Goal: Task Accomplishment & Management: Use online tool/utility

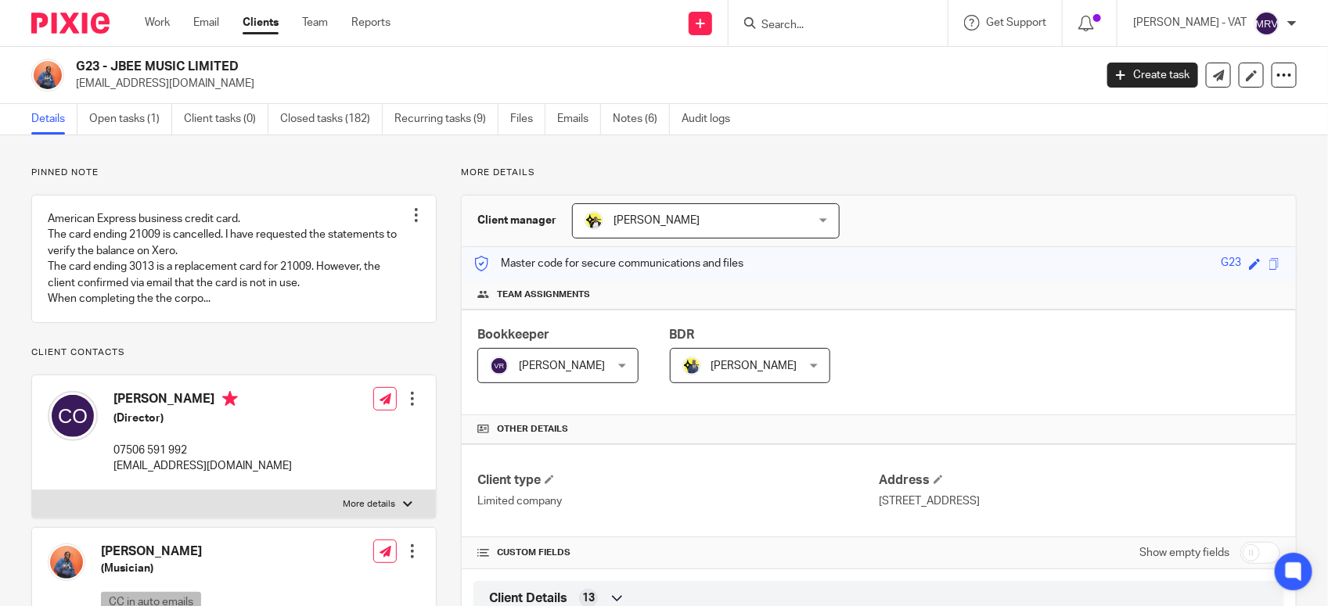
click at [822, 28] on input "Search" at bounding box center [830, 26] width 141 height 14
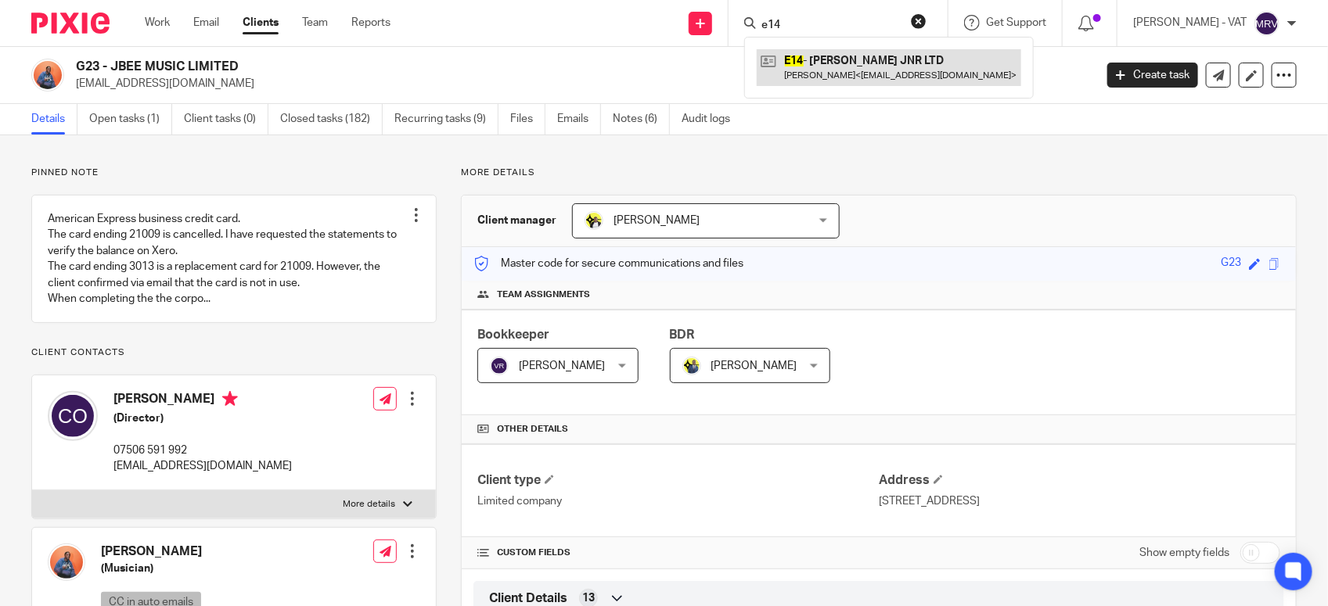
type input "e14"
click at [914, 71] on link at bounding box center [889, 67] width 264 height 36
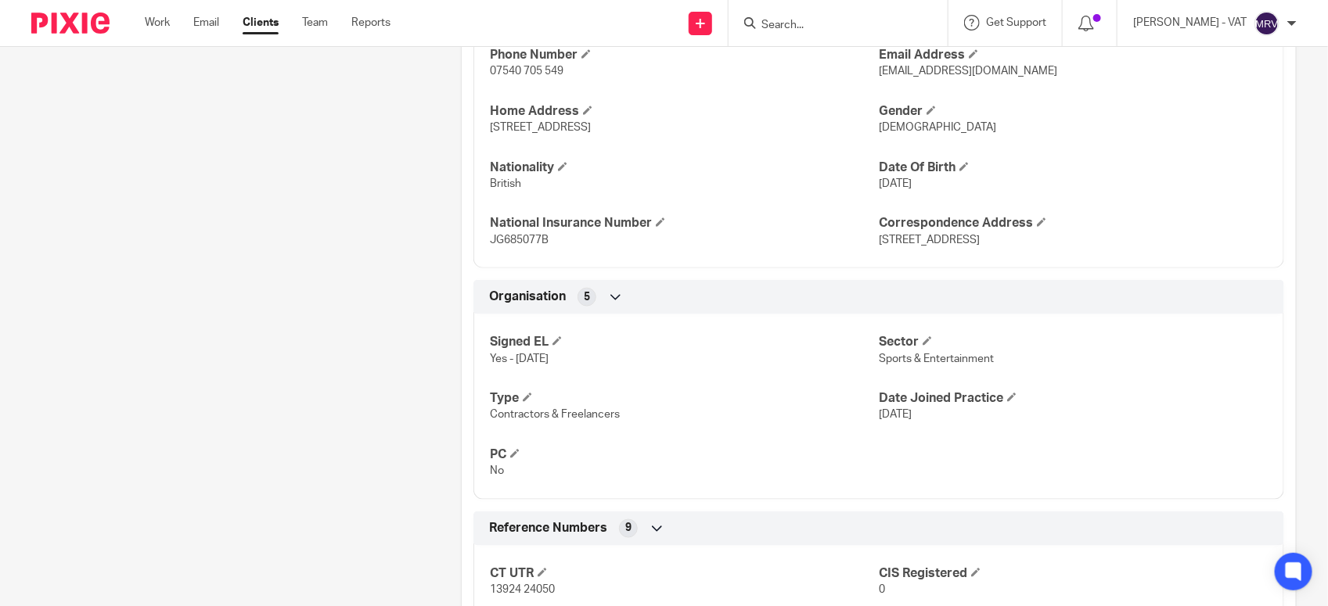
scroll to position [685, 0]
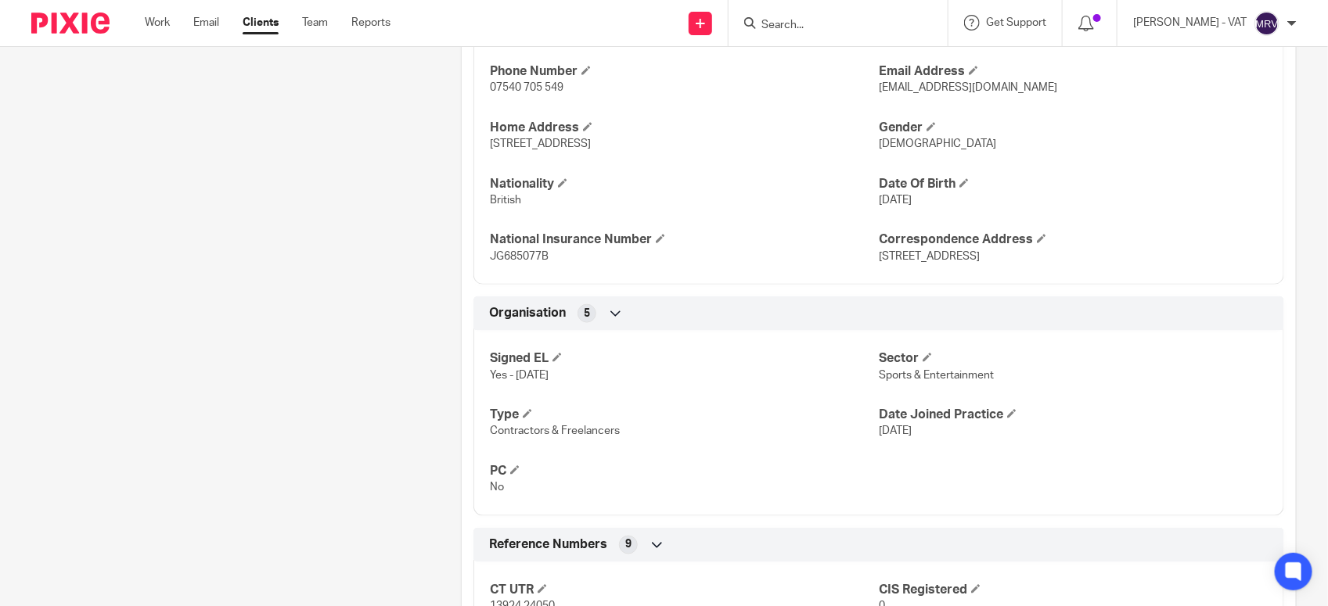
click at [815, 21] on input "Search" at bounding box center [830, 26] width 141 height 14
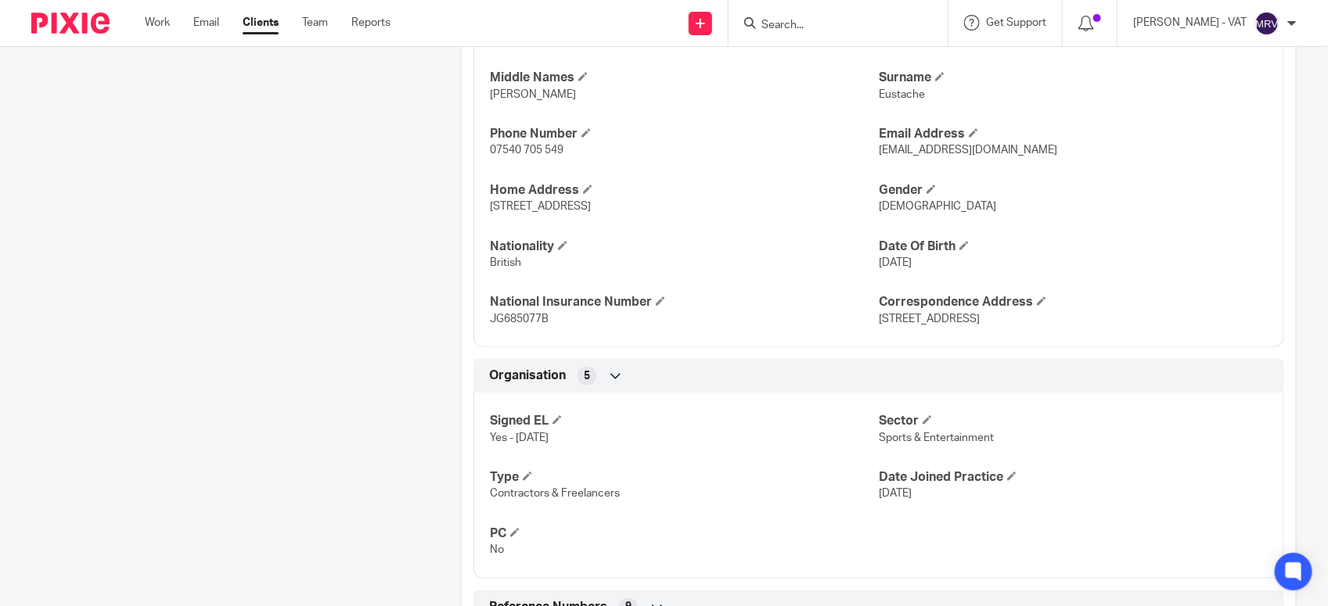
scroll to position [489, 0]
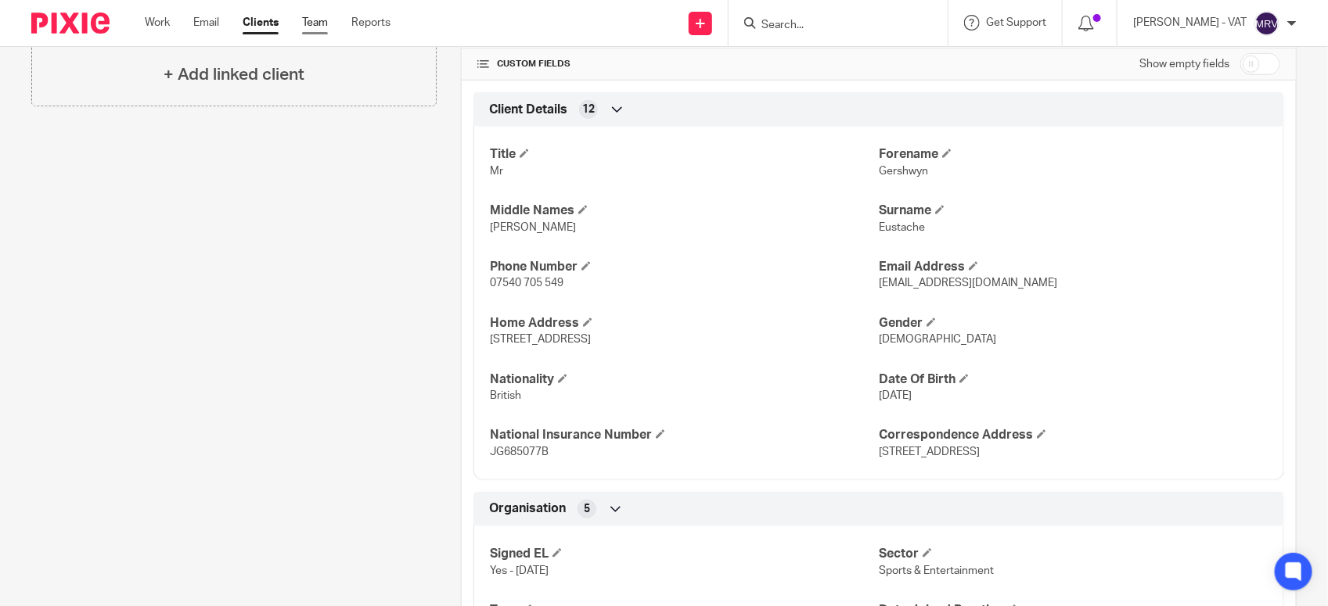
click at [318, 27] on link "Team" at bounding box center [315, 23] width 26 height 16
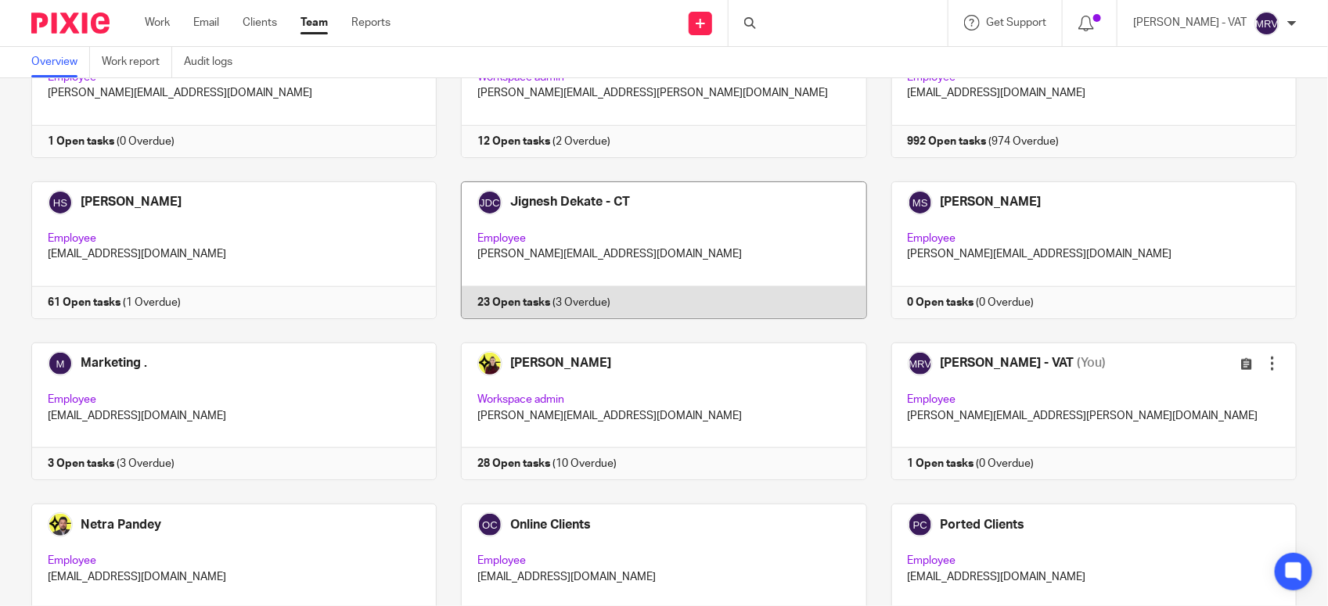
scroll to position [587, 0]
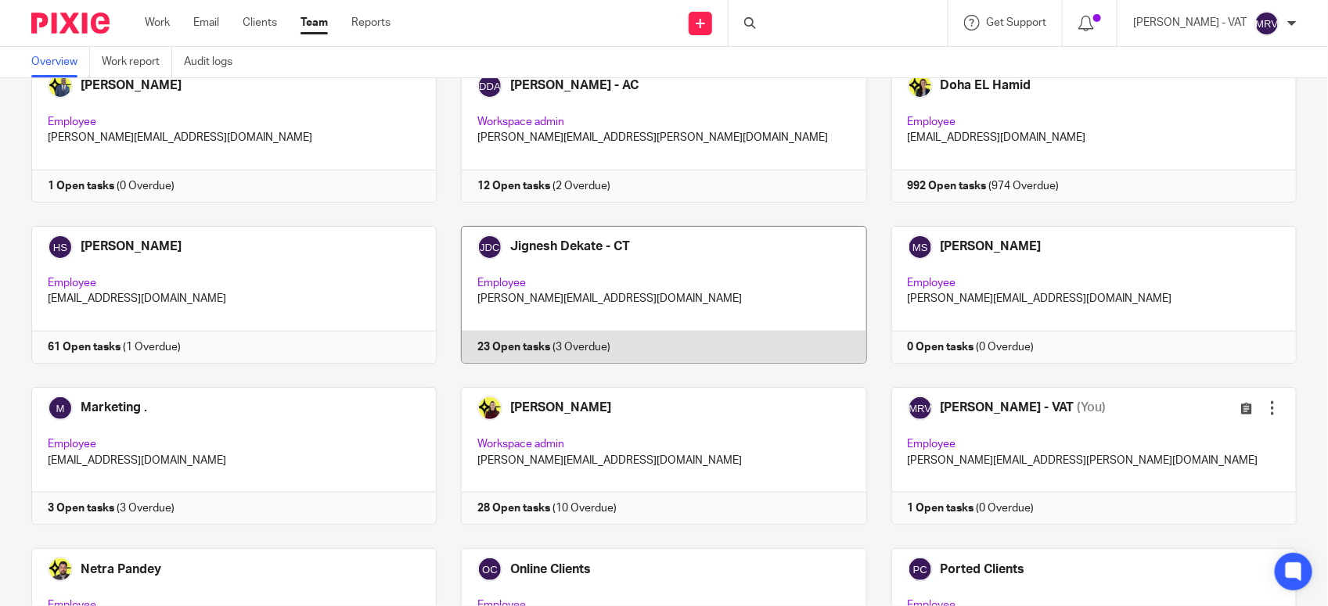
click at [573, 260] on link at bounding box center [652, 295] width 430 height 138
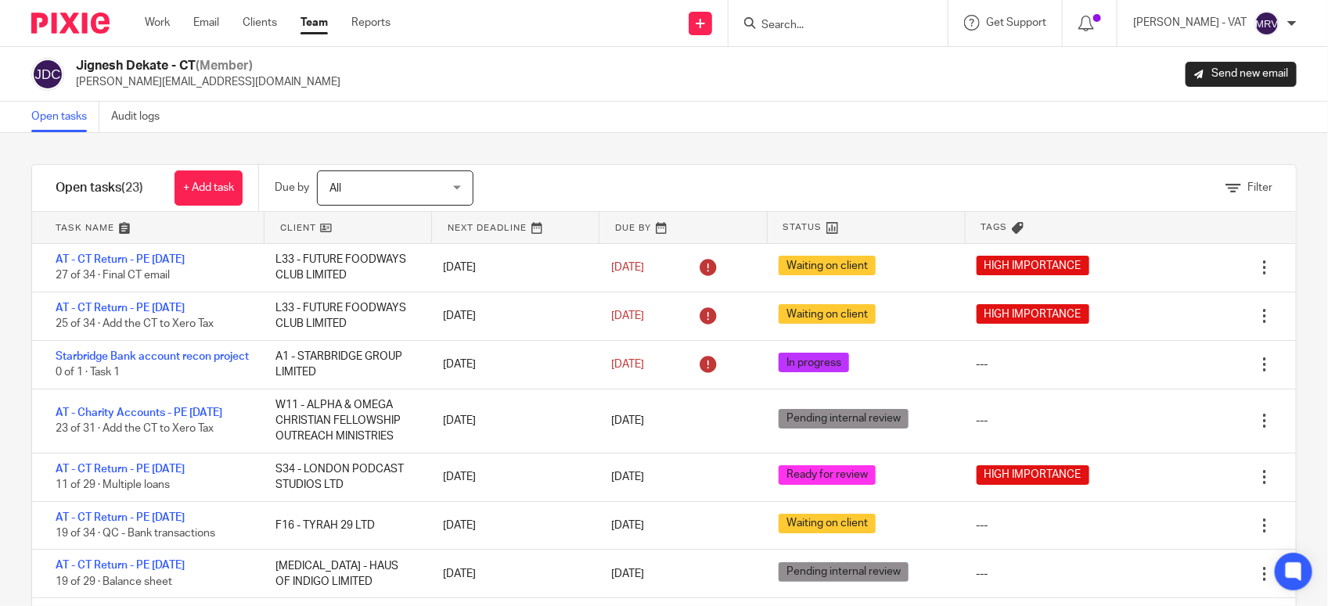
click at [546, 156] on div "Filter tasks Only show tasks matching all of these conditions 1 Client name Is …" at bounding box center [664, 369] width 1328 height 473
click at [560, 134] on div "Filter tasks Only show tasks matching all of these conditions 1 Client name Is …" at bounding box center [664, 369] width 1328 height 473
click at [804, 26] on input "Search" at bounding box center [830, 26] width 141 height 14
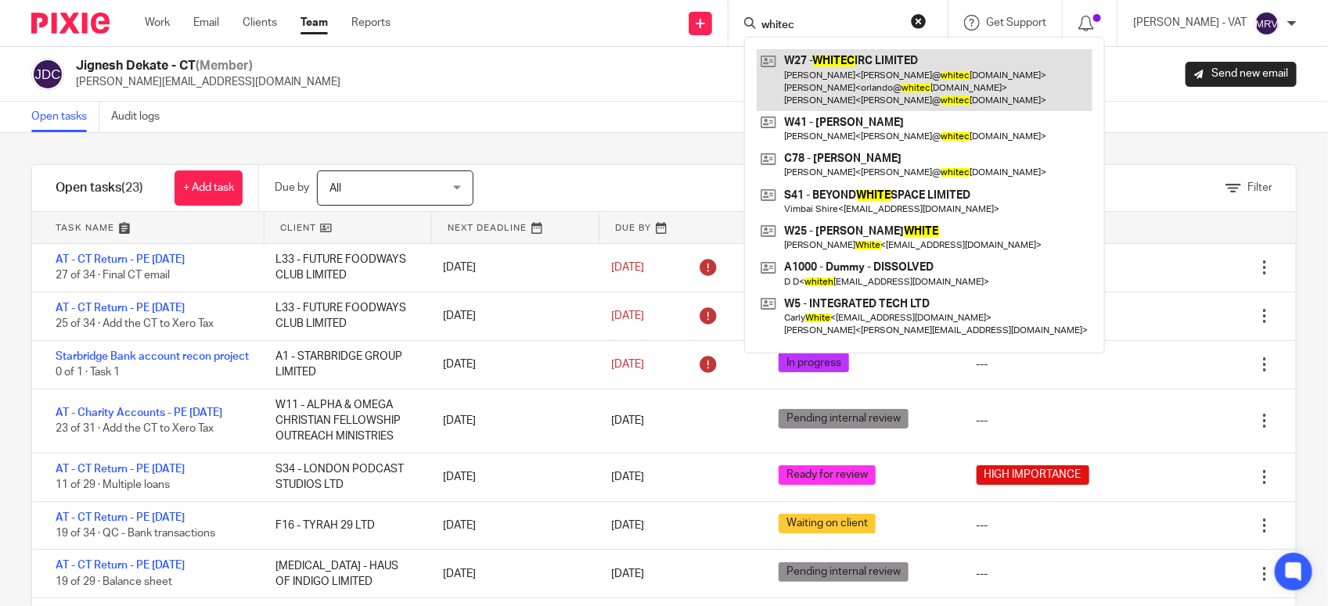
type input "whitec"
click at [822, 76] on link at bounding box center [925, 80] width 336 height 62
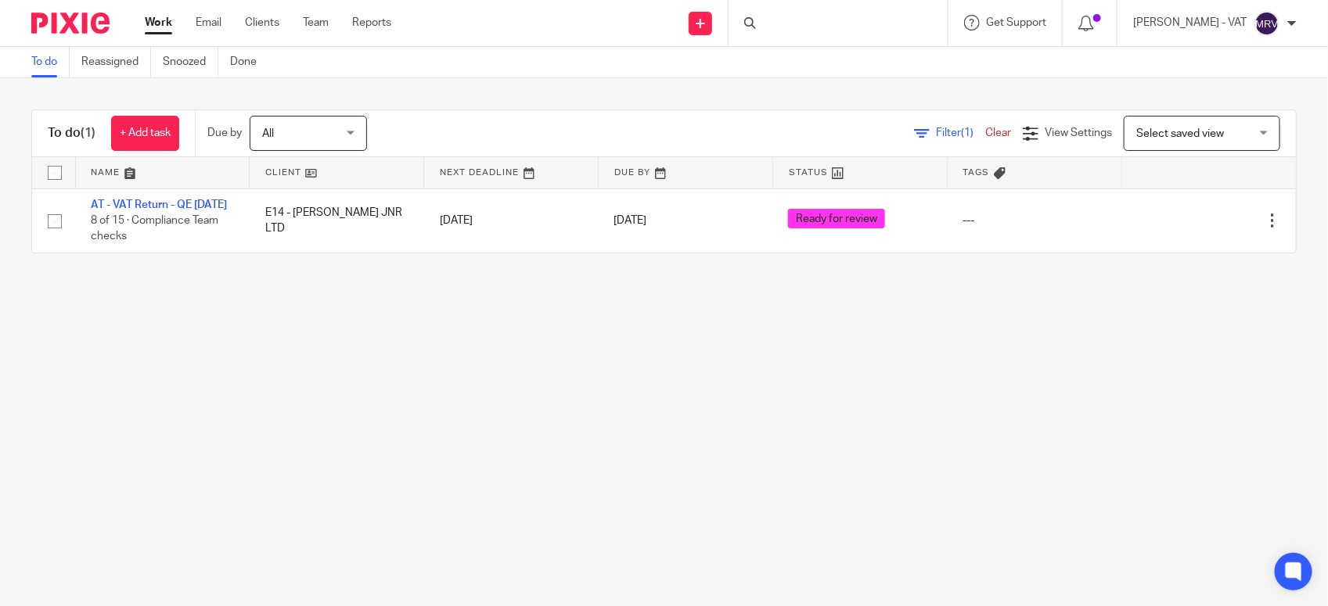
click at [395, 340] on main "To do Reassigned Snoozed Done To do (1) + Add task Due by All All Today Tomorro…" at bounding box center [664, 303] width 1328 height 606
click at [824, 26] on input "Search" at bounding box center [830, 26] width 141 height 14
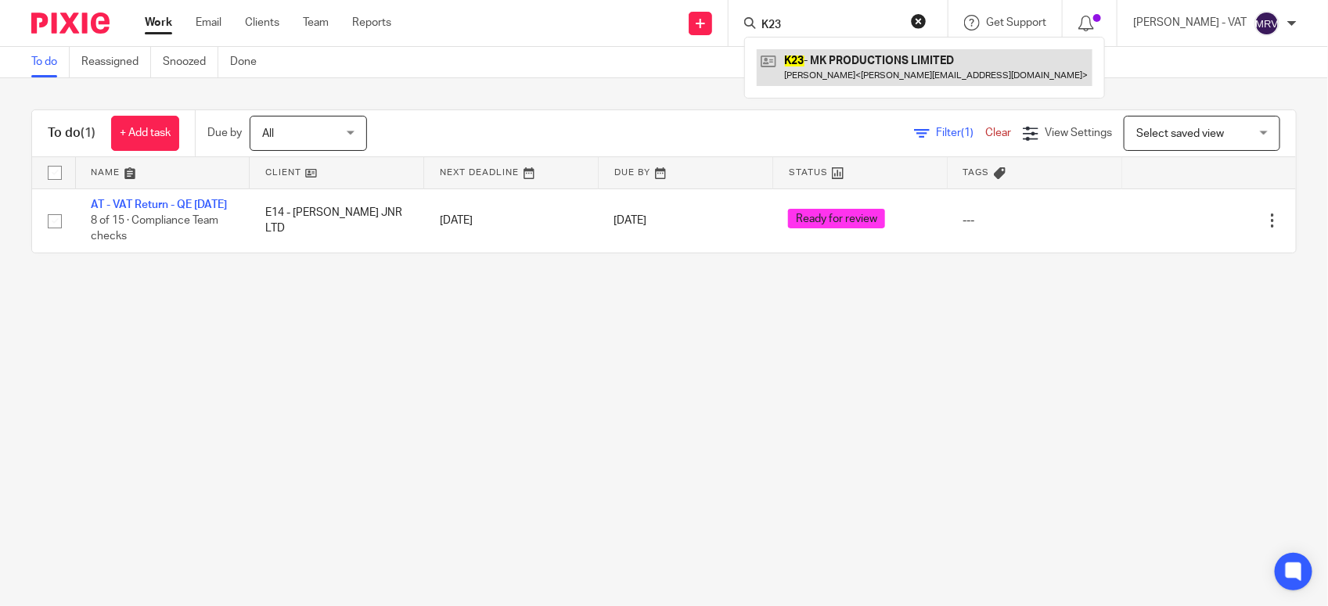
type input "K23"
click at [875, 59] on link at bounding box center [925, 67] width 336 height 36
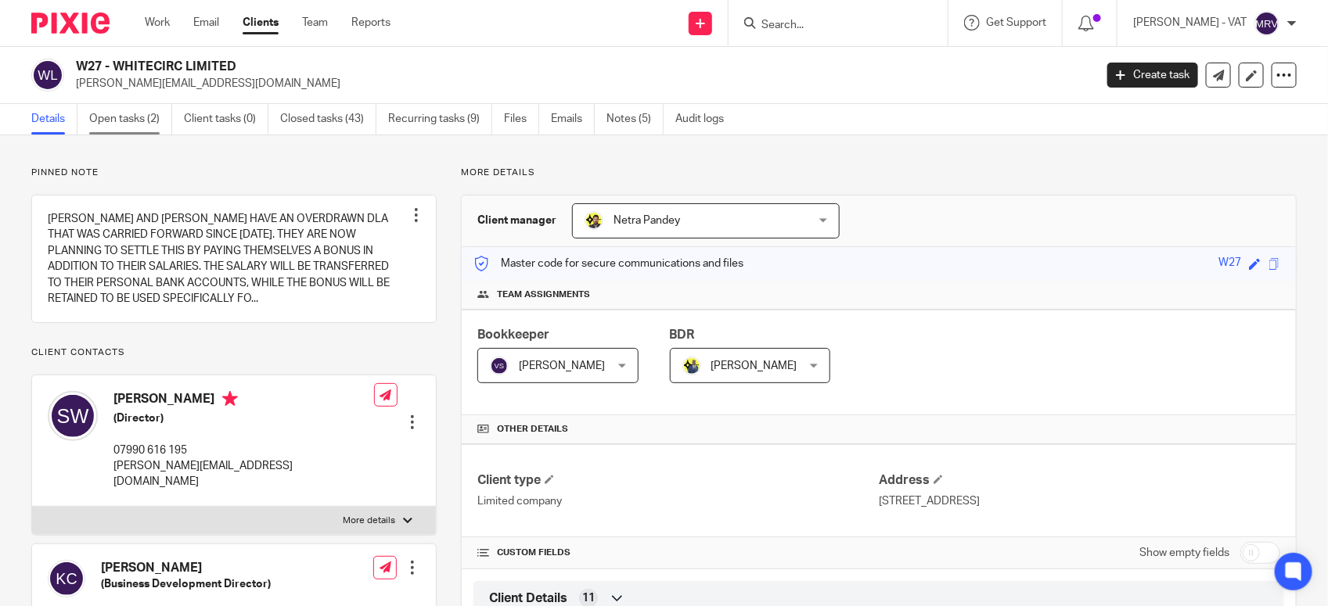
click at [155, 122] on link "Open tasks (2)" at bounding box center [130, 119] width 83 height 31
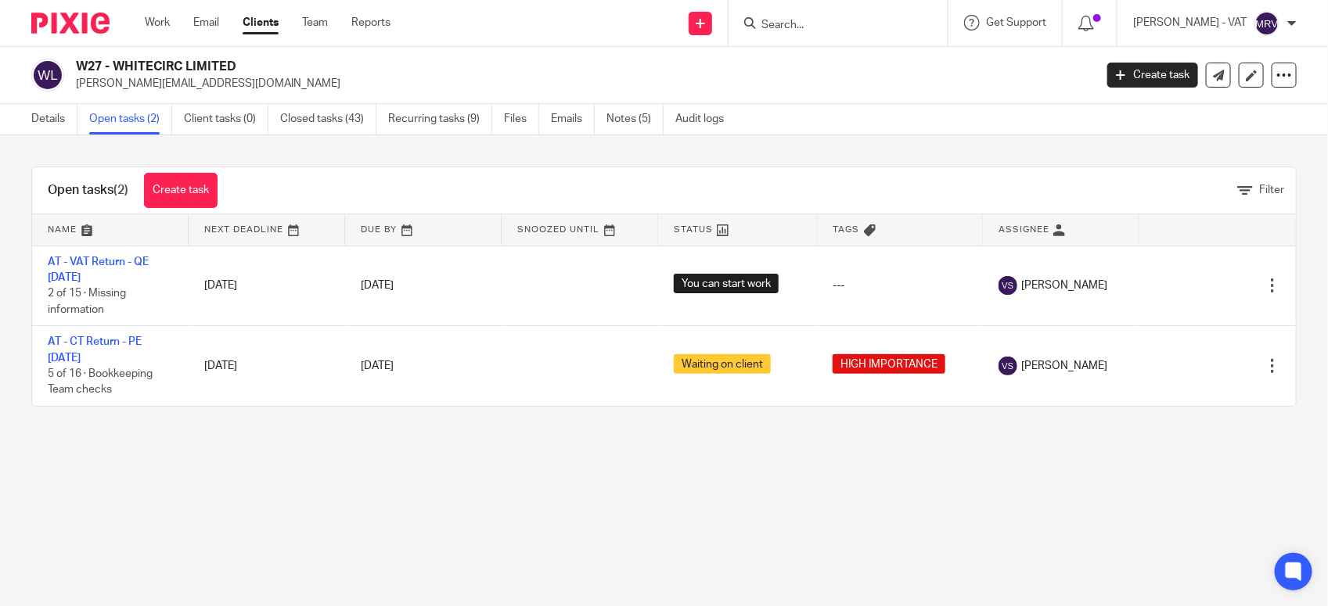
click at [347, 469] on main "W27 - WHITECIRC LIMITED stuart@whitecirc.com Create task Update from Companies …" at bounding box center [664, 303] width 1328 height 606
click at [845, 25] on input "Search" at bounding box center [830, 26] width 141 height 14
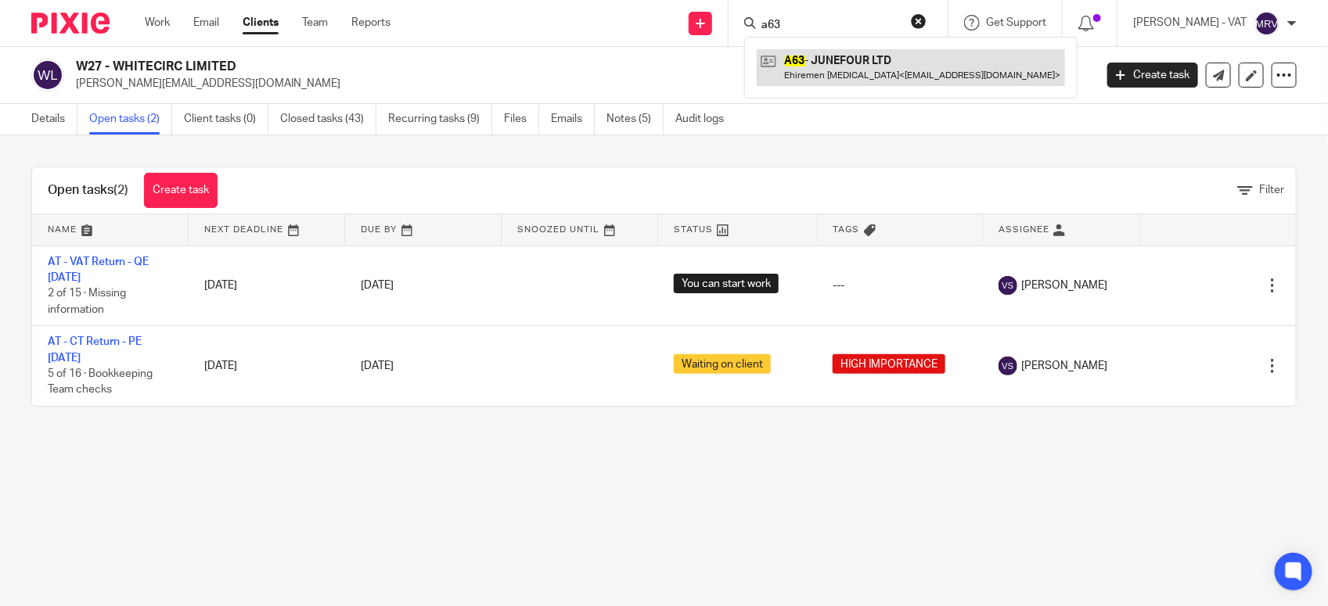
type input "a63"
click at [872, 59] on link at bounding box center [911, 67] width 308 height 36
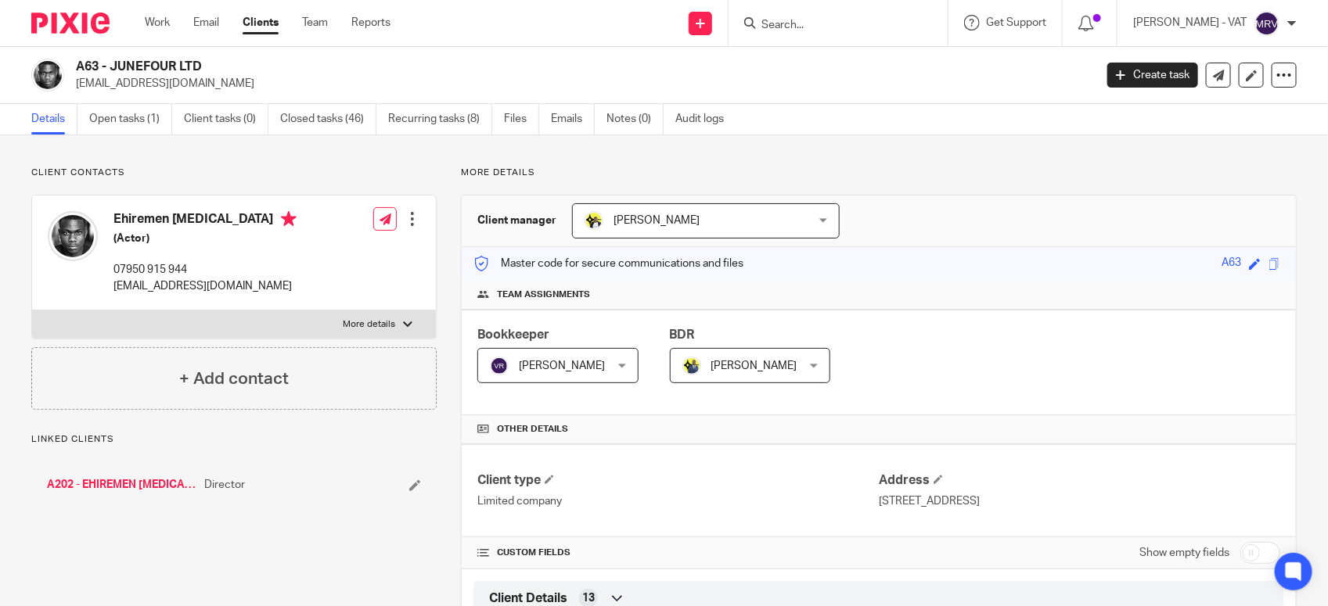
click at [138, 127] on link "Open tasks (1)" at bounding box center [130, 119] width 83 height 31
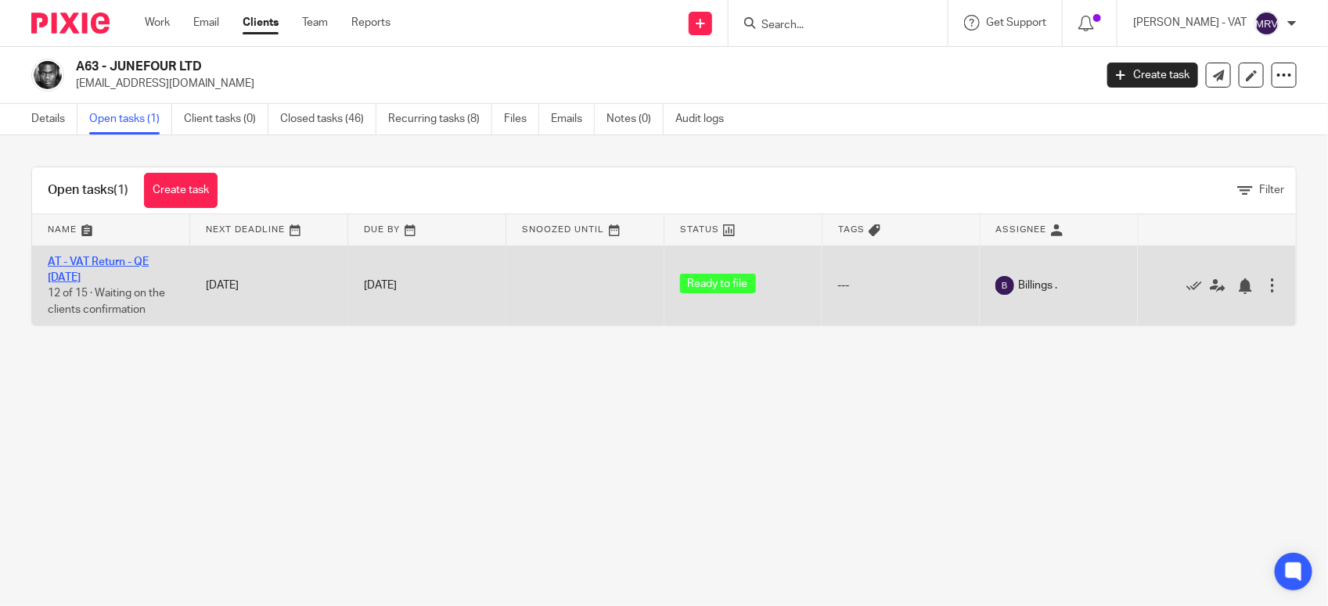
click at [121, 261] on link "AT - VAT Return - QE [DATE]" at bounding box center [98, 270] width 101 height 27
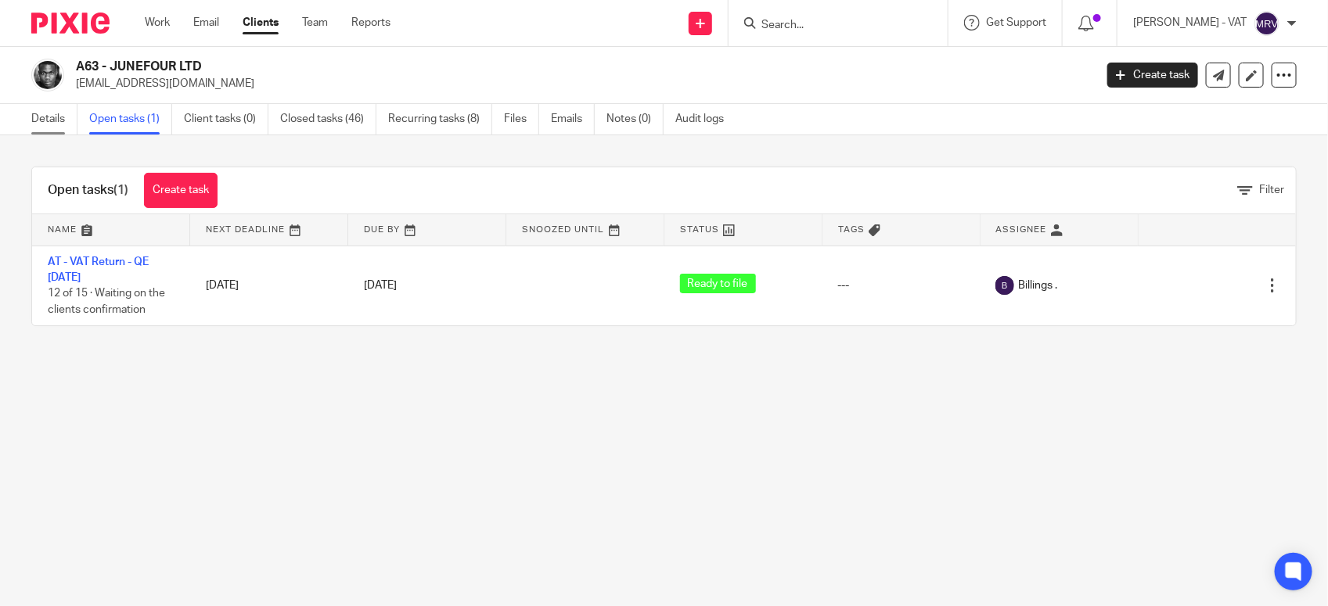
click at [43, 123] on link "Details" at bounding box center [54, 119] width 46 height 31
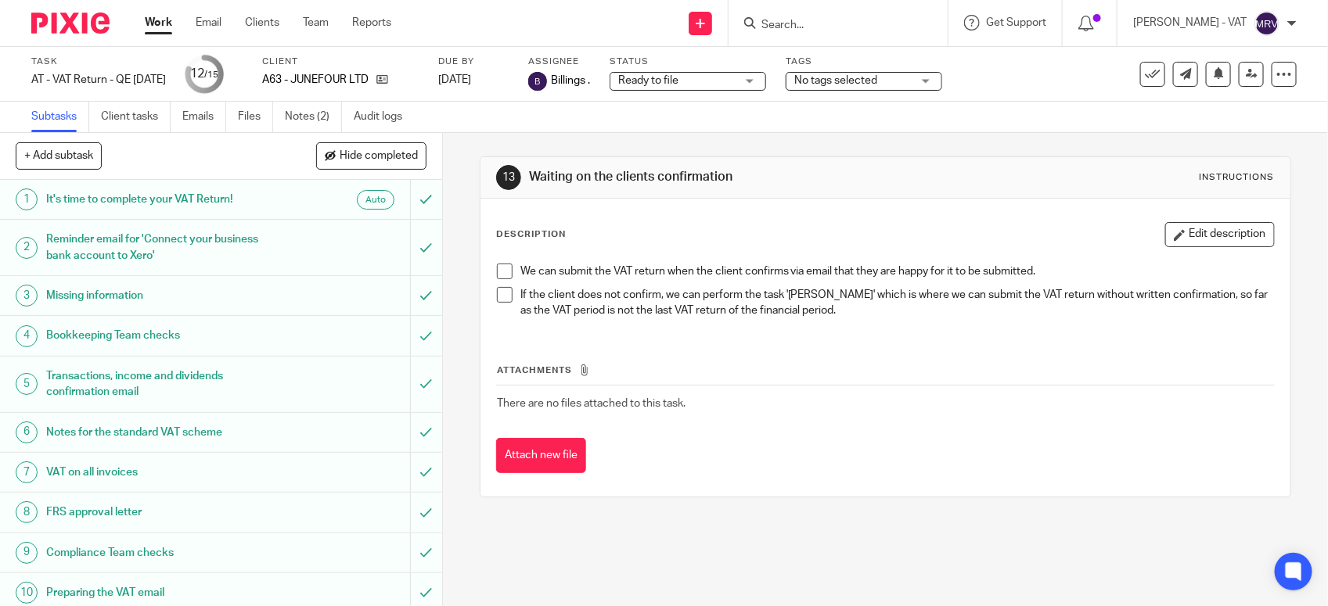
click at [497, 275] on span at bounding box center [505, 272] width 16 height 16
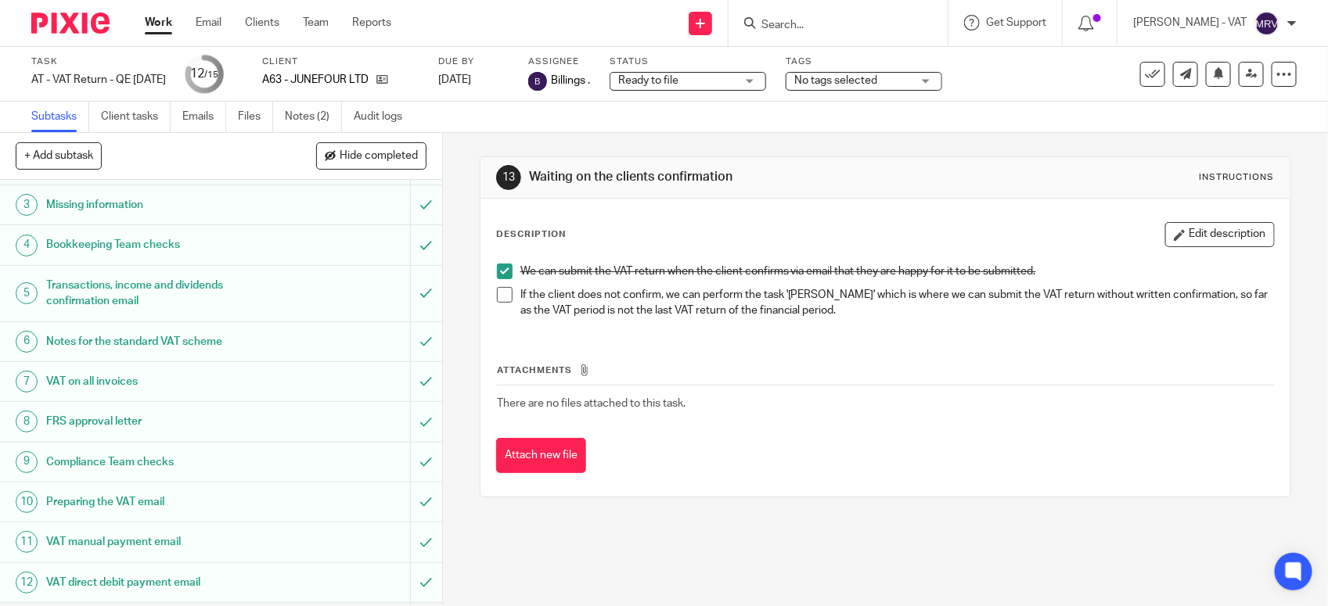
scroll to position [243, 0]
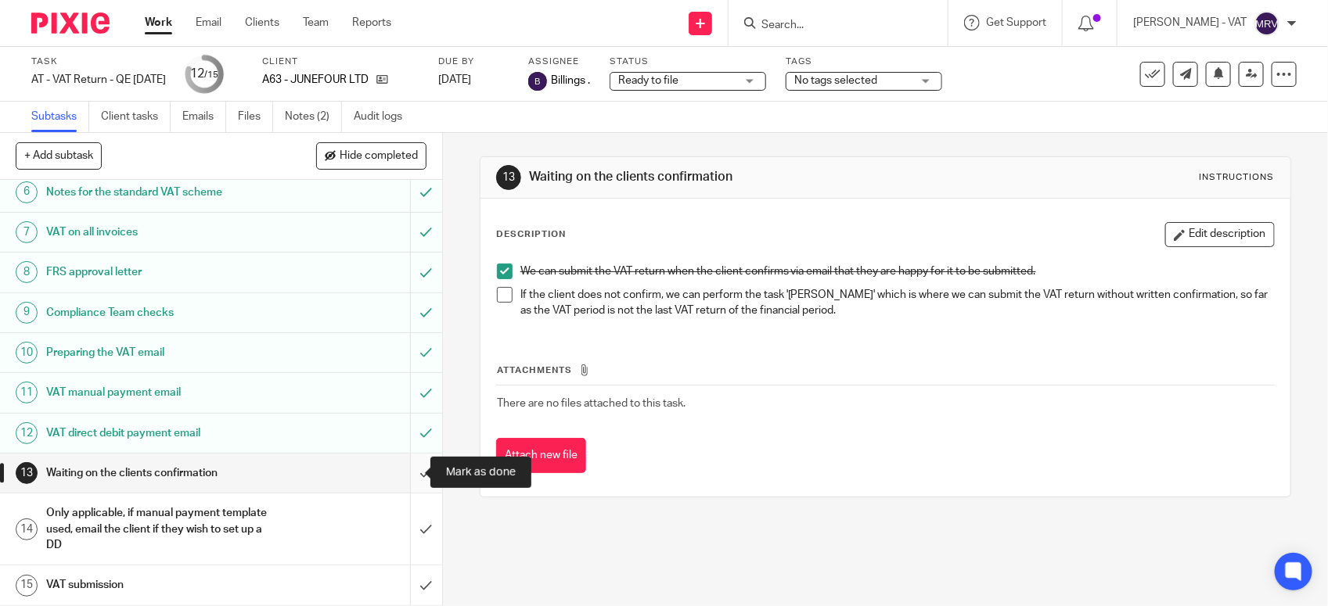
click at [404, 482] on input "submit" at bounding box center [221, 473] width 442 height 39
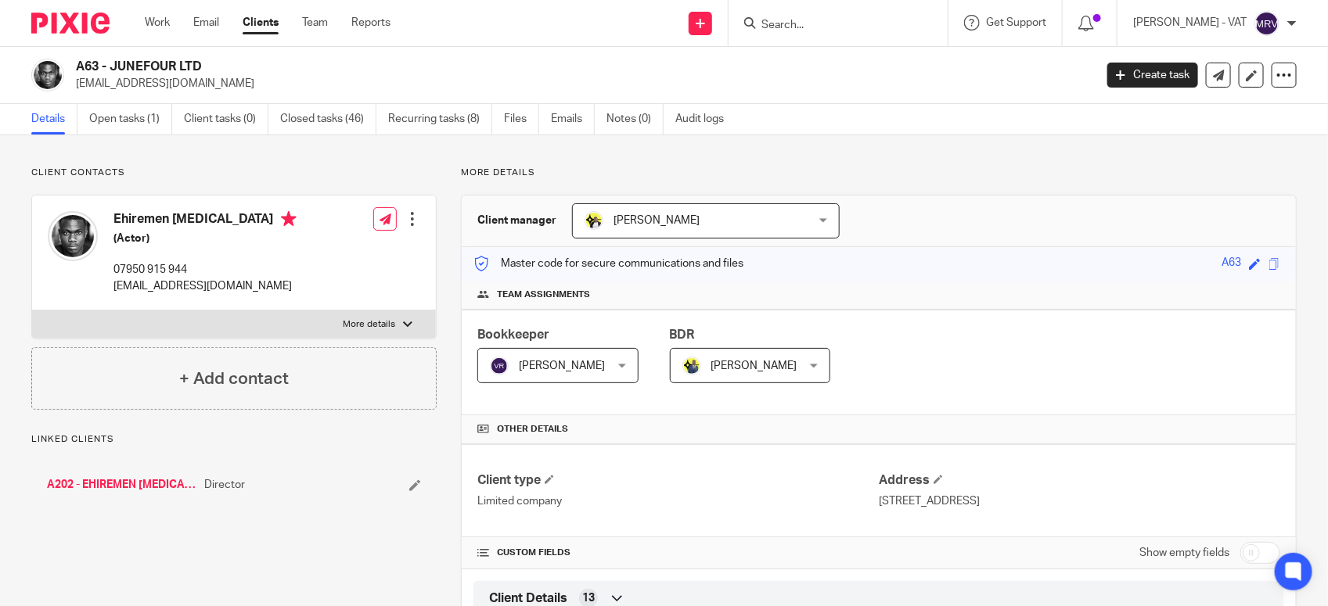
drag, startPoint x: 111, startPoint y: 63, endPoint x: 237, endPoint y: 63, distance: 126.0
click at [237, 63] on h2 "A63 - JUNEFOUR LTD" at bounding box center [479, 67] width 806 height 16
copy h2 "JUNEFOUR LTD"
click at [634, 116] on link "Notes (0)" at bounding box center [634, 119] width 57 height 31
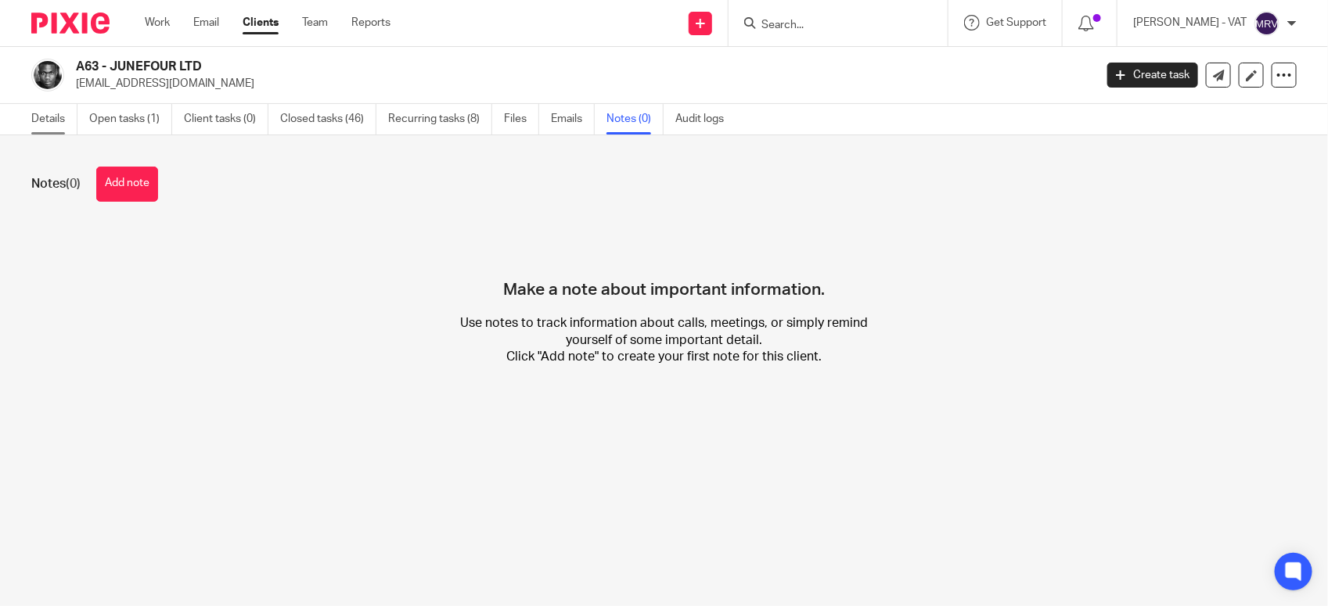
click at [31, 124] on link "Details" at bounding box center [54, 119] width 46 height 31
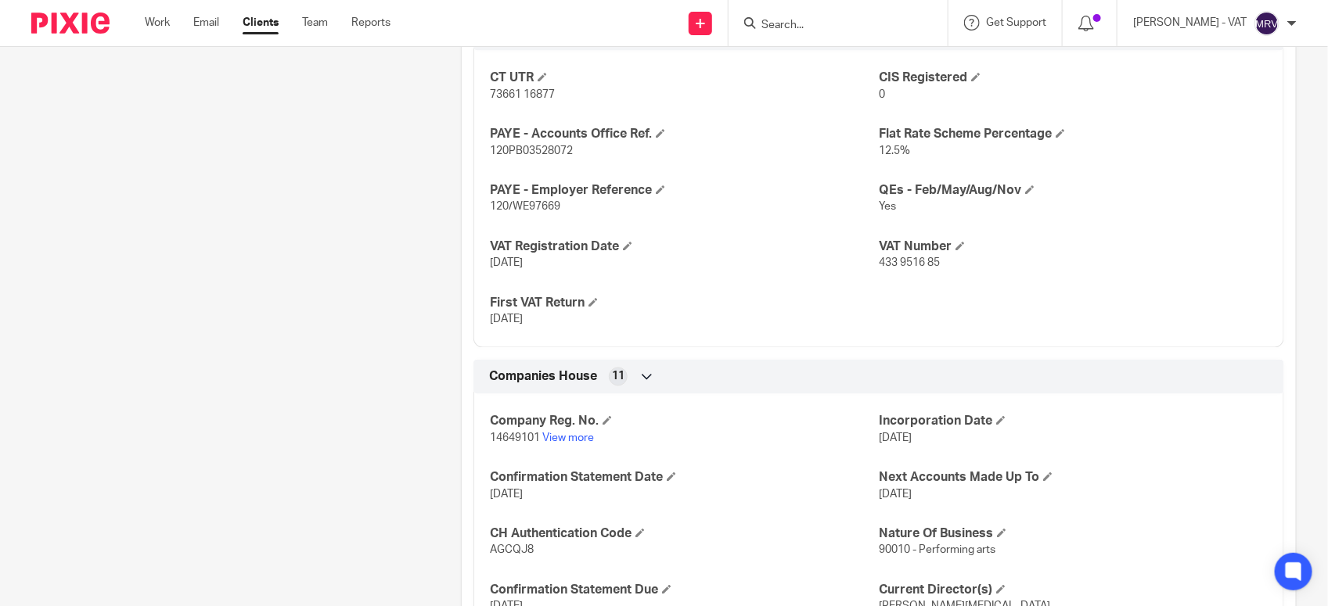
scroll to position [1271, 0]
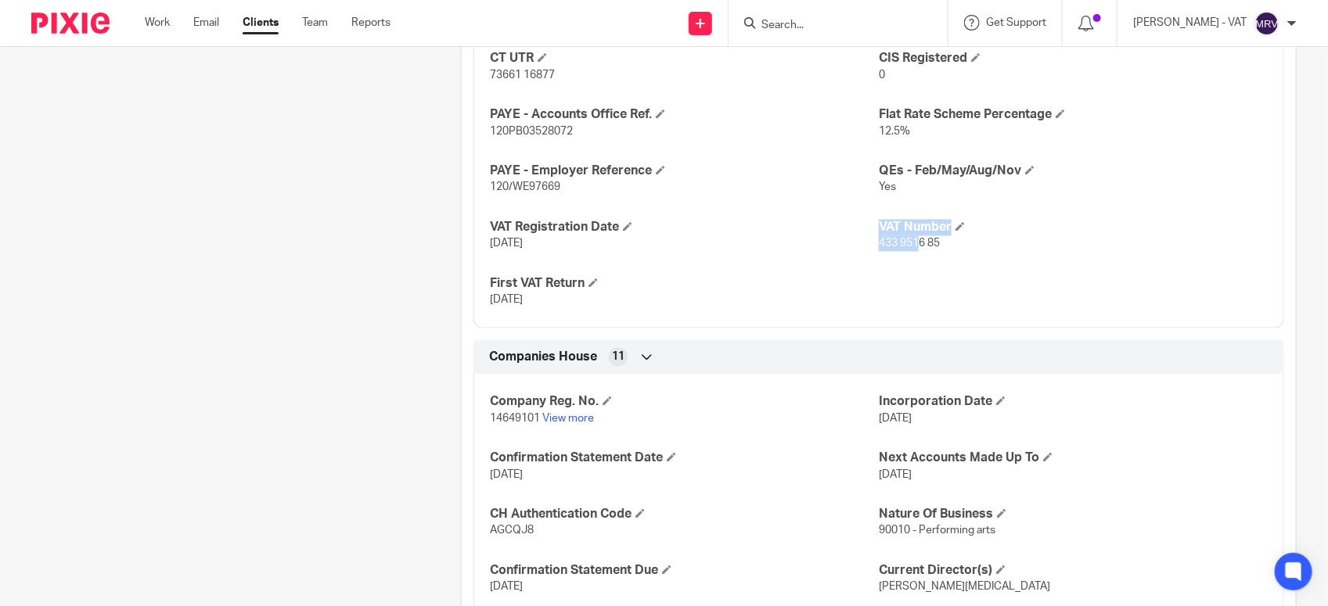
drag, startPoint x: 867, startPoint y: 248, endPoint x: 912, endPoint y: 249, distance: 45.4
click at [912, 249] on div "CT UTR 73661 16877 CIS Registered 0 PAYE - Accounts Office Ref. 120PB03528072 F…" at bounding box center [878, 174] width 811 height 309
drag, startPoint x: 912, startPoint y: 249, endPoint x: 861, endPoint y: 253, distance: 51.8
click at [861, 252] on p "08-02-2023" at bounding box center [684, 244] width 389 height 16
drag, startPoint x: 870, startPoint y: 243, endPoint x: 937, endPoint y: 250, distance: 67.0
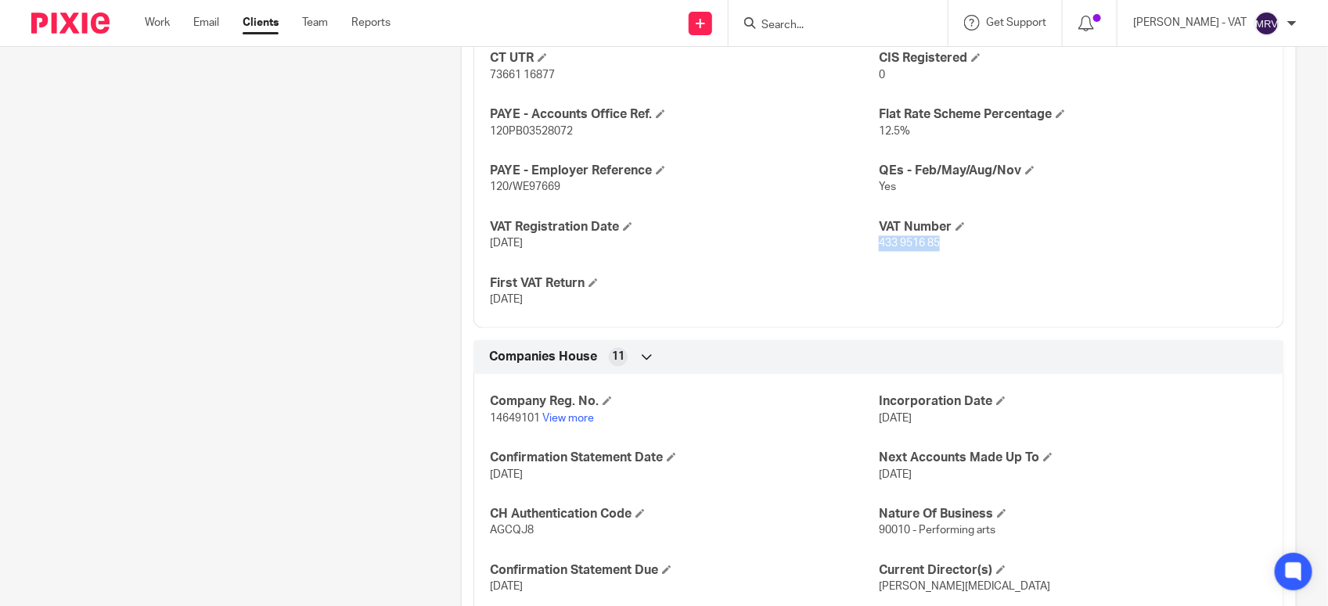
click at [937, 250] on p "433 9516 85" at bounding box center [1073, 244] width 389 height 16
copy span "433 9516 85"
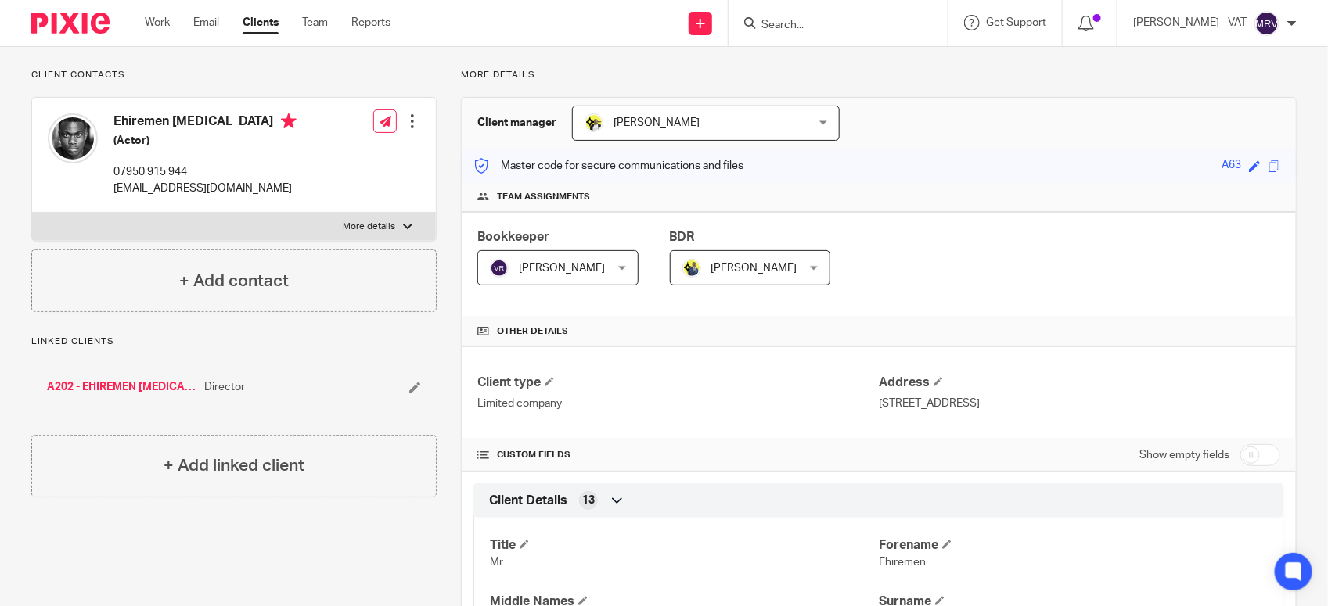
scroll to position [0, 0]
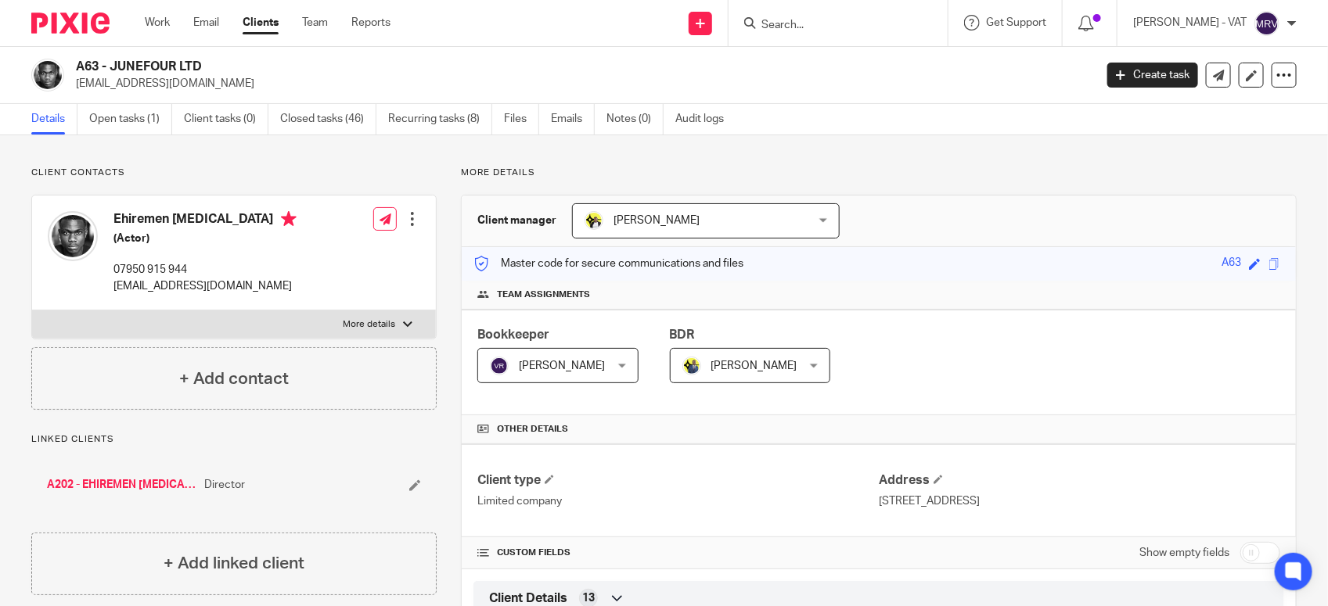
click at [829, 21] on input "Search" at bounding box center [830, 26] width 141 height 14
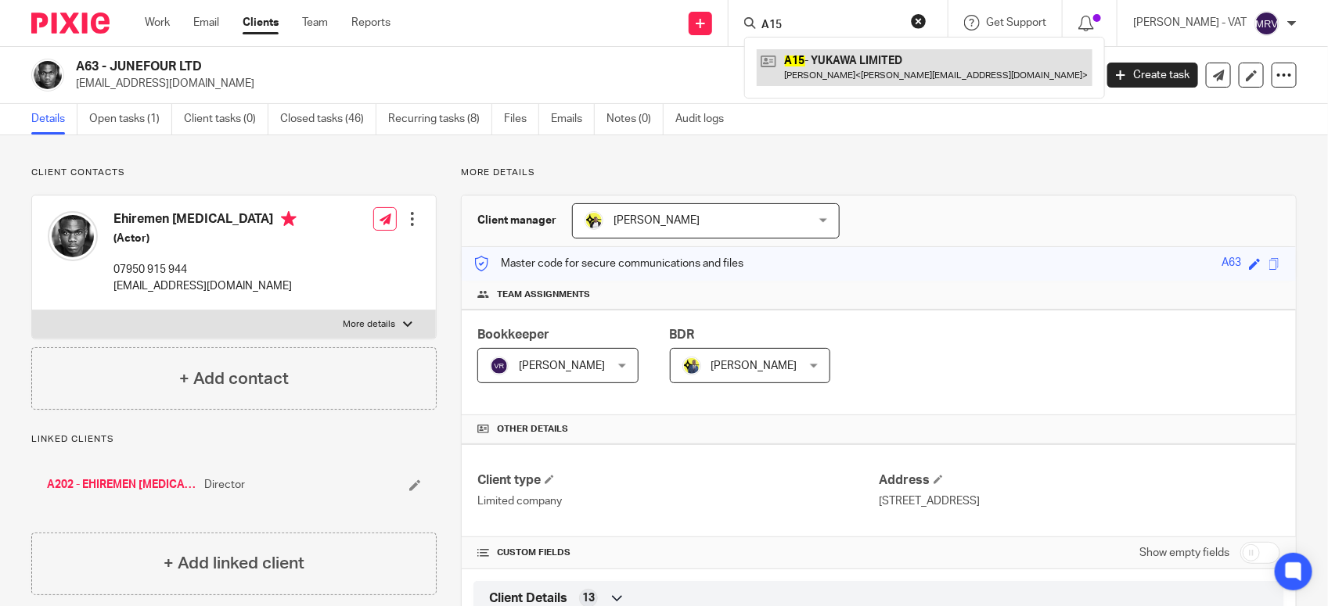
type input "A15"
click at [878, 71] on link at bounding box center [925, 67] width 336 height 36
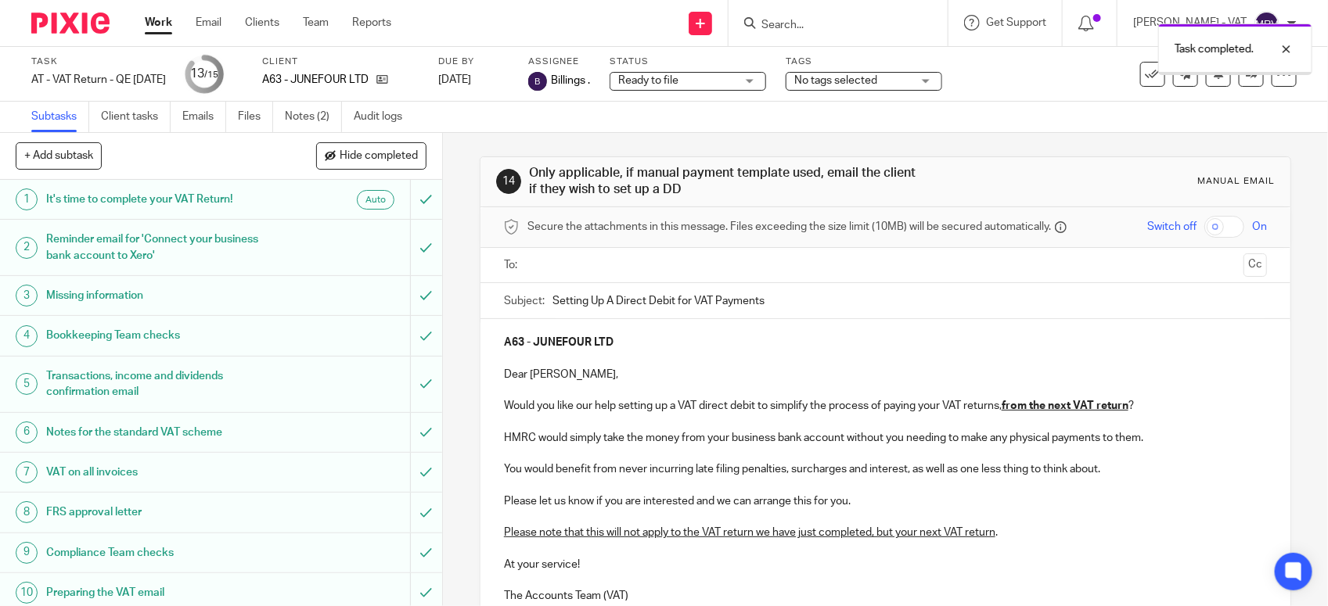
click at [643, 255] on ul at bounding box center [886, 266] width 714 height 26
click at [643, 270] on input "text" at bounding box center [885, 266] width 704 height 18
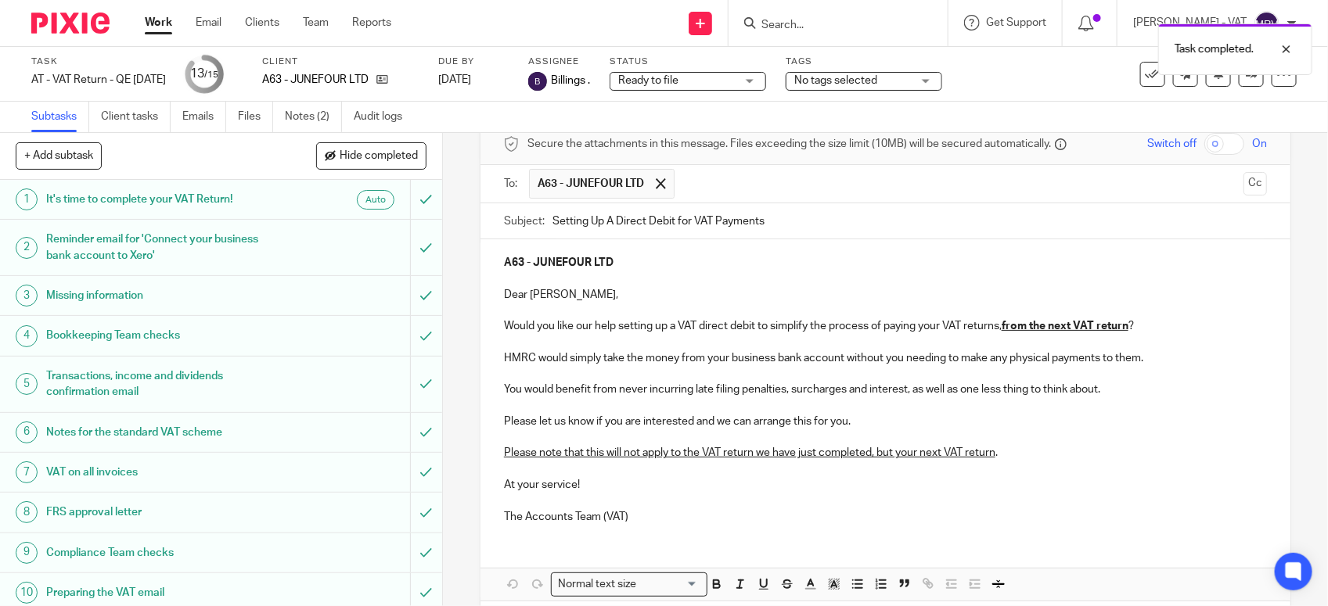
scroll to position [156, 0]
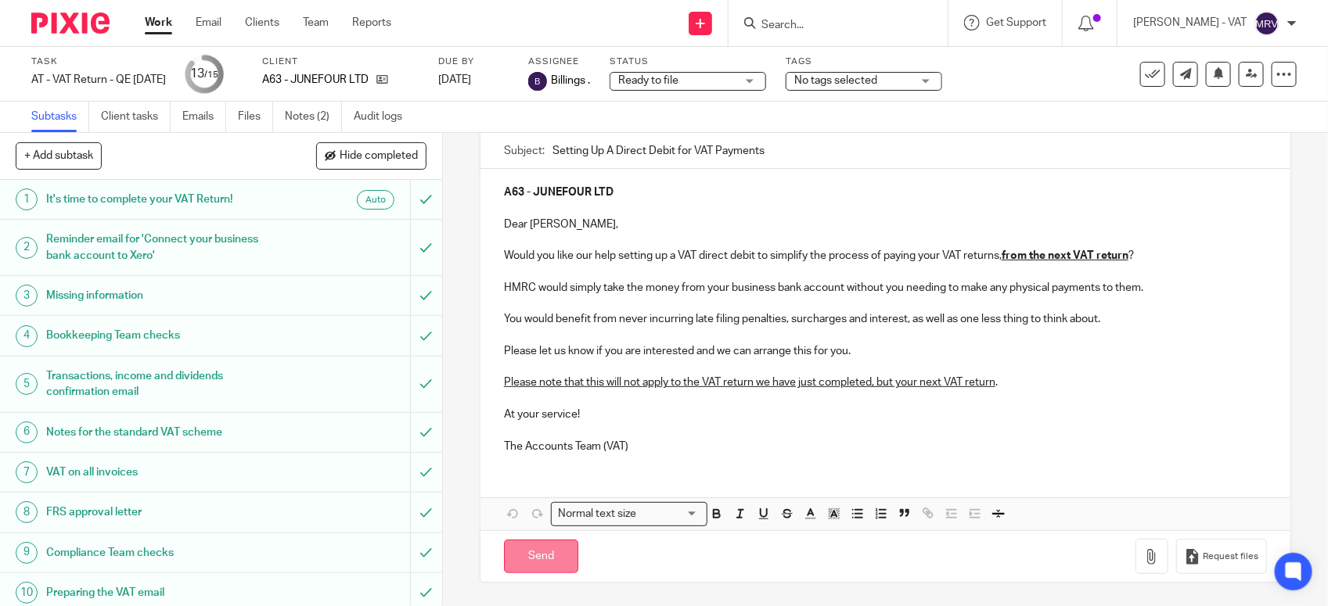
click at [541, 559] on input "Send" at bounding box center [541, 557] width 74 height 34
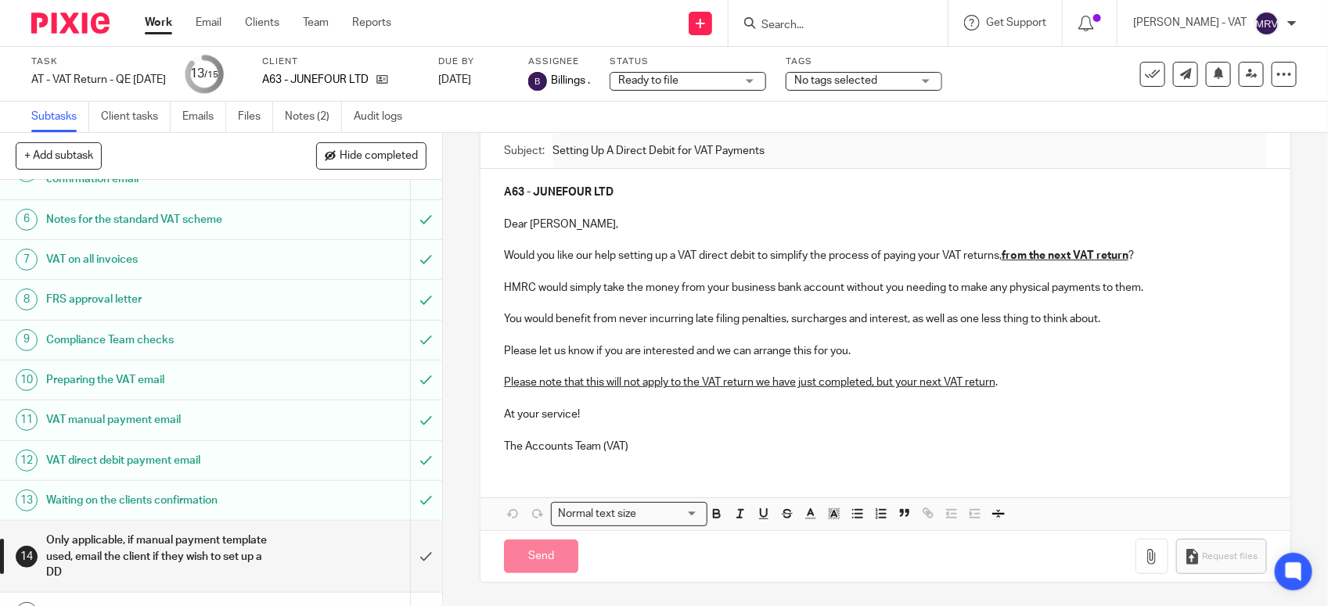
scroll to position [243, 0]
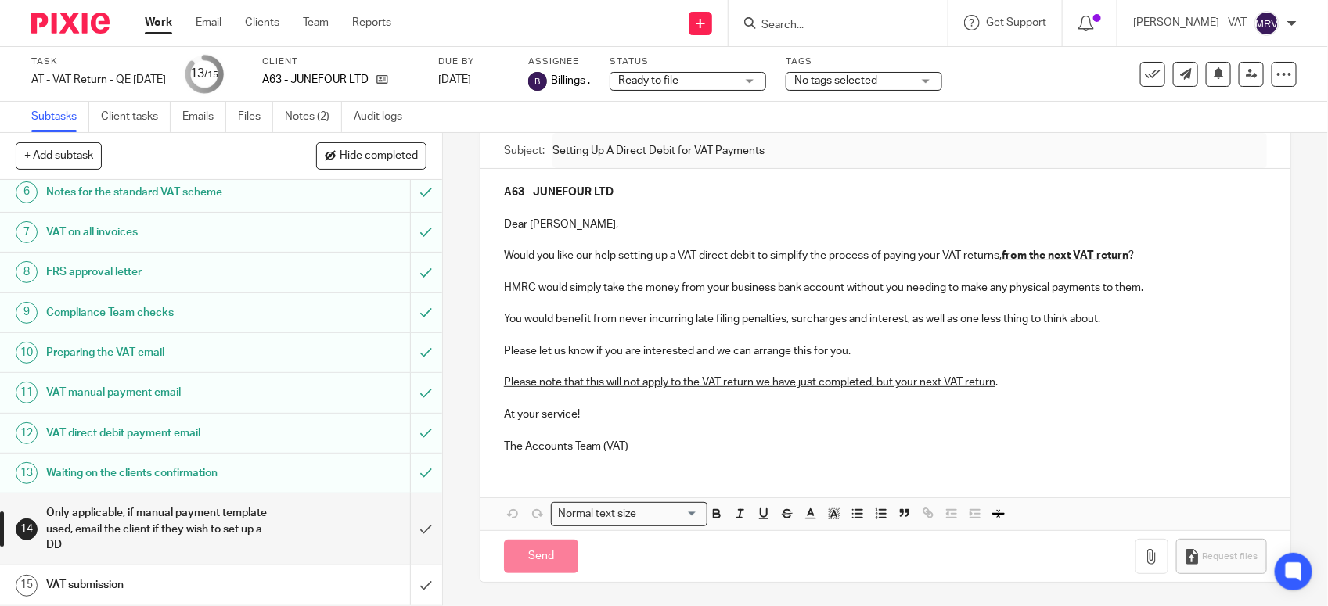
type input "Sent"
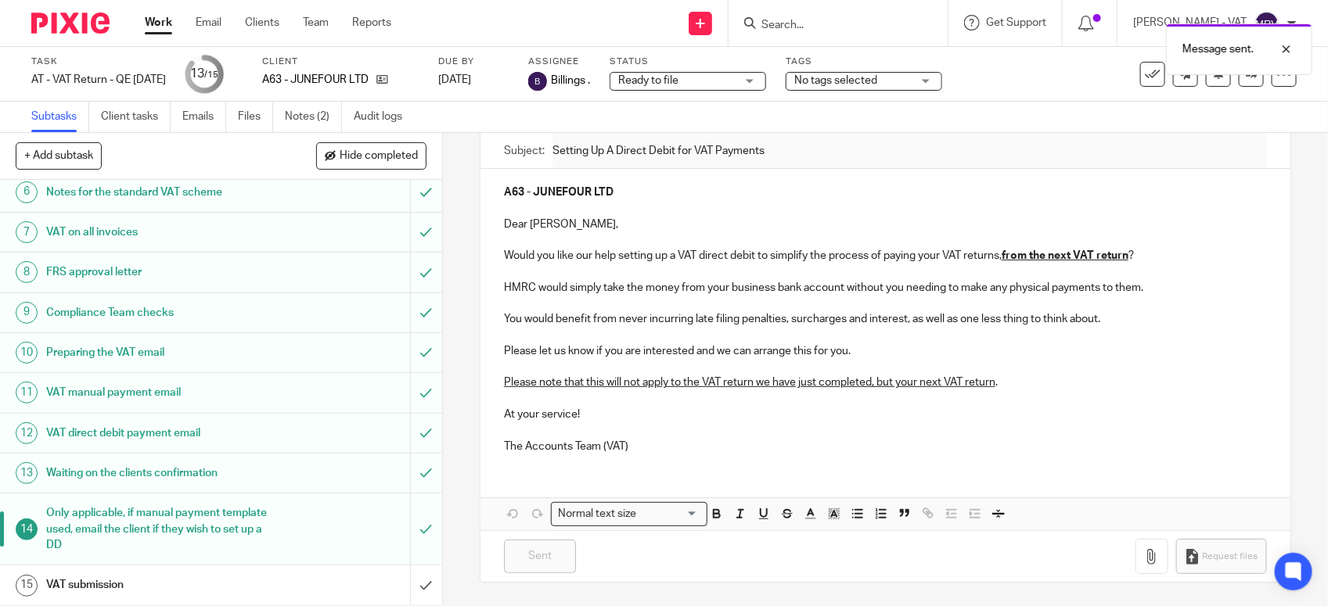
click at [174, 583] on h1 "VAT submission" at bounding box center [162, 585] width 232 height 23
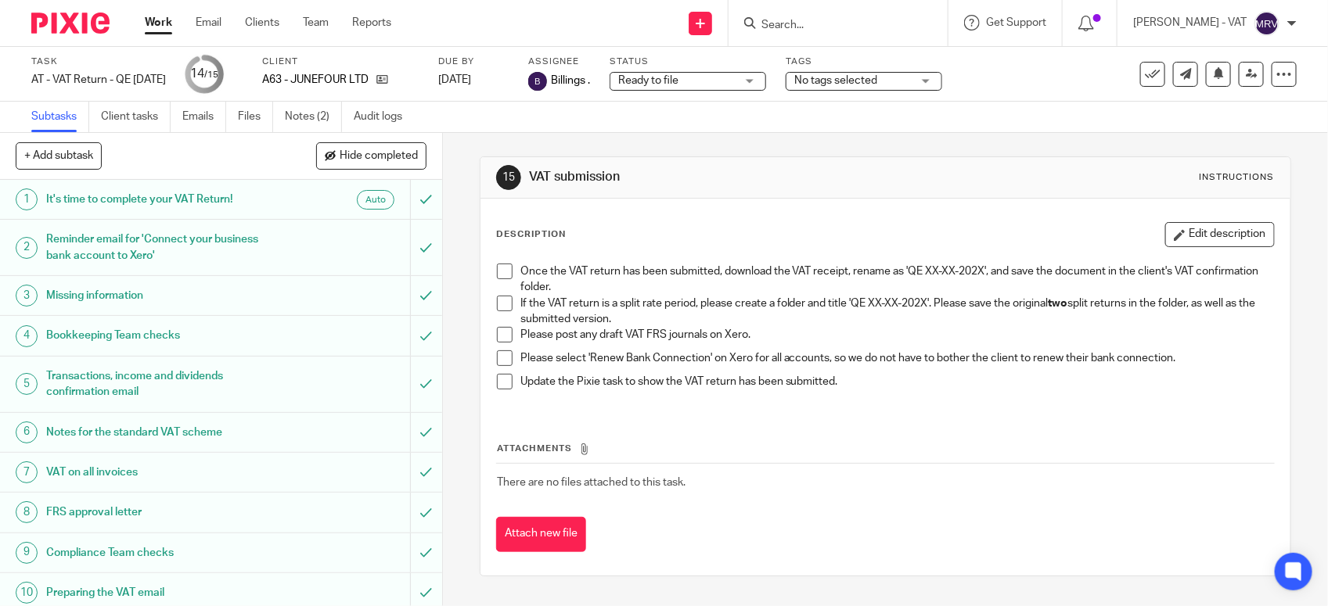
click at [502, 306] on span at bounding box center [505, 304] width 16 height 16
click at [497, 333] on span at bounding box center [505, 335] width 16 height 16
click at [497, 361] on span at bounding box center [505, 359] width 16 height 16
click at [497, 270] on span at bounding box center [505, 272] width 16 height 16
click at [502, 390] on span at bounding box center [505, 382] width 16 height 16
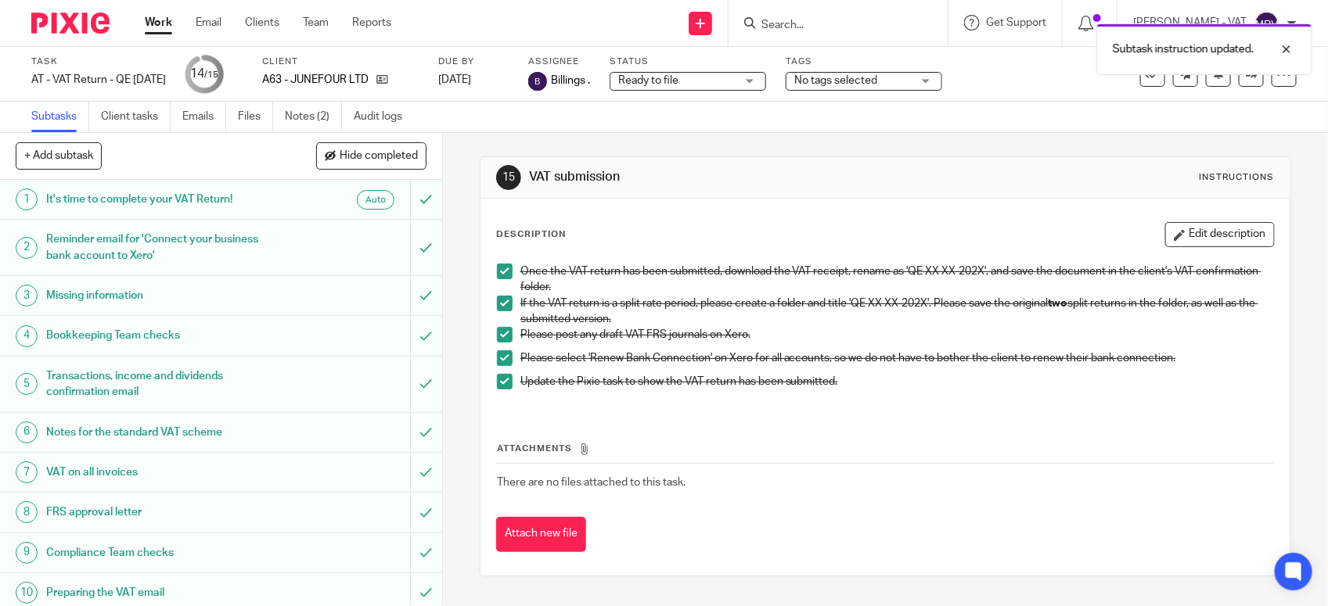
scroll to position [243, 0]
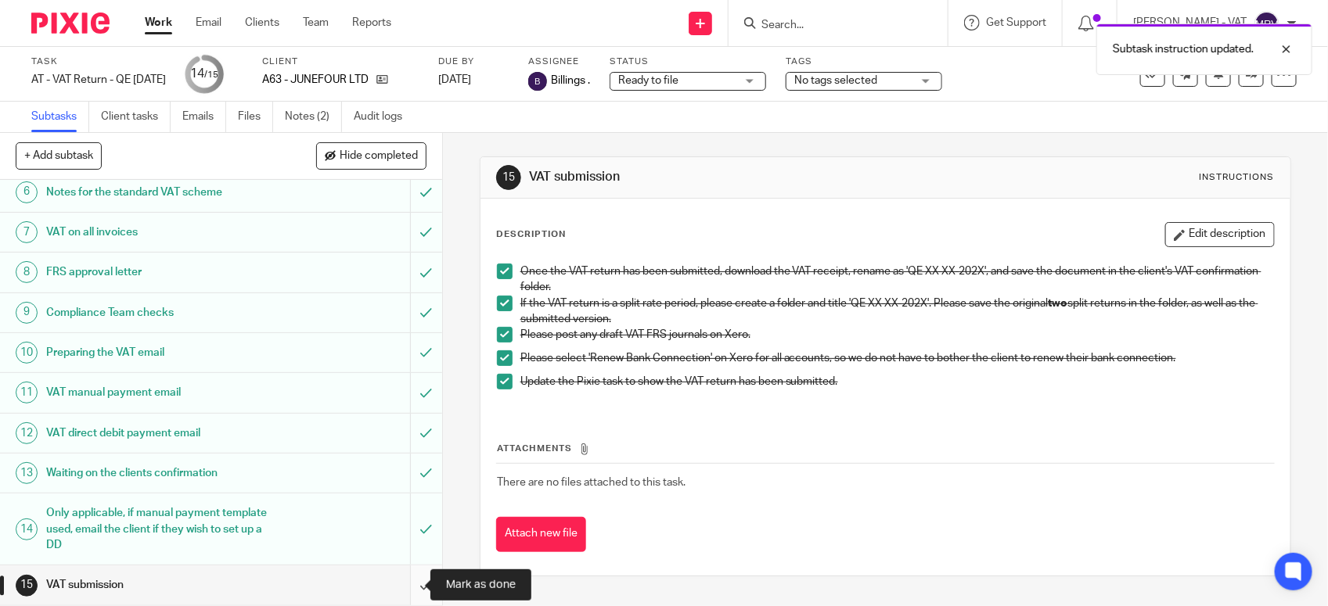
click at [397, 584] on input "submit" at bounding box center [221, 585] width 442 height 39
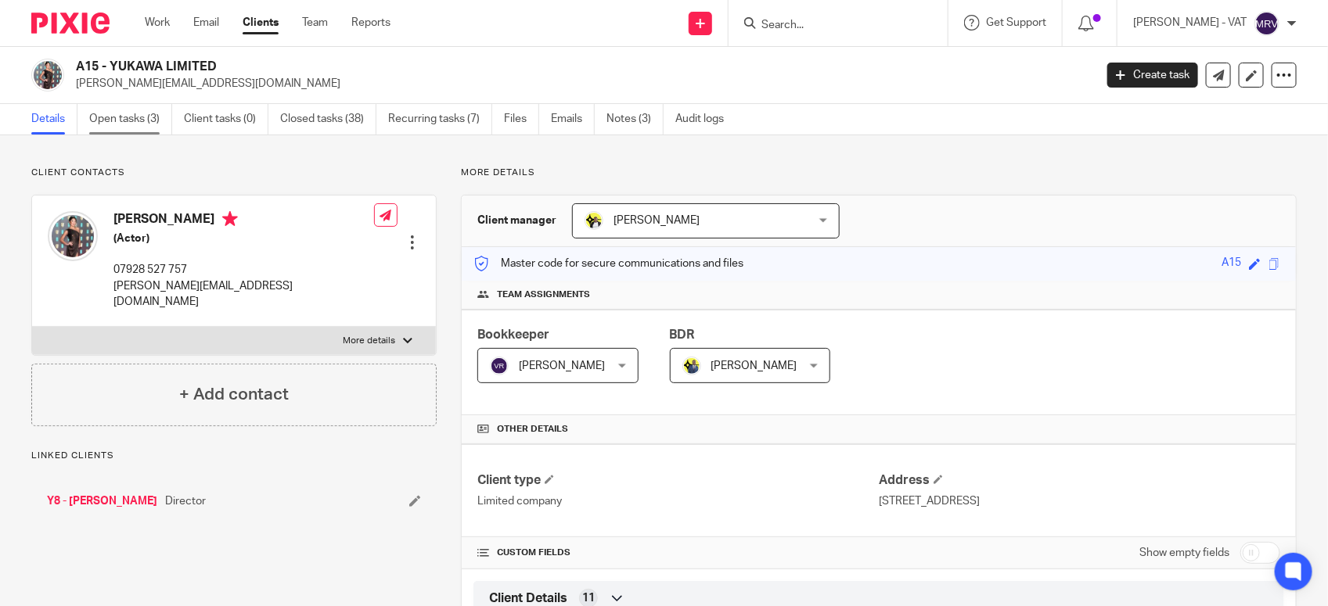
click at [135, 128] on link "Open tasks (3)" at bounding box center [130, 119] width 83 height 31
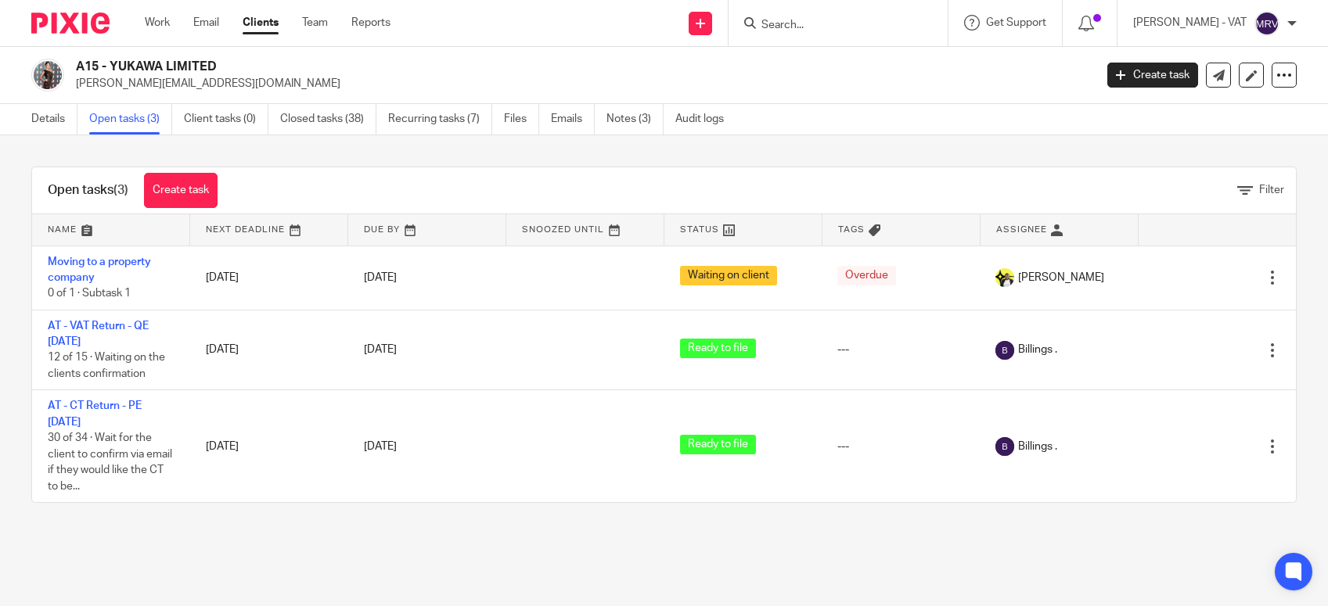
click at [49, 120] on link "Details" at bounding box center [54, 119] width 46 height 31
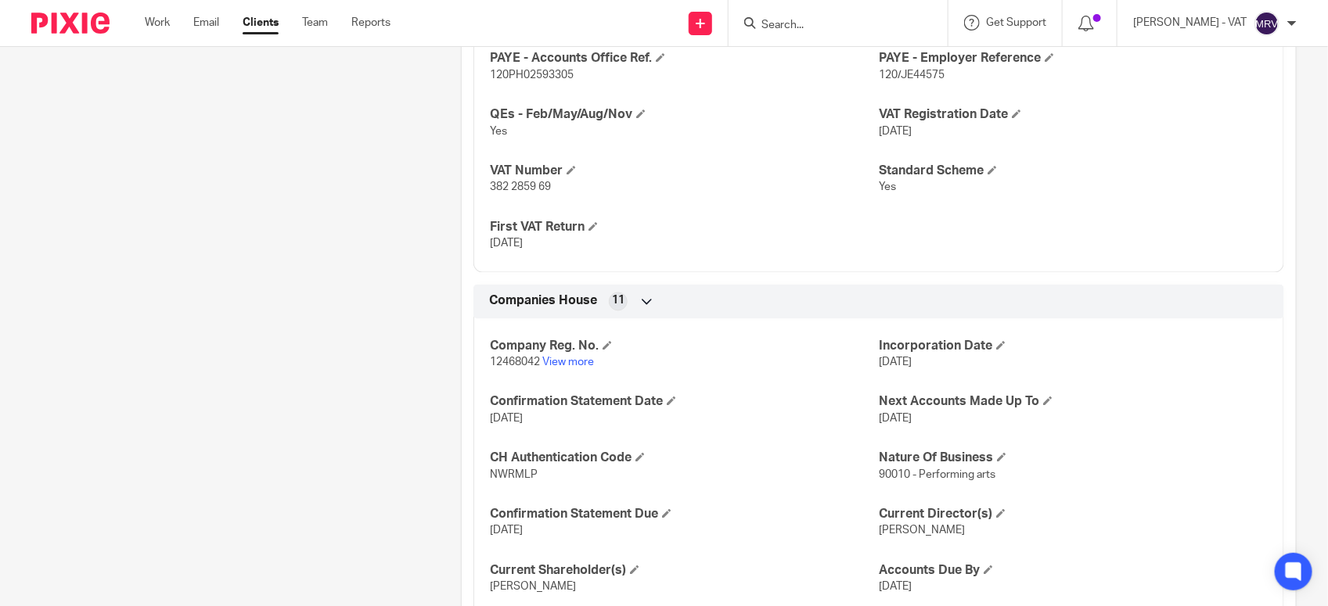
scroll to position [1174, 0]
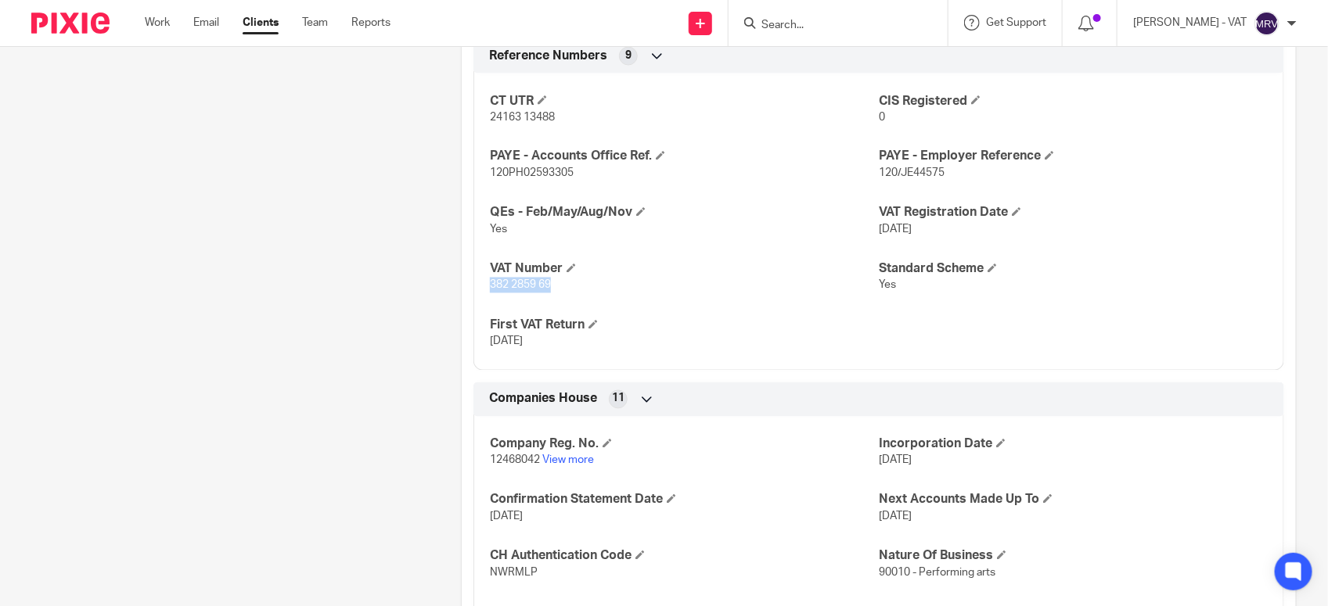
drag, startPoint x: 482, startPoint y: 288, endPoint x: 600, endPoint y: 299, distance: 118.7
click at [600, 299] on div "CT UTR 24163 13488 CIS Registered 0 PAYE - Accounts Office Ref. 120PH02593305 P…" at bounding box center [878, 216] width 811 height 309
drag, startPoint x: 871, startPoint y: 290, endPoint x: 908, endPoint y: 293, distance: 37.8
click at [908, 293] on p "Yes" at bounding box center [1073, 286] width 389 height 16
drag, startPoint x: 873, startPoint y: 229, endPoint x: 976, endPoint y: 240, distance: 103.1
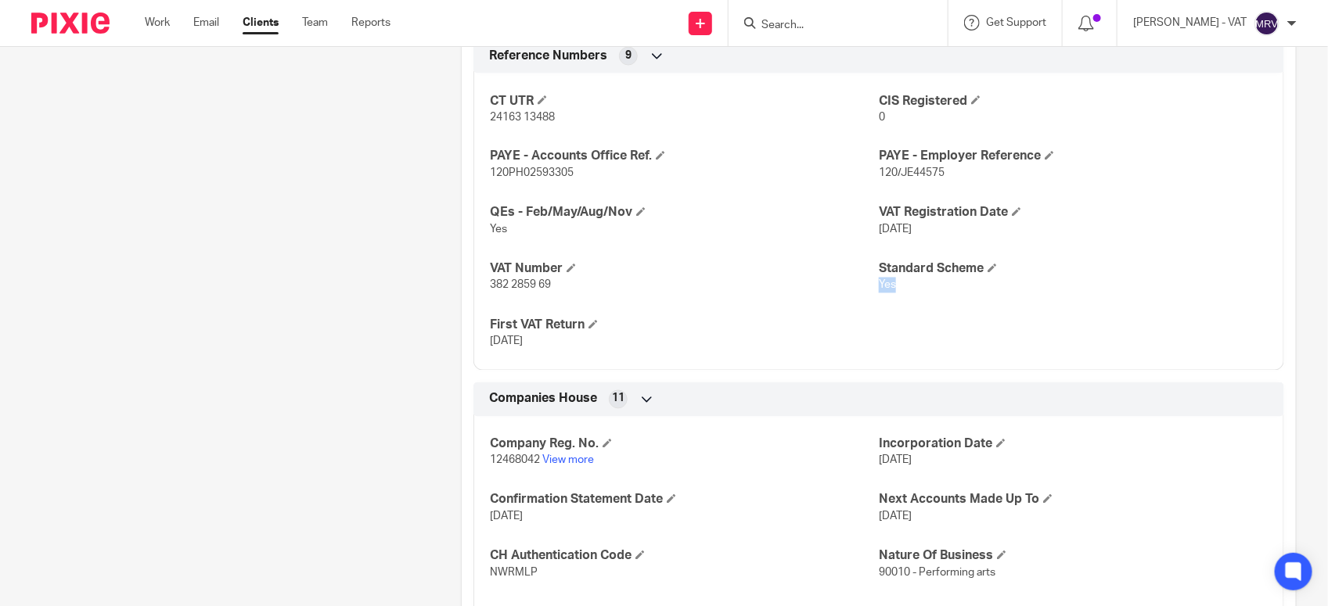
click at [976, 240] on div "CT UTR 24163 13488 CIS Registered 0 PAYE - Accounts Office Ref. 120PH02593305 P…" at bounding box center [878, 216] width 811 height 309
drag, startPoint x: 845, startPoint y: 297, endPoint x: 919, endPoint y: 296, distance: 74.3
click at [919, 296] on div "CT UTR 24163 13488 CIS Registered 0 PAYE - Accounts Office Ref. 120PH02593305 P…" at bounding box center [878, 216] width 811 height 309
drag, startPoint x: 487, startPoint y: 348, endPoint x: 553, endPoint y: 348, distance: 65.7
click at [553, 348] on p "31 May 2024" at bounding box center [684, 342] width 389 height 16
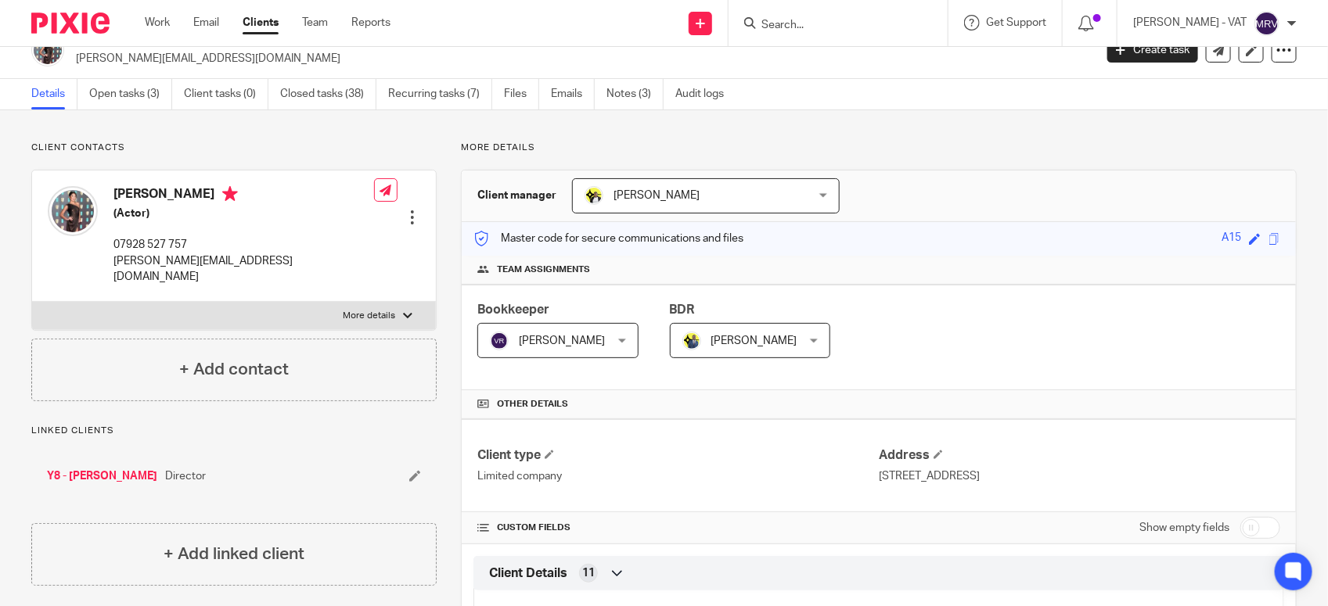
scroll to position [0, 0]
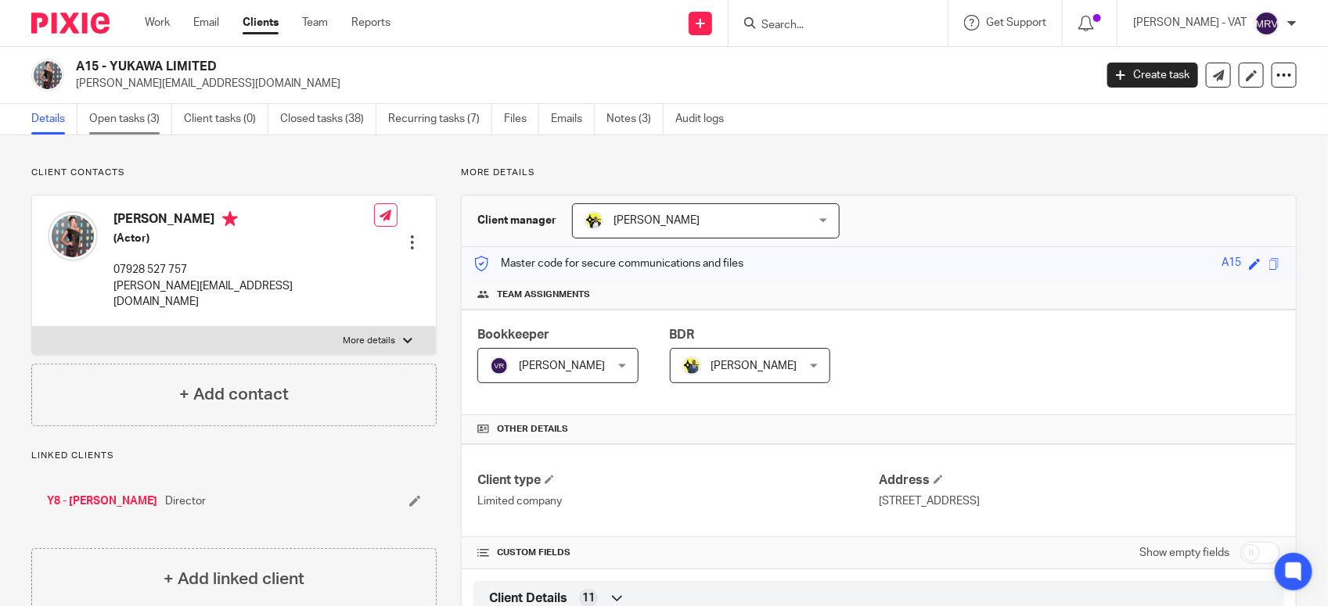
click at [135, 115] on link "Open tasks (3)" at bounding box center [130, 119] width 83 height 31
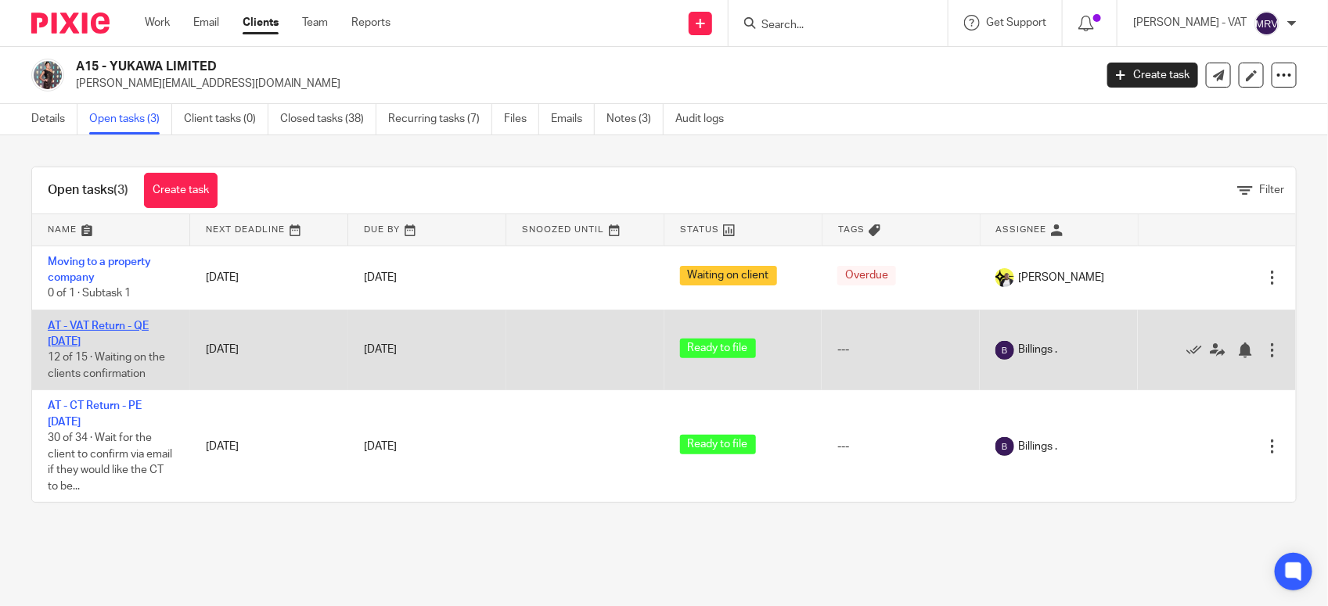
click at [95, 329] on link "AT - VAT Return - QE [DATE]" at bounding box center [98, 334] width 101 height 27
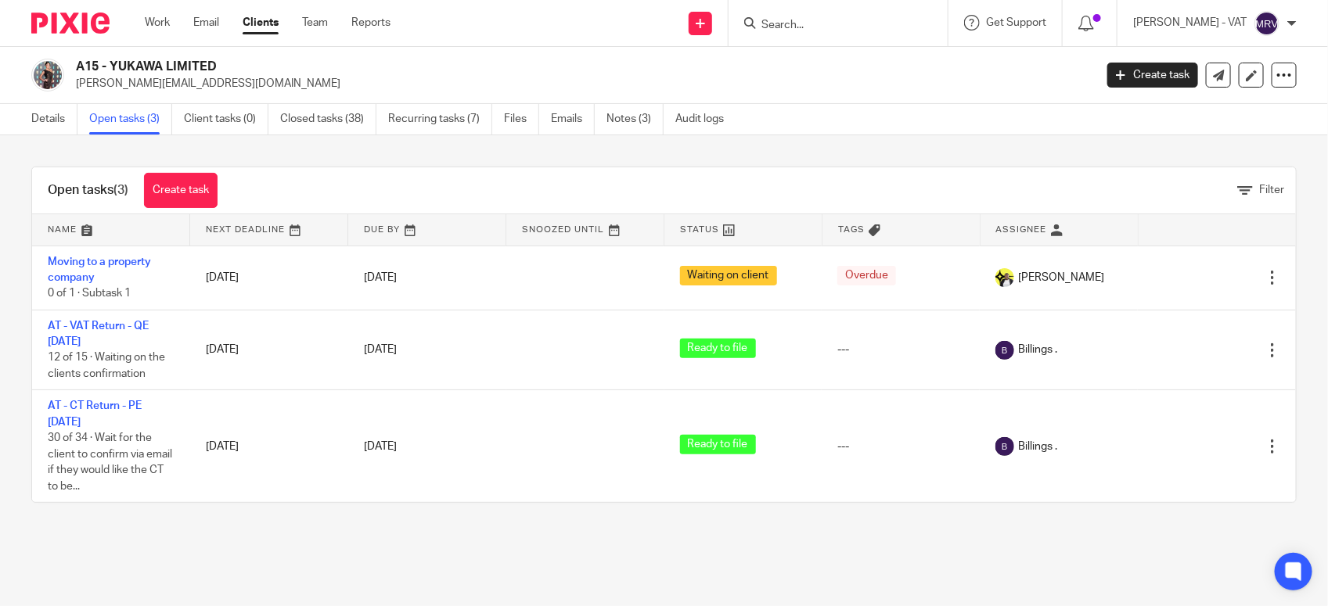
drag, startPoint x: 110, startPoint y: 60, endPoint x: 279, endPoint y: 60, distance: 168.2
click at [279, 60] on h2 "A15 - YUKAWA LIMITED" at bounding box center [479, 67] width 806 height 16
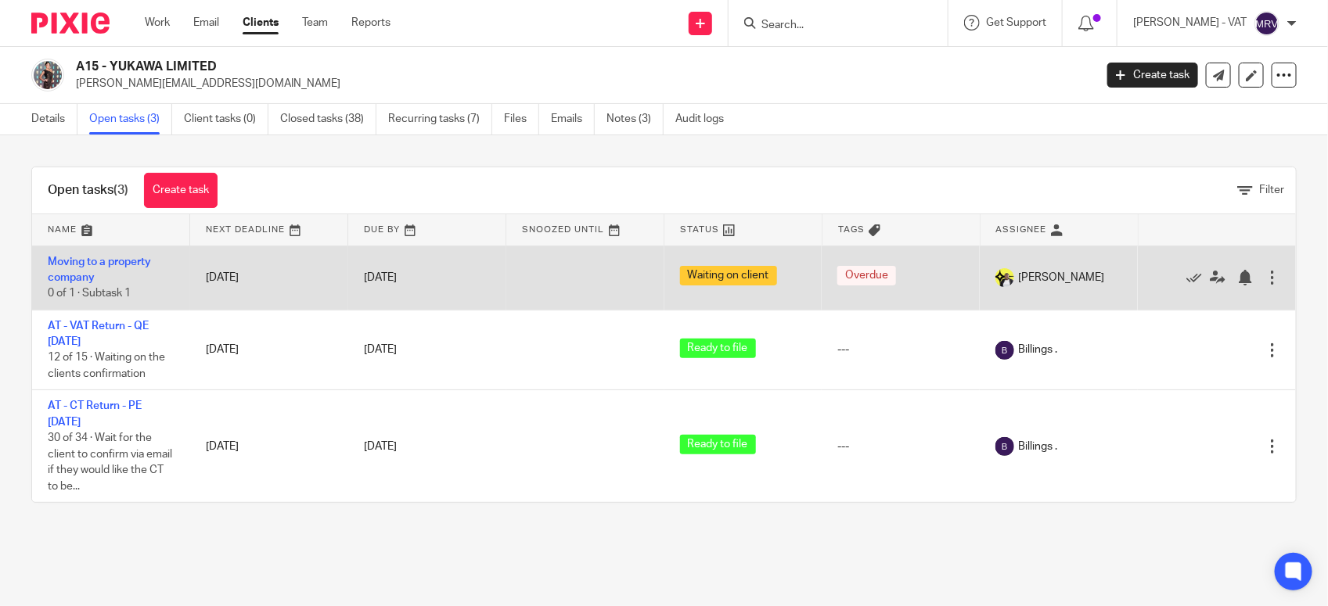
copy h2 "YUKAWA LIMITED"
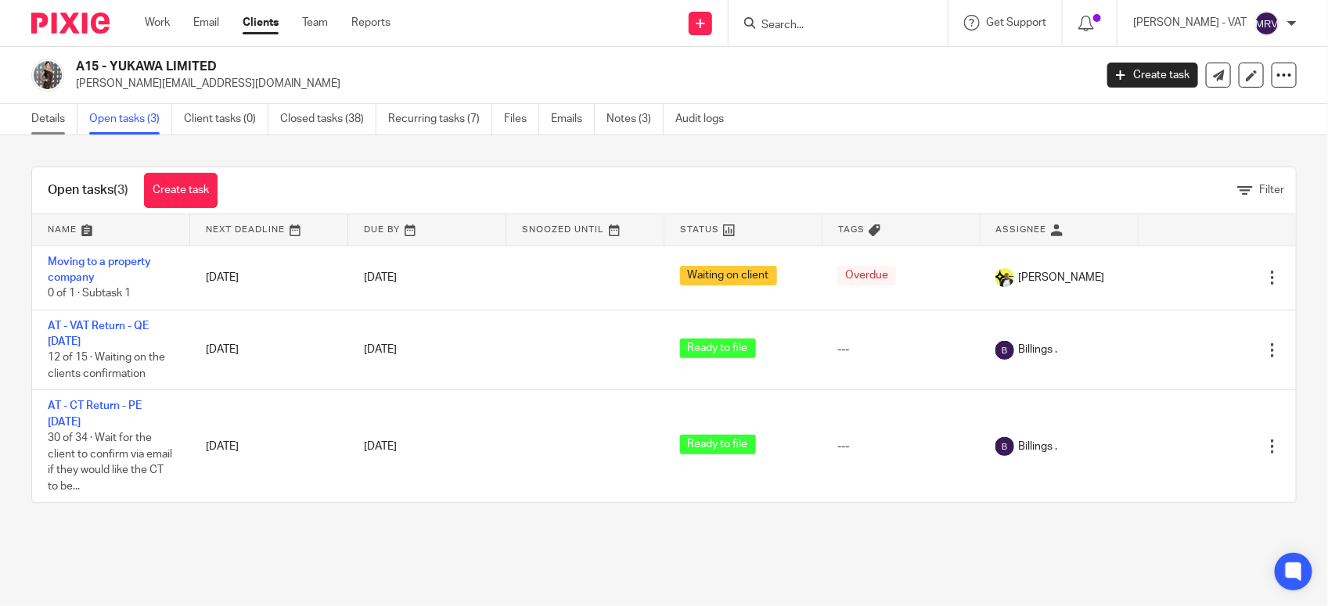
click at [37, 120] on link "Details" at bounding box center [54, 119] width 46 height 31
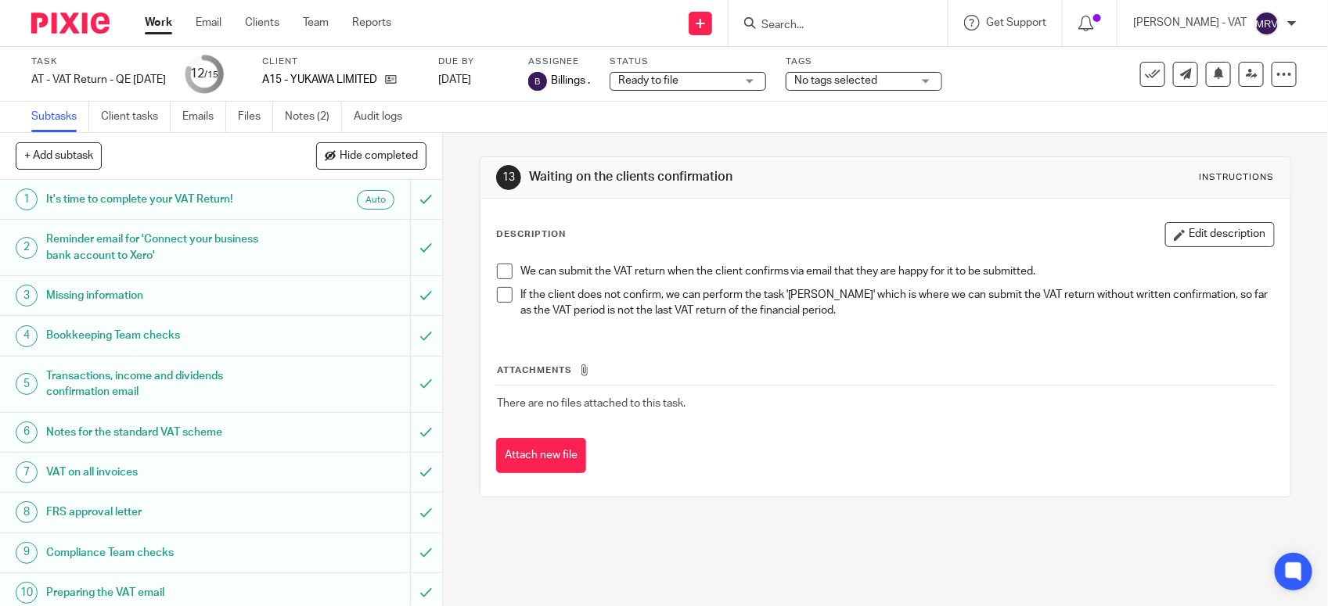
click at [497, 266] on span at bounding box center [505, 272] width 16 height 16
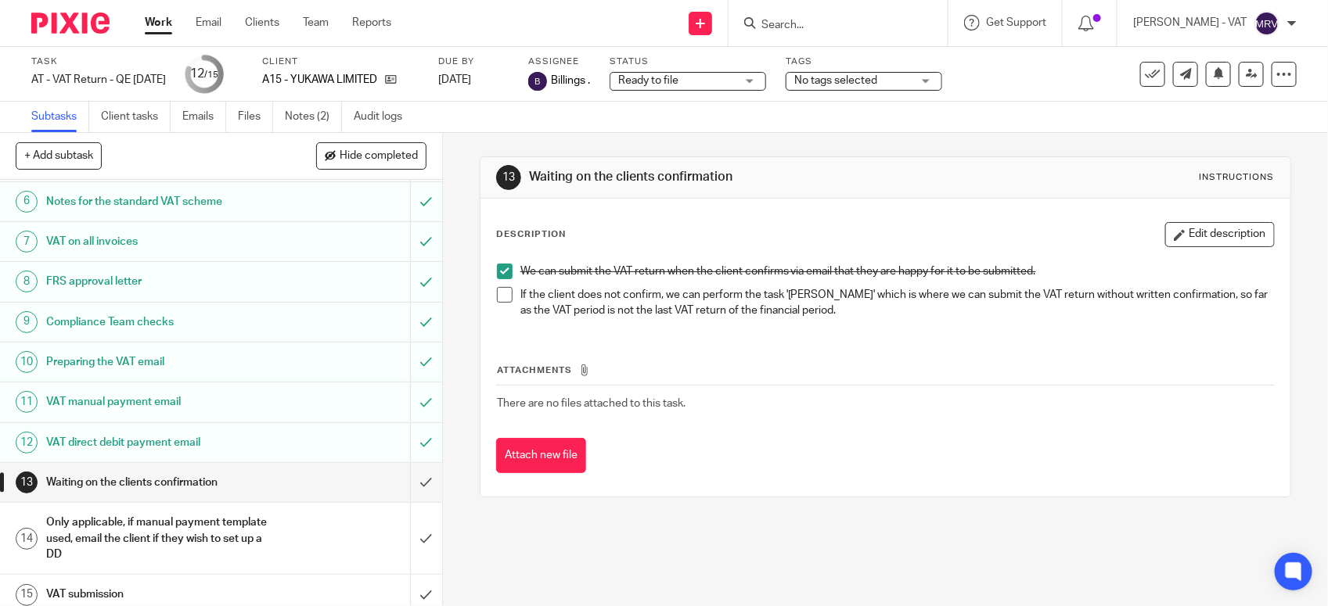
scroll to position [243, 0]
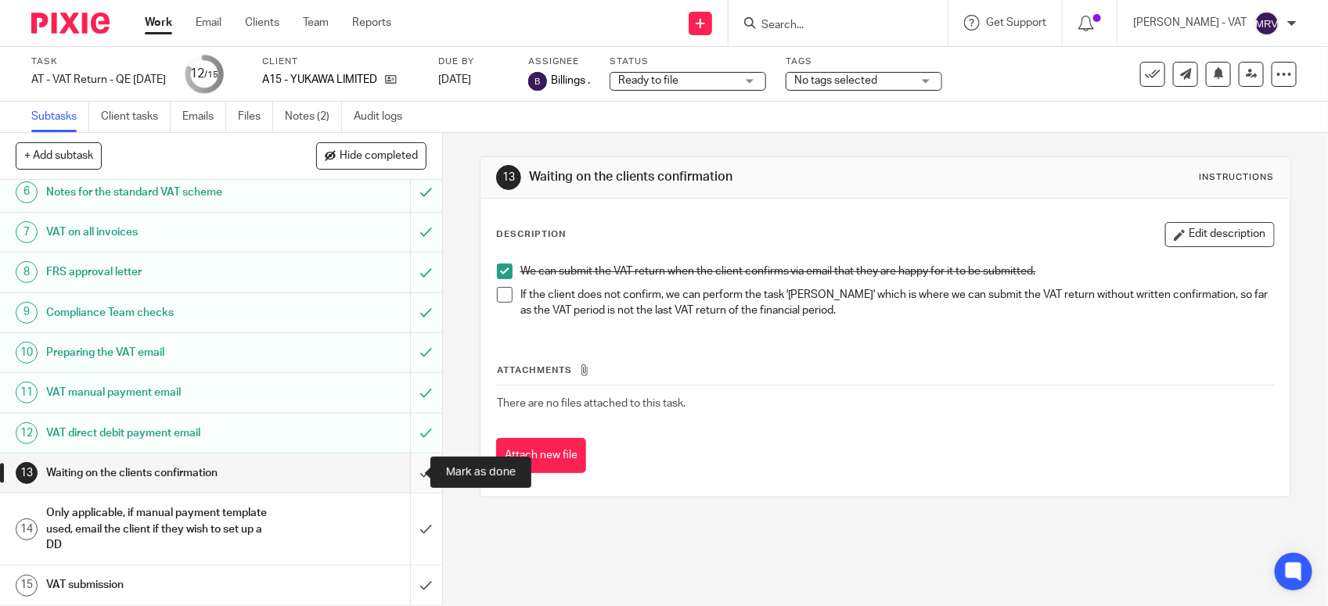
click at [409, 472] on input "submit" at bounding box center [221, 473] width 442 height 39
click at [405, 533] on input "submit" at bounding box center [221, 529] width 442 height 71
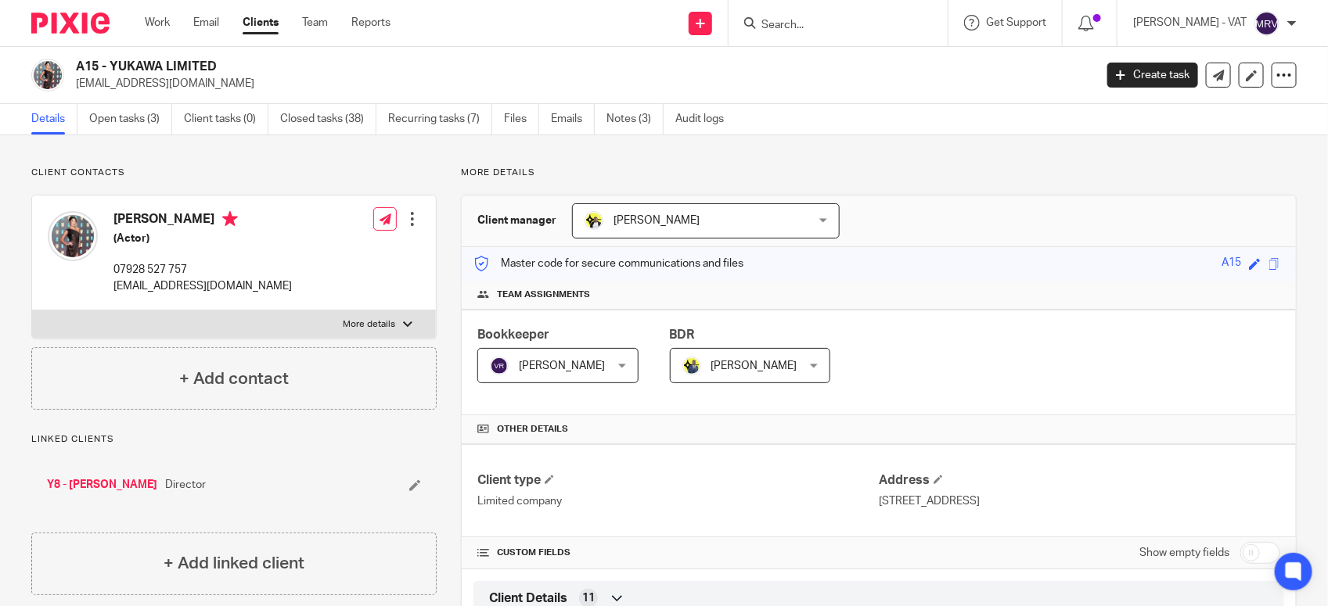
drag, startPoint x: 111, startPoint y: 60, endPoint x: 211, endPoint y: 67, distance: 100.4
click at [211, 67] on h2 "A15 - YUKAWA LIMITED" at bounding box center [479, 67] width 806 height 16
click at [219, 69] on h2 "A15 - YUKAWA LIMITED" at bounding box center [479, 67] width 806 height 16
copy h2 "YUKAWA LIMITED"
click at [986, 213] on div "Client manager Carine Thompson Carine Thompson Abhay Jayswal Akhil Siby - Billi…" at bounding box center [879, 222] width 834 height 52
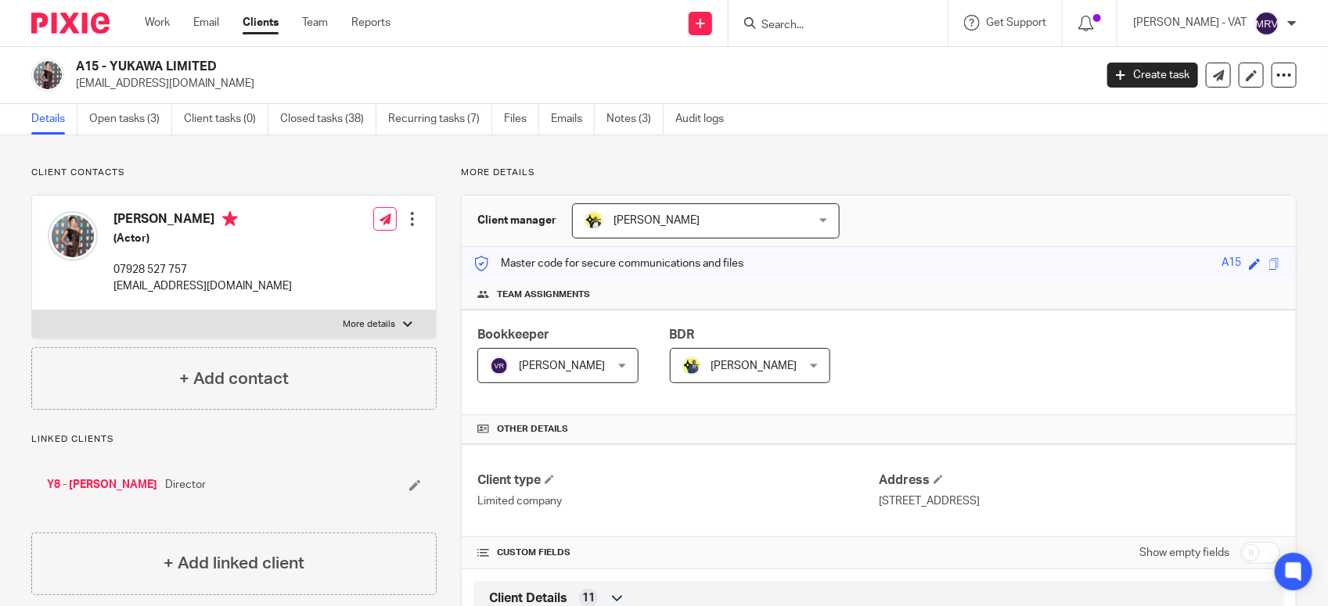
scroll to position [1086, 0]
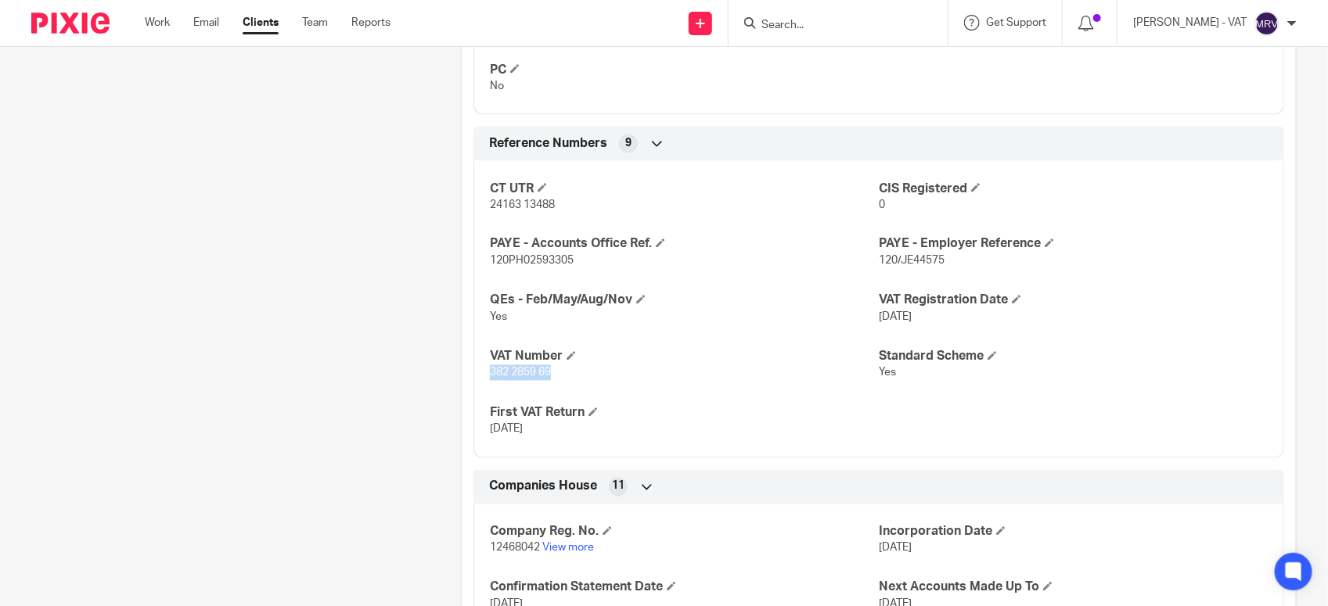
drag, startPoint x: 477, startPoint y: 376, endPoint x: 559, endPoint y: 383, distance: 82.5
click at [559, 383] on div "CT UTR 24163 13488 CIS Registered 0 PAYE - Accounts Office Ref. 120PH02593305 P…" at bounding box center [878, 303] width 811 height 309
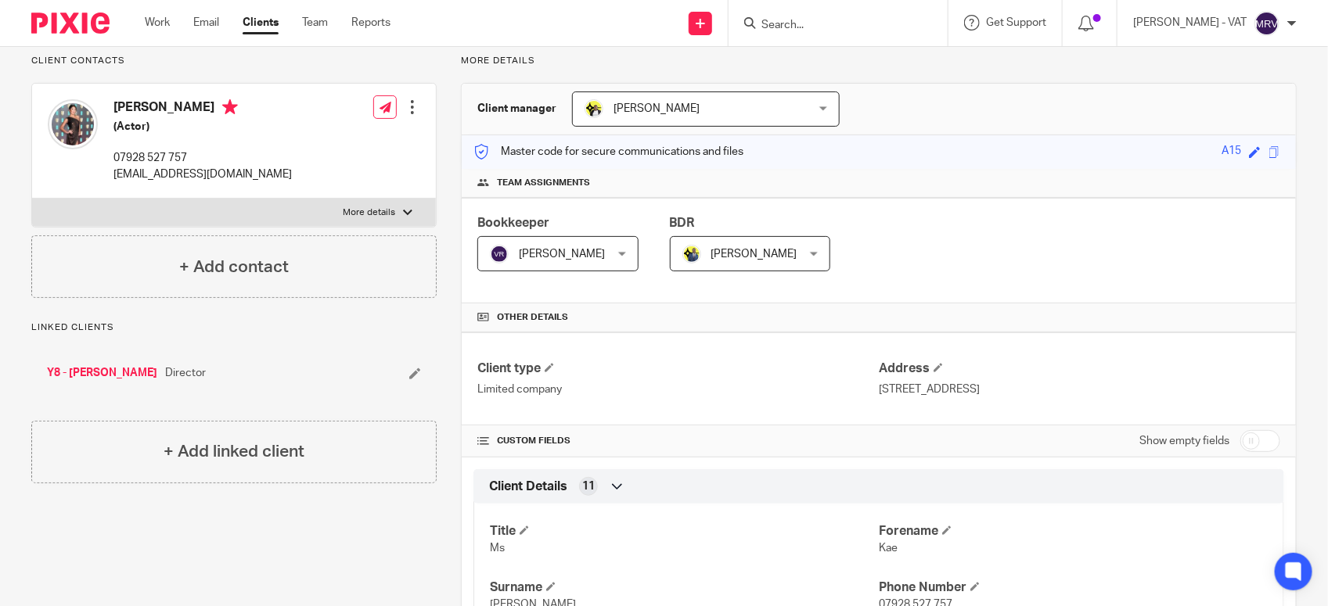
scroll to position [0, 0]
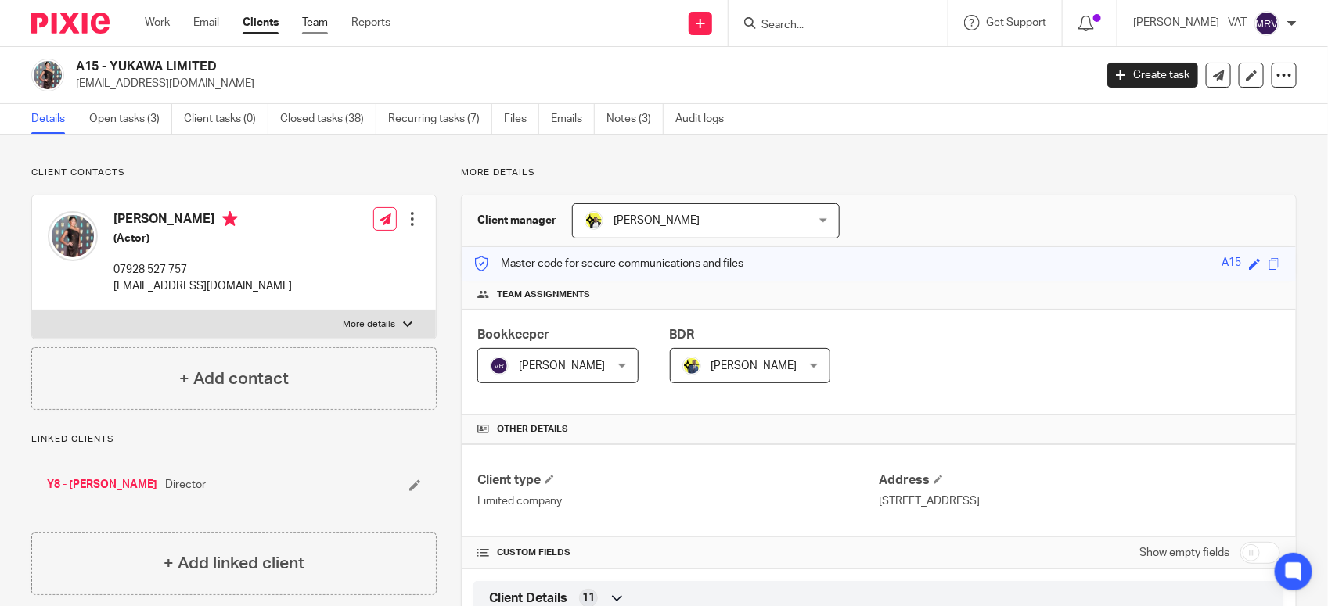
click at [313, 16] on link "Team" at bounding box center [315, 23] width 26 height 16
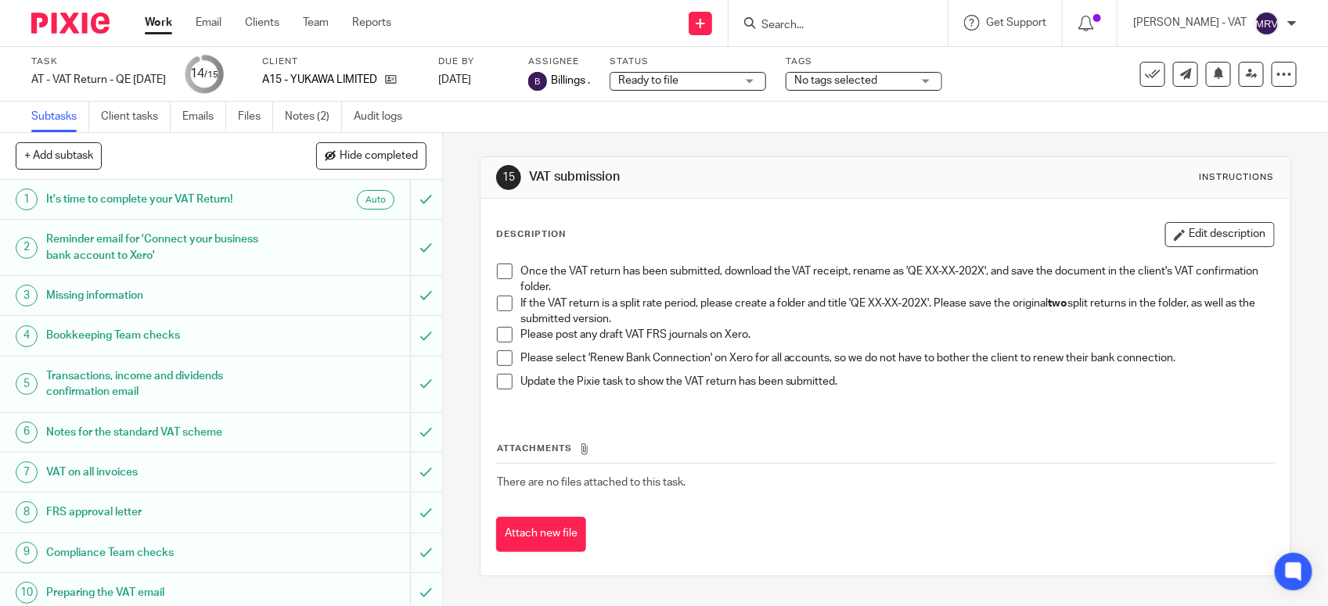
click at [497, 300] on span at bounding box center [505, 304] width 16 height 16
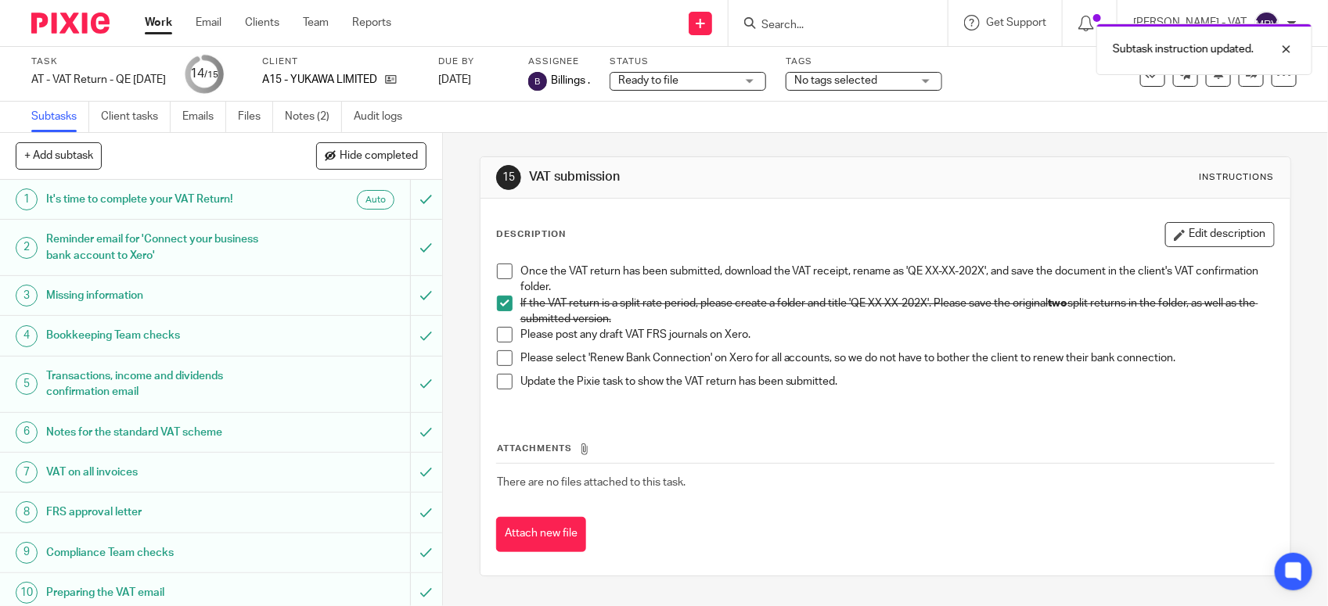
click at [502, 329] on span at bounding box center [505, 335] width 16 height 16
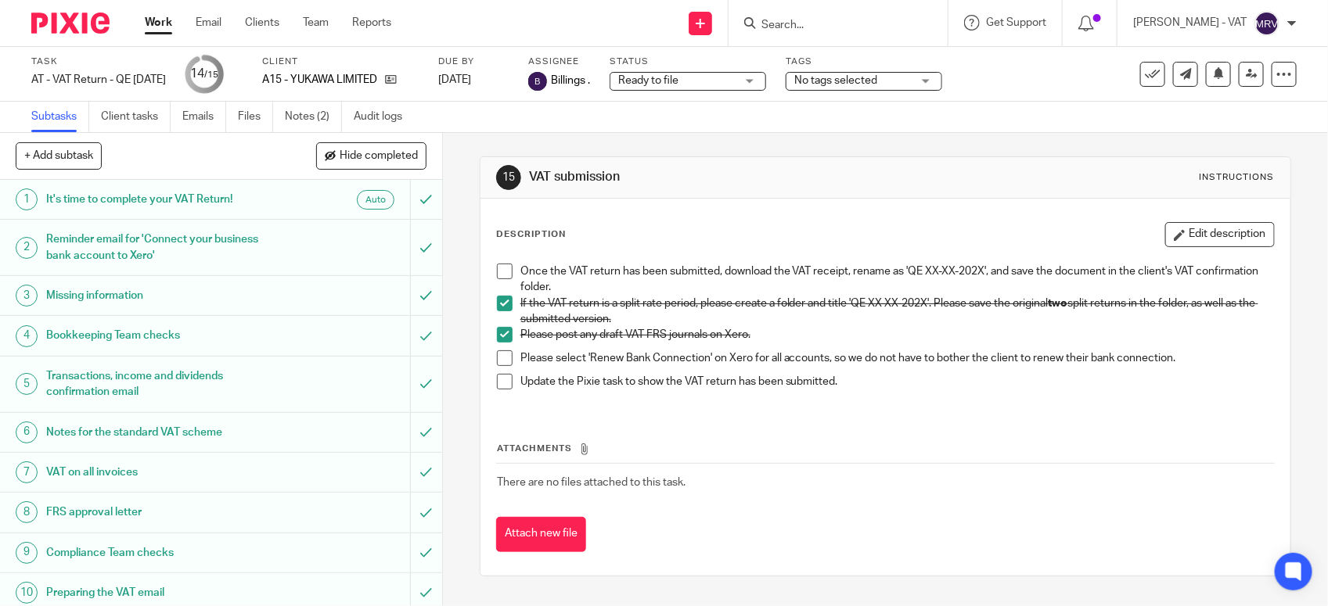
click at [501, 361] on span at bounding box center [505, 359] width 16 height 16
click at [501, 268] on span at bounding box center [505, 272] width 16 height 16
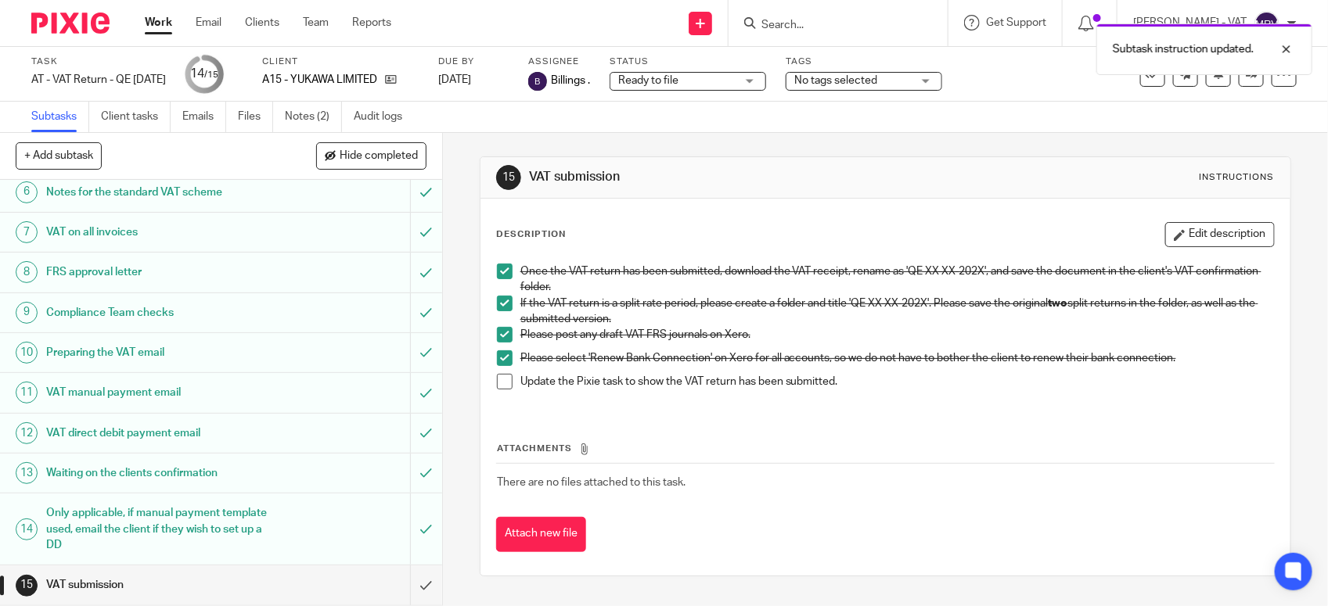
scroll to position [243, 0]
click at [490, 380] on div "Once the VAT return has been submitted, download the VAT receipt, rename as 'QE…" at bounding box center [885, 332] width 793 height 153
click at [499, 387] on span at bounding box center [505, 382] width 16 height 16
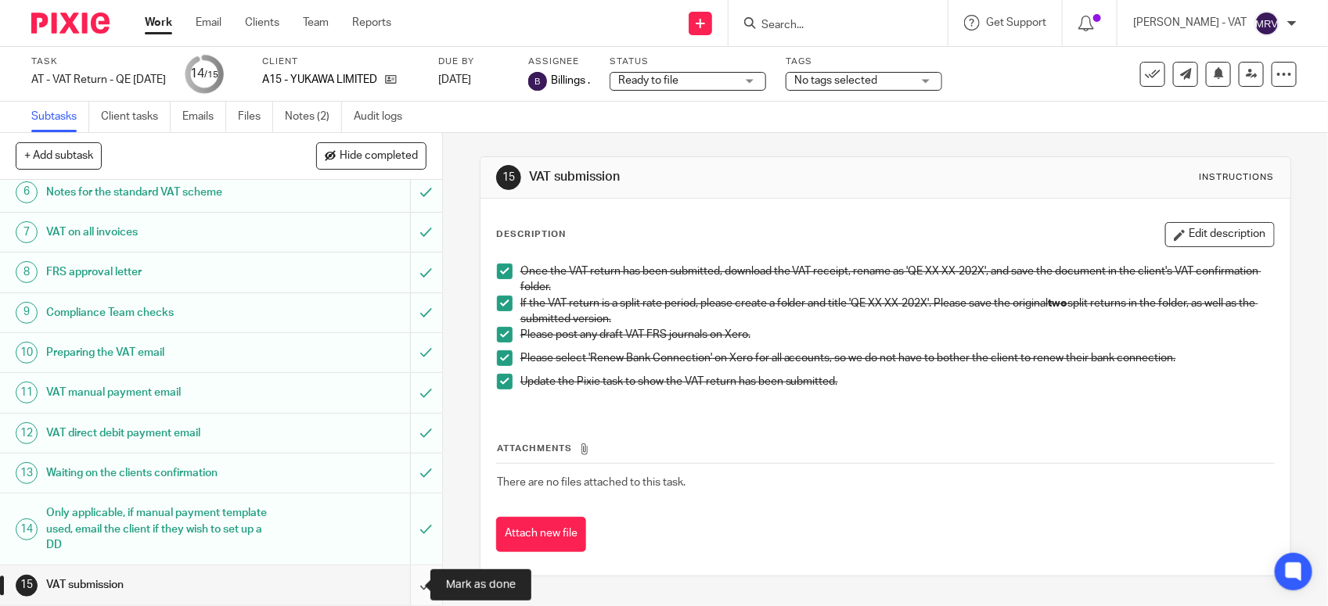
click at [404, 588] on input "submit" at bounding box center [221, 585] width 442 height 39
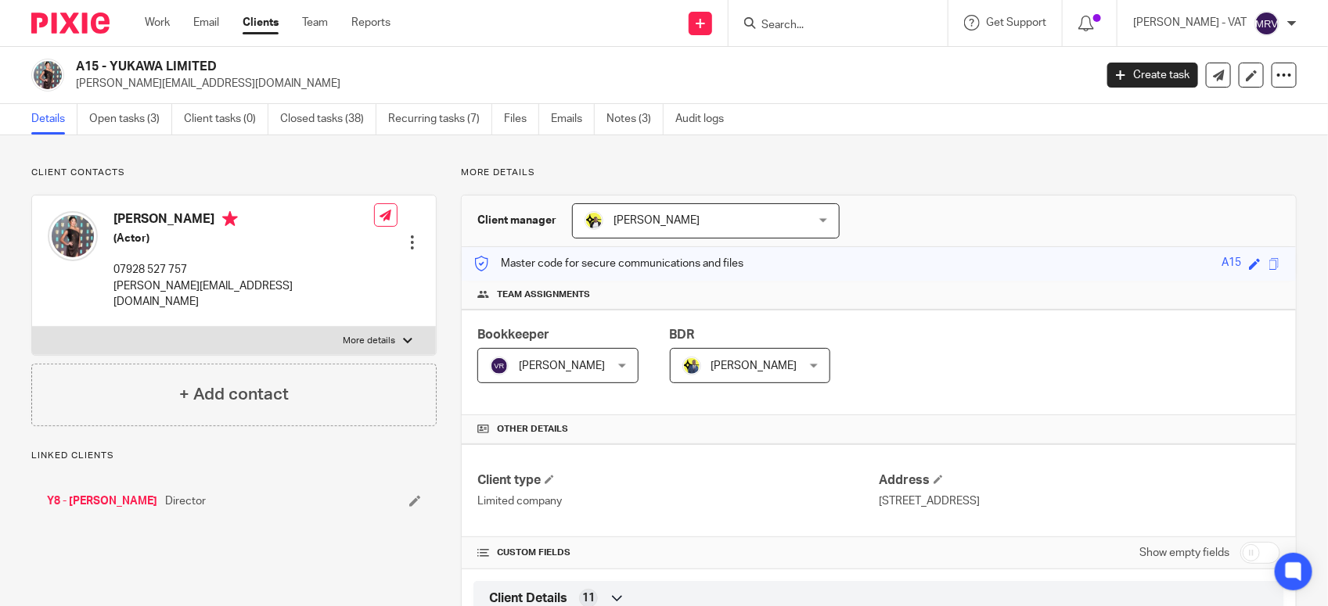
click at [818, 23] on input "Search" at bounding box center [830, 26] width 141 height 14
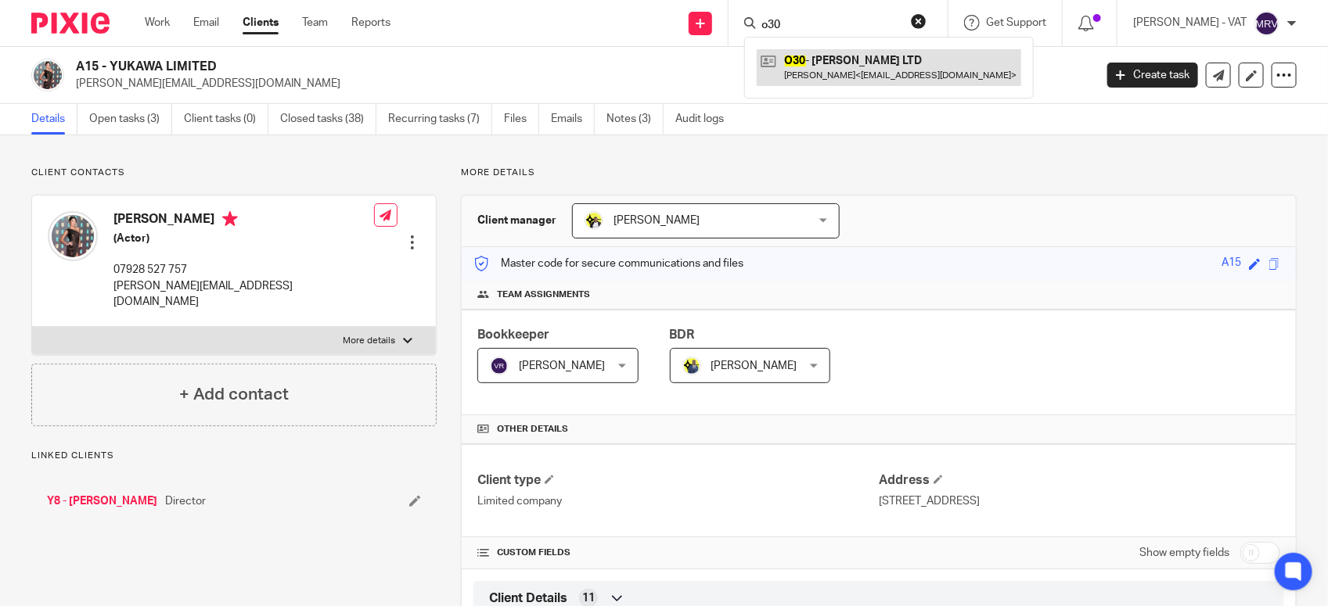
type input "o30"
click at [851, 53] on link at bounding box center [889, 67] width 264 height 36
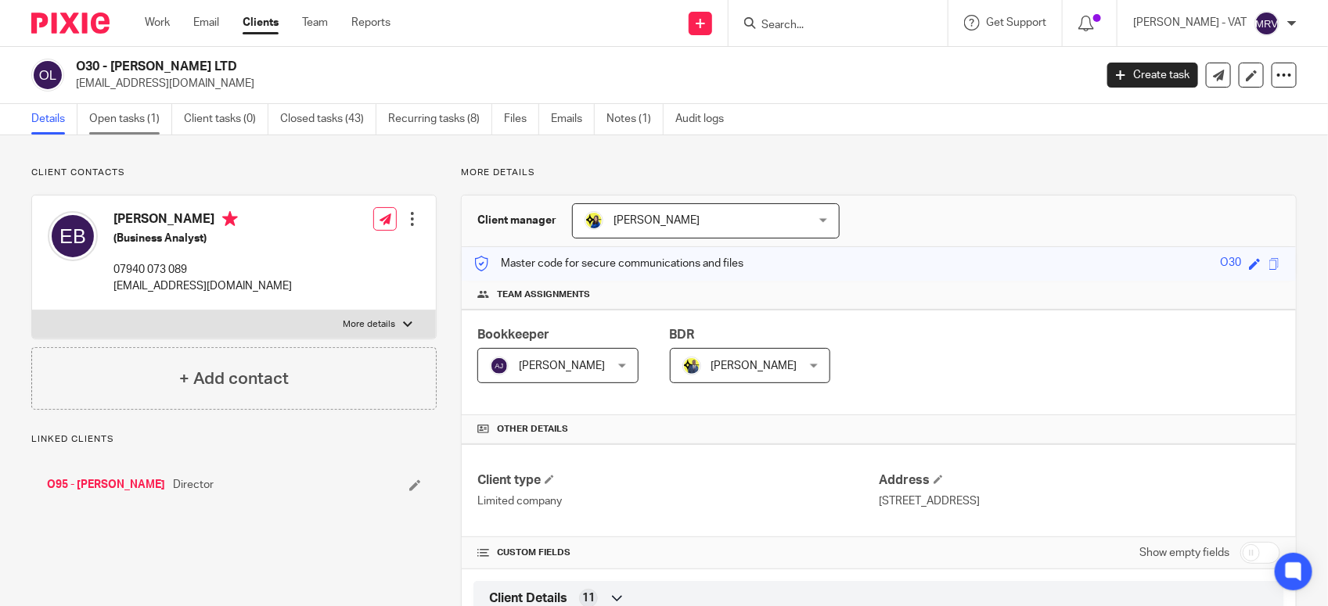
click at [134, 123] on link "Open tasks (1)" at bounding box center [130, 119] width 83 height 31
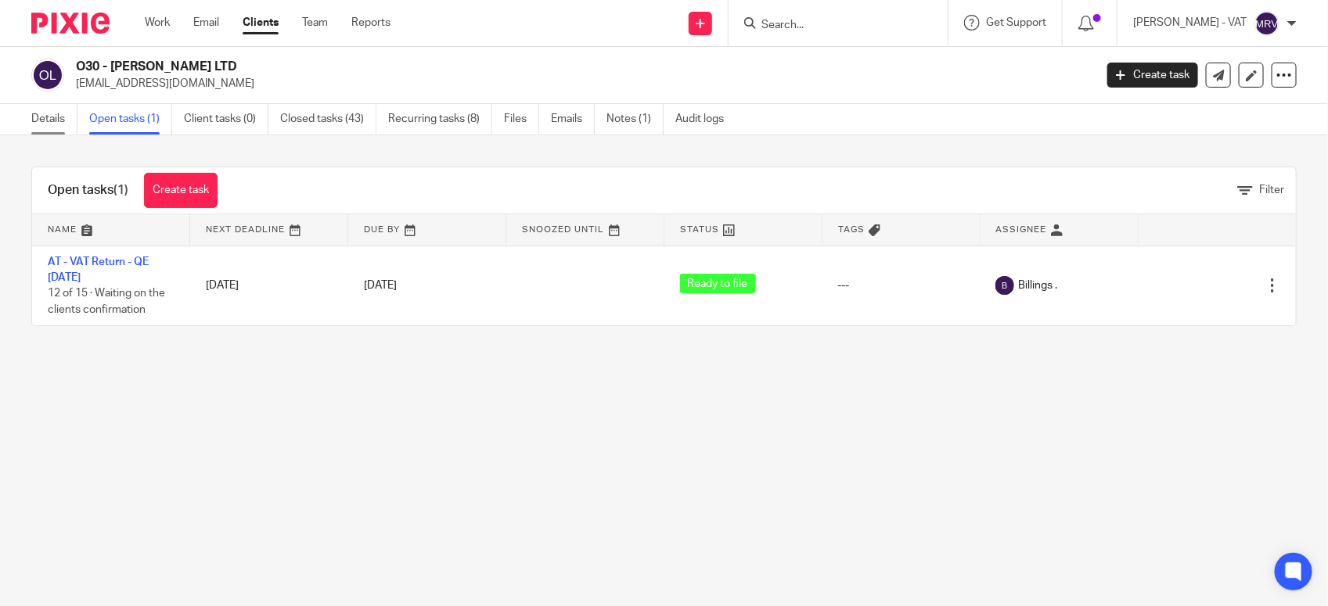
click at [32, 129] on link "Details" at bounding box center [54, 119] width 46 height 31
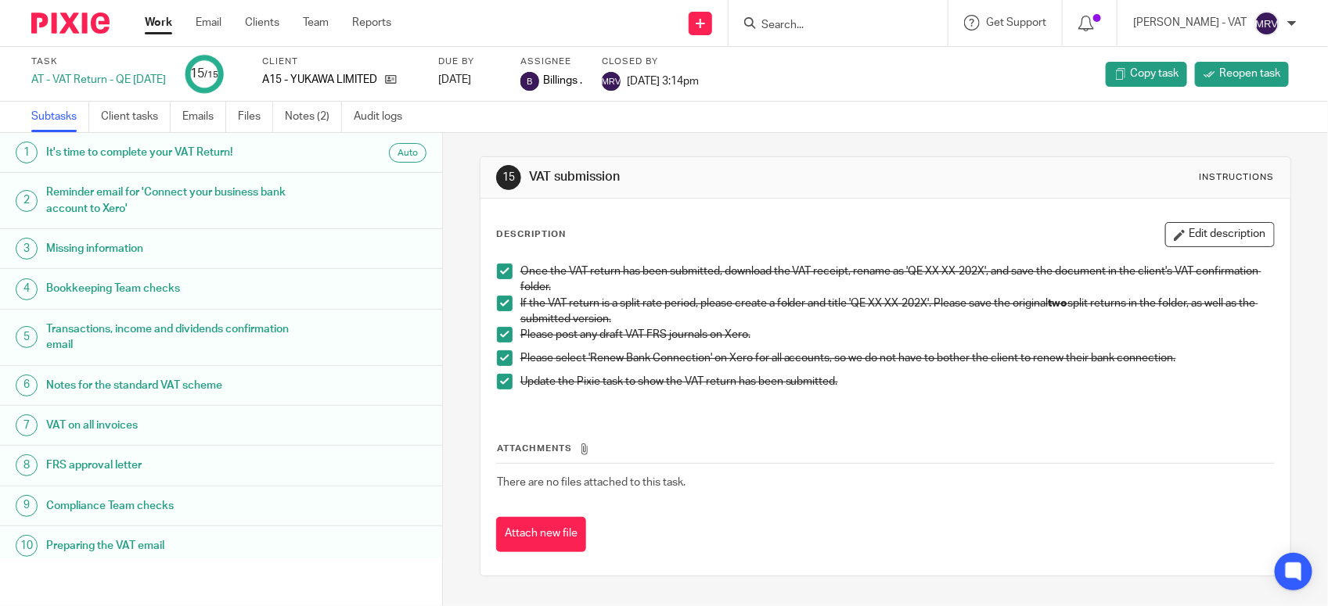
click at [472, 432] on div "15 VAT submission Instructions Description Edit description Once the VAT return…" at bounding box center [885, 369] width 885 height 473
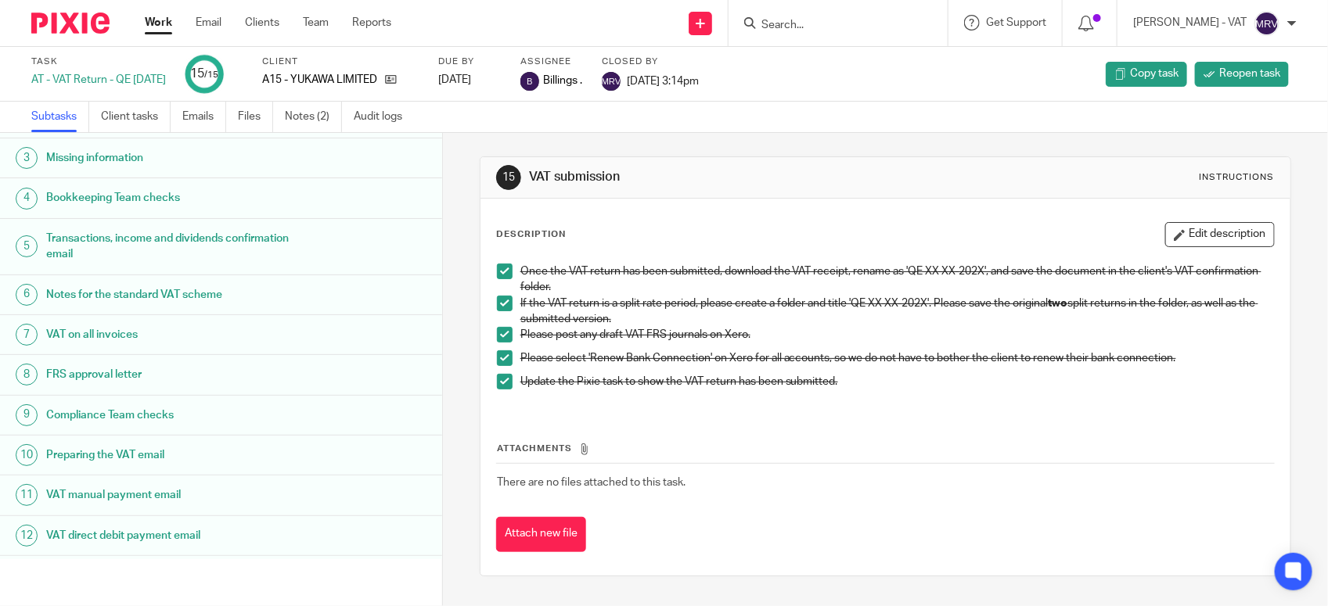
scroll to position [227, 0]
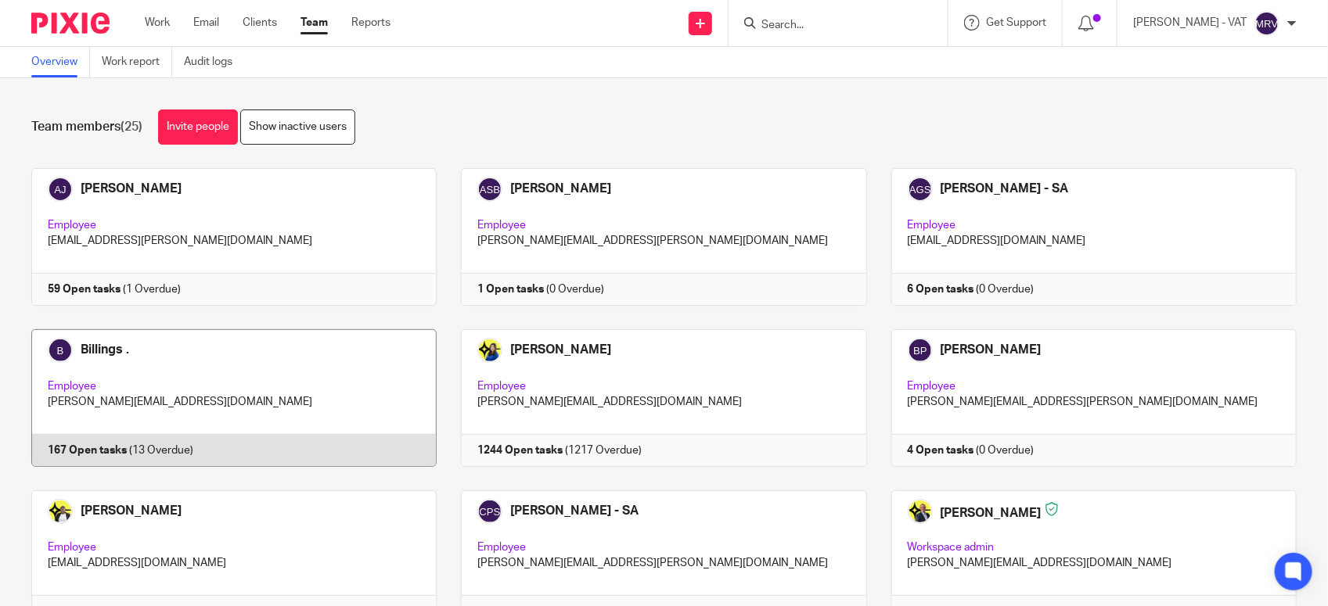
click at [239, 377] on link at bounding box center [222, 398] width 430 height 138
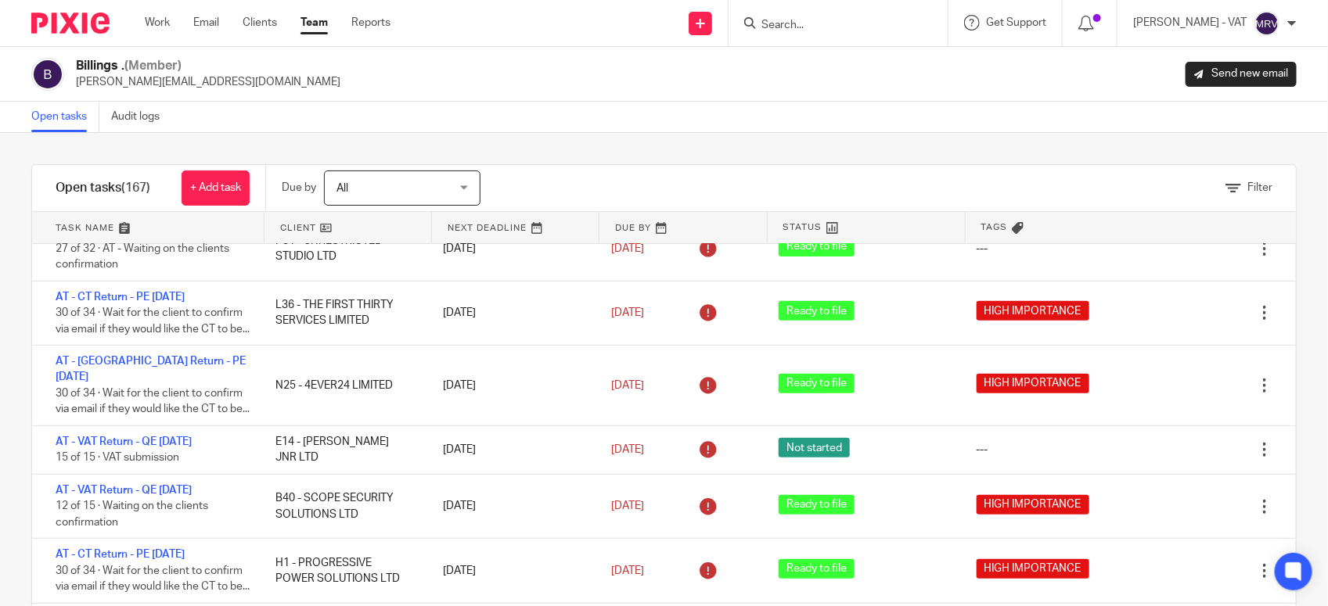
scroll to position [799, 0]
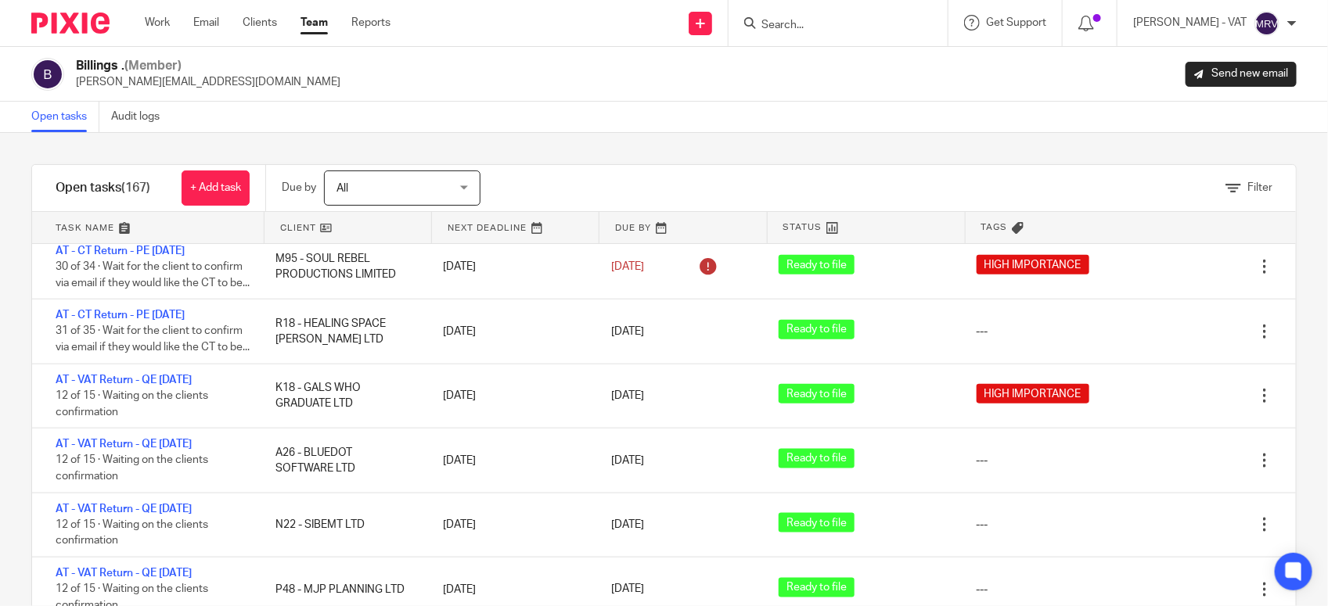
click at [323, 29] on link "Team" at bounding box center [313, 23] width 27 height 16
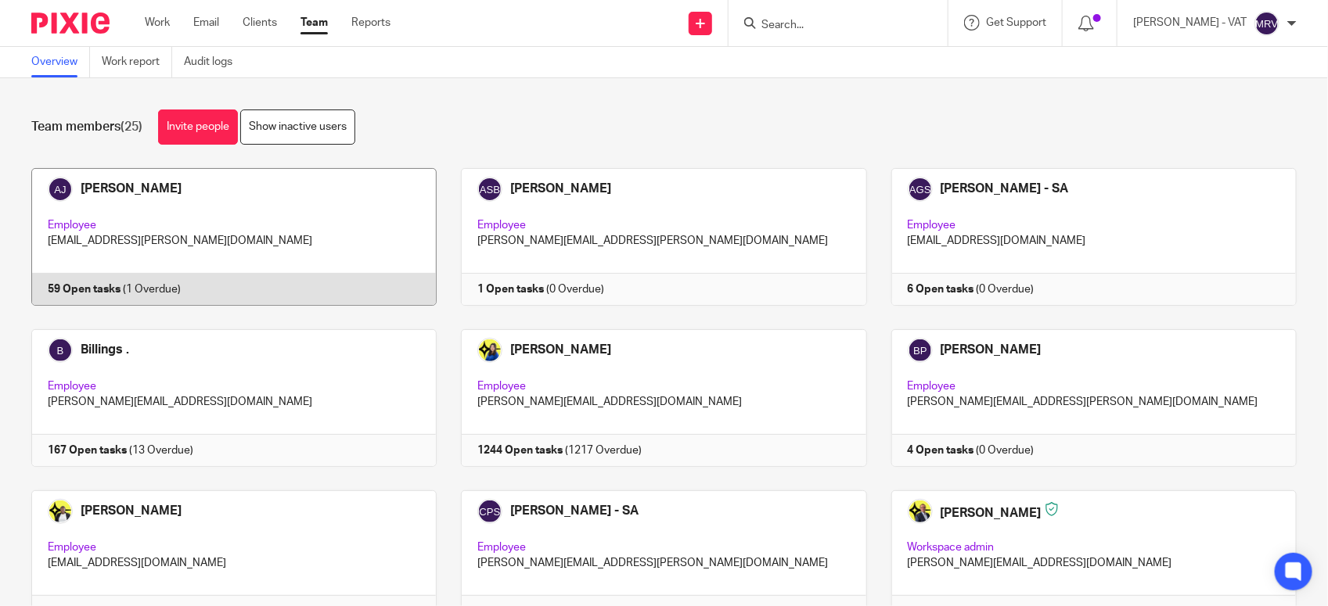
click at [236, 197] on link at bounding box center [222, 237] width 430 height 138
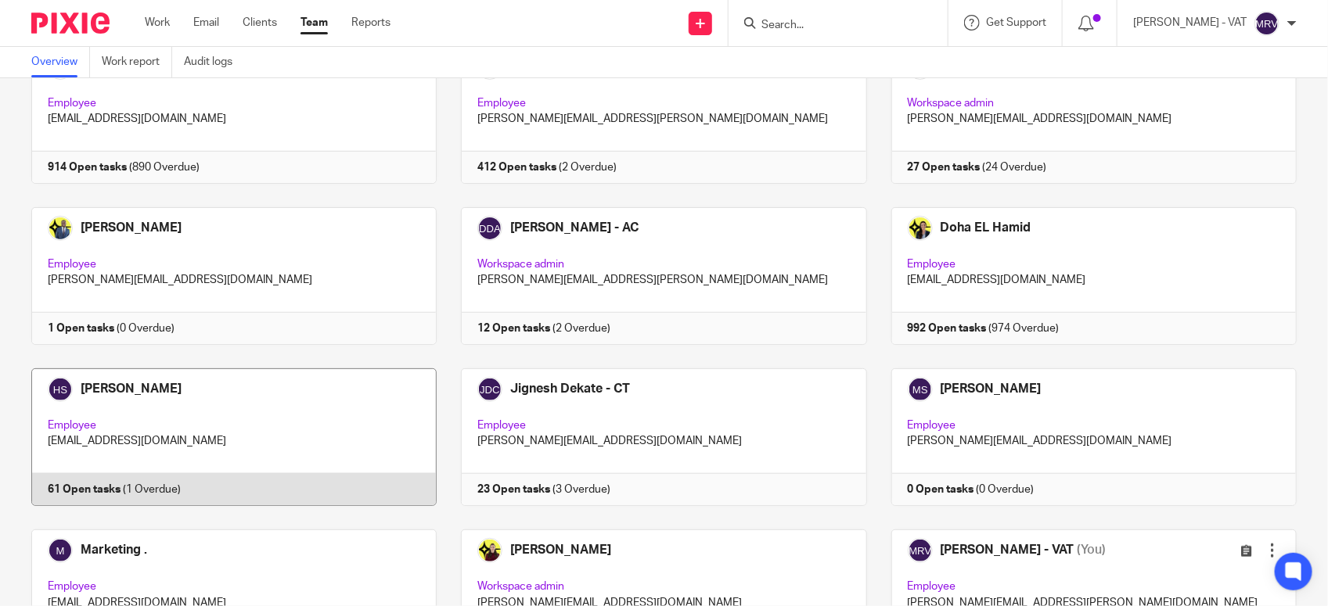
scroll to position [489, 0]
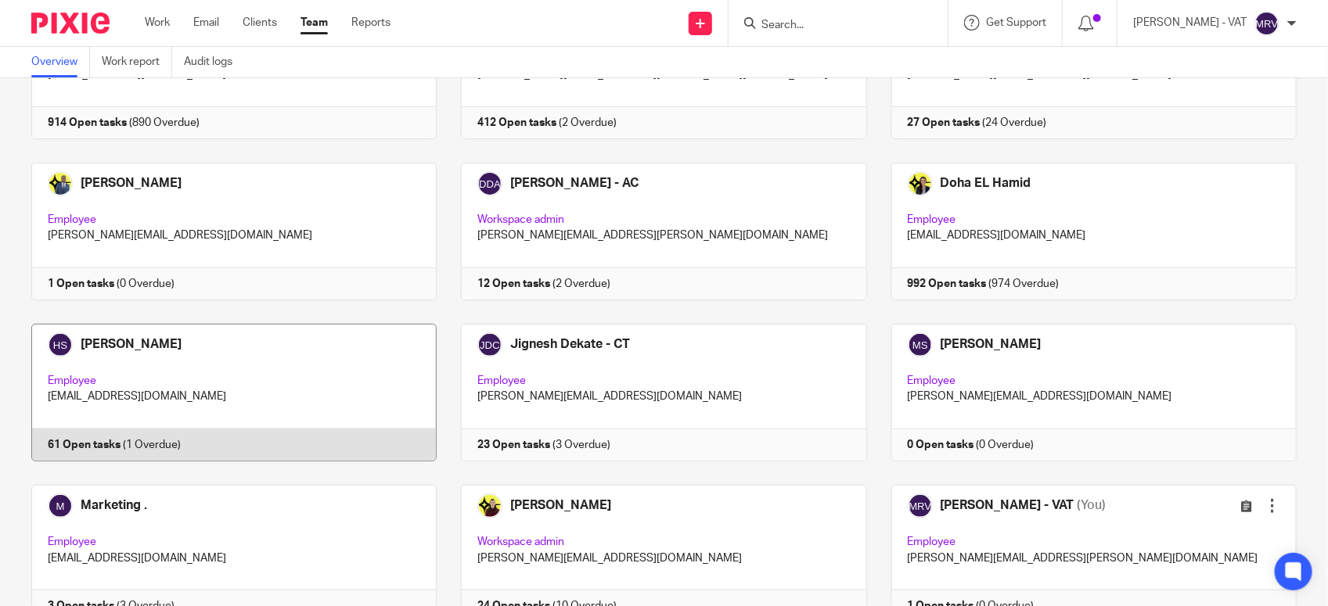
click at [249, 360] on link at bounding box center [222, 393] width 430 height 138
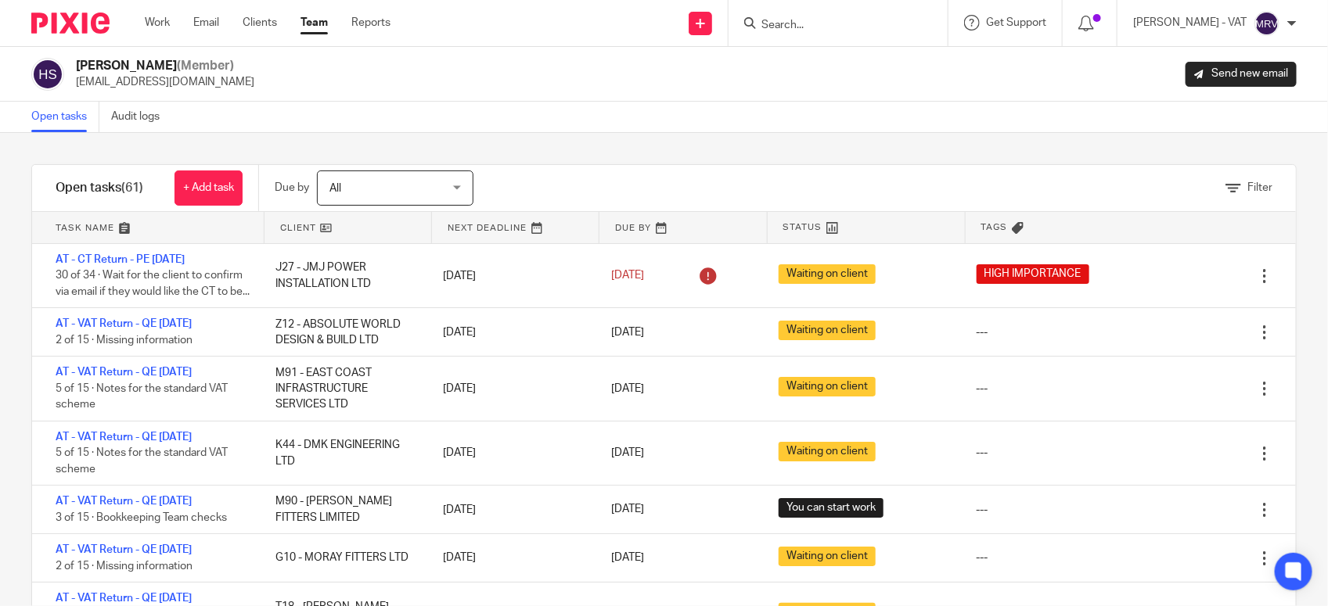
click at [464, 108] on div "Open tasks Audit logs" at bounding box center [664, 117] width 1328 height 31
click at [327, 21] on link "Team" at bounding box center [313, 23] width 27 height 16
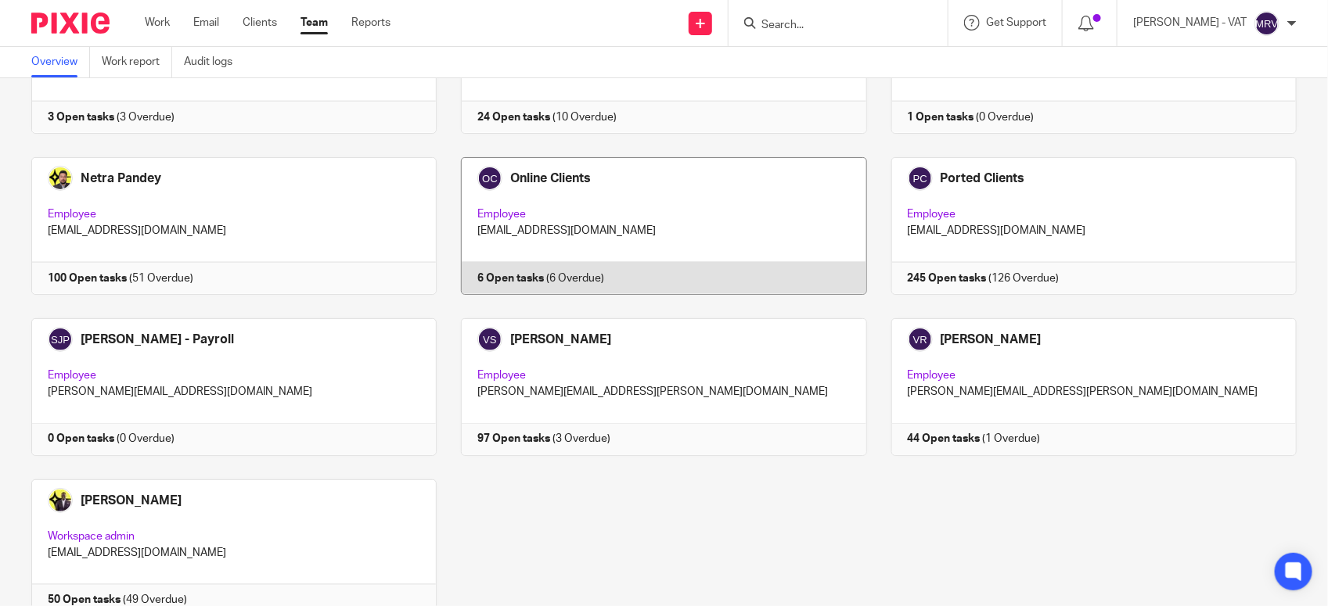
scroll to position [1049, 0]
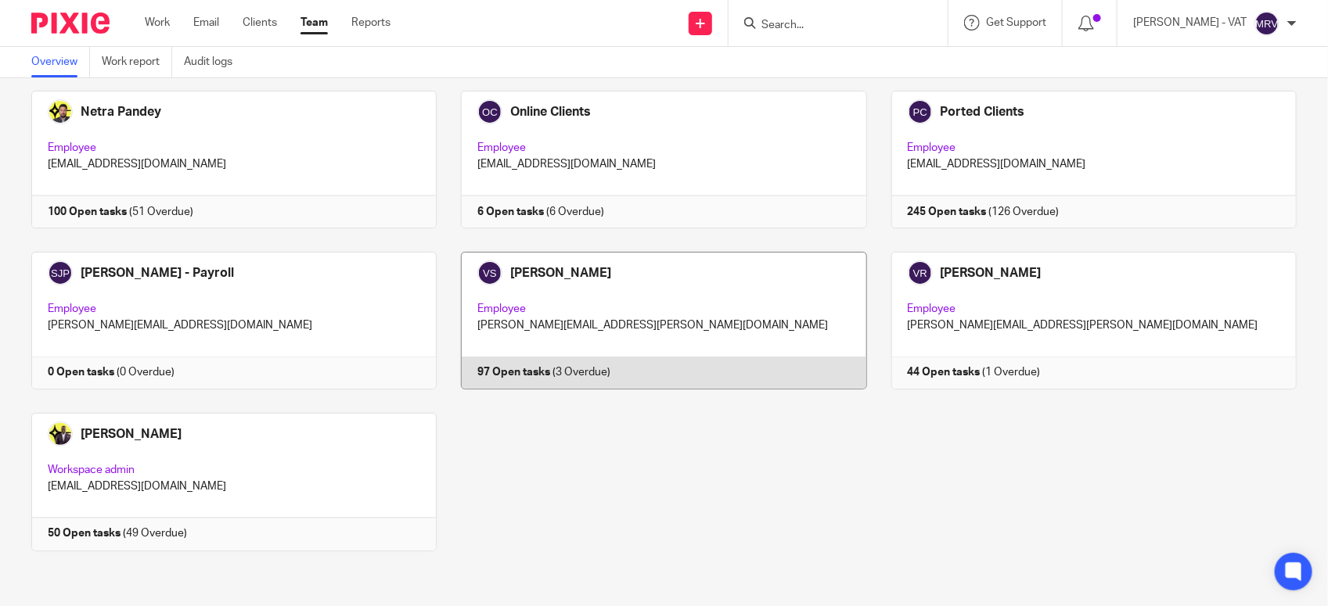
click at [517, 326] on link at bounding box center [652, 321] width 430 height 138
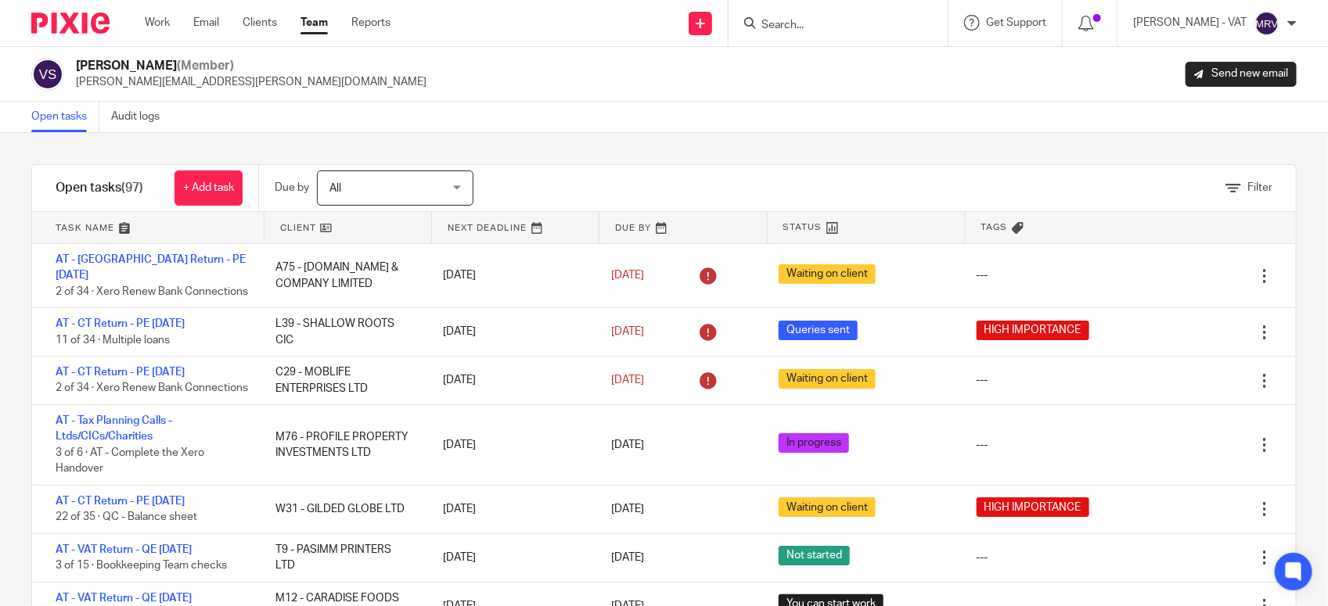
drag, startPoint x: 956, startPoint y: 76, endPoint x: 928, endPoint y: 86, distance: 29.9
click at [956, 76] on div "[PERSON_NAME] (Member) [PERSON_NAME][EMAIL_ADDRESS][PERSON_NAME][DOMAIN_NAME] S…" at bounding box center [663, 74] width 1265 height 33
click at [311, 16] on link "Team" at bounding box center [313, 23] width 27 height 16
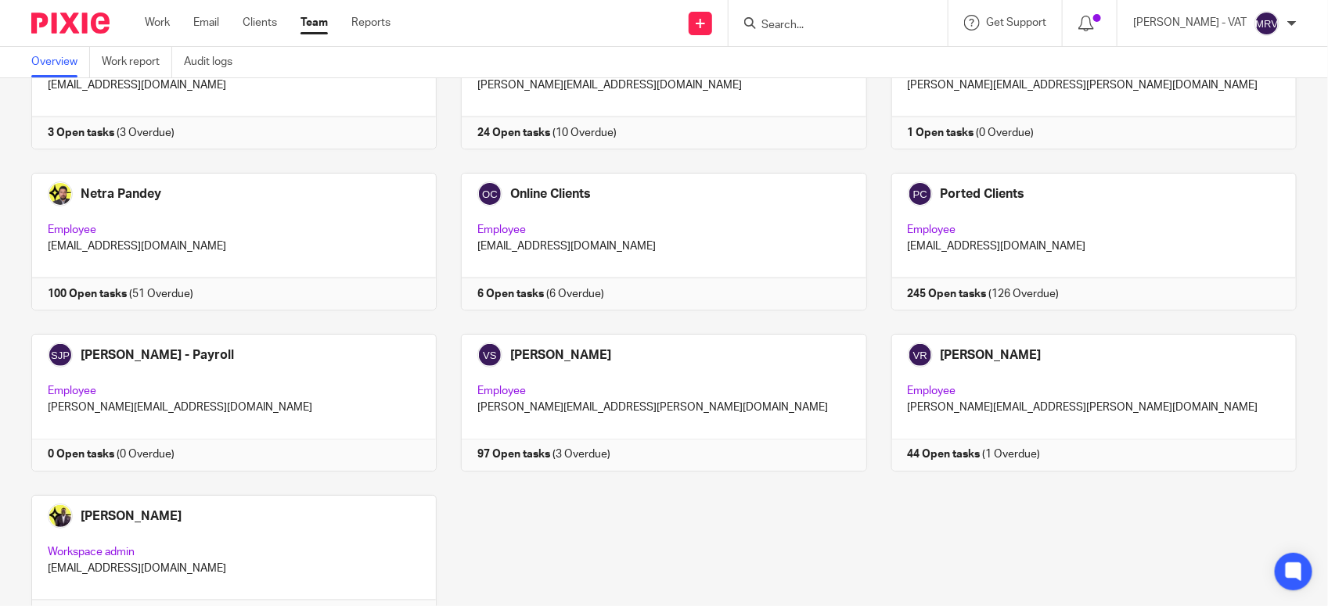
scroll to position [1049, 0]
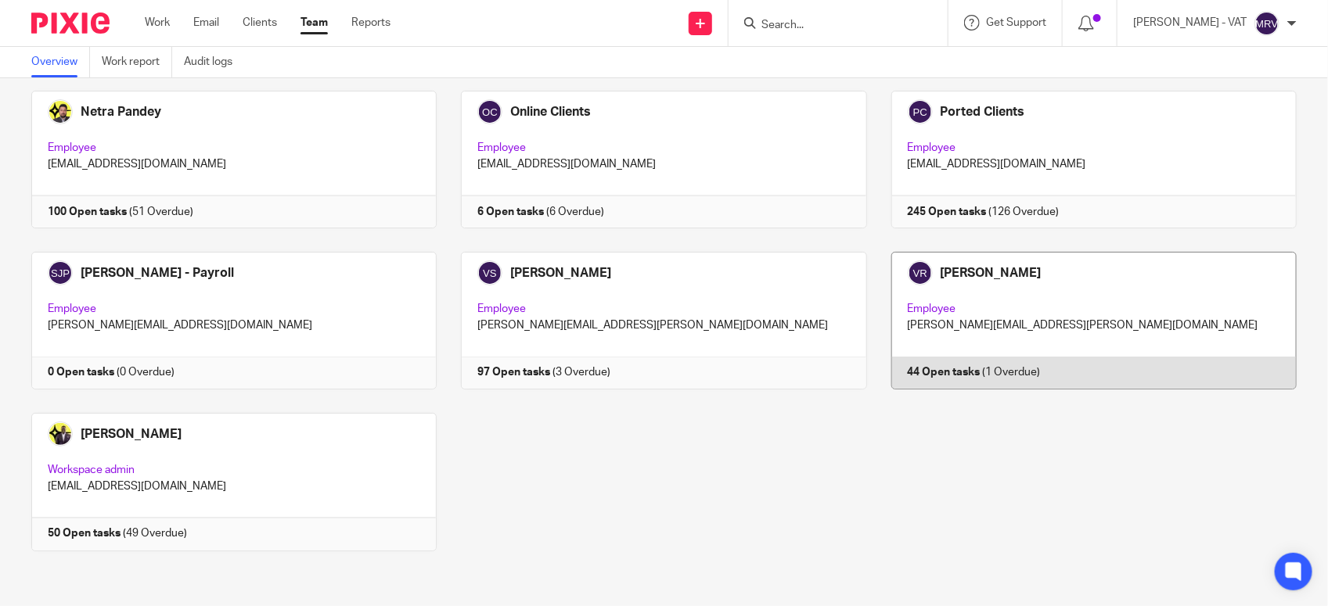
click at [973, 280] on link at bounding box center [1082, 321] width 430 height 138
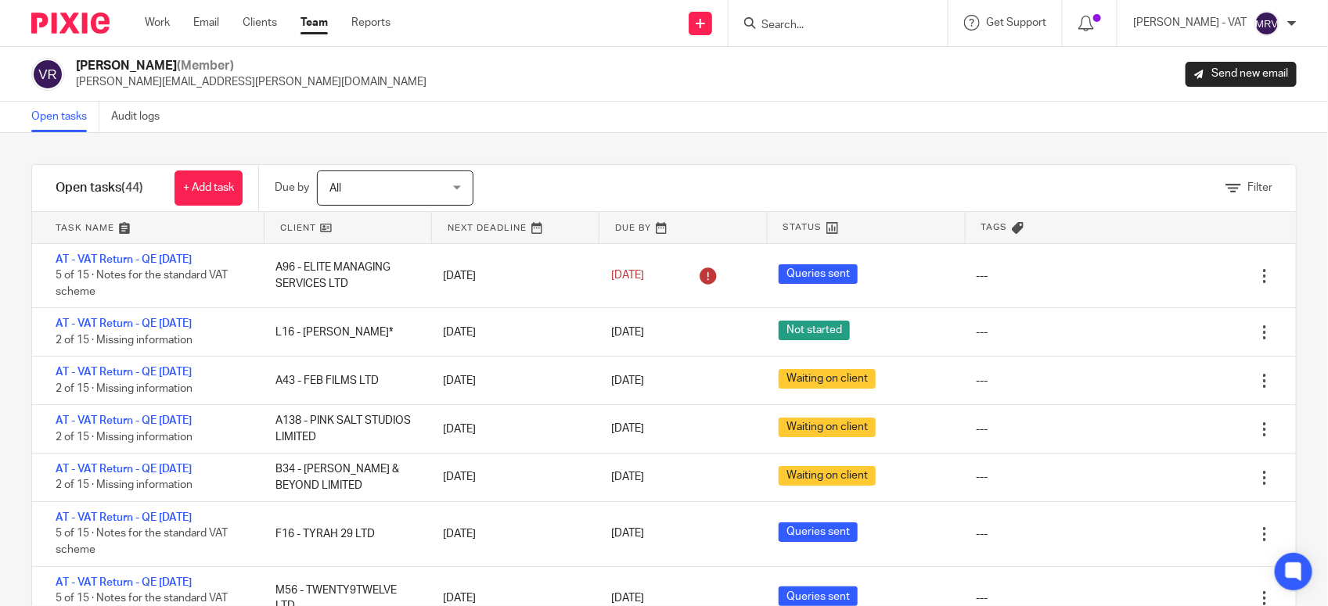
click at [794, 99] on div "[PERSON_NAME] (Member) [PERSON_NAME][EMAIL_ADDRESS][PERSON_NAME][DOMAIN_NAME] S…" at bounding box center [664, 74] width 1328 height 55
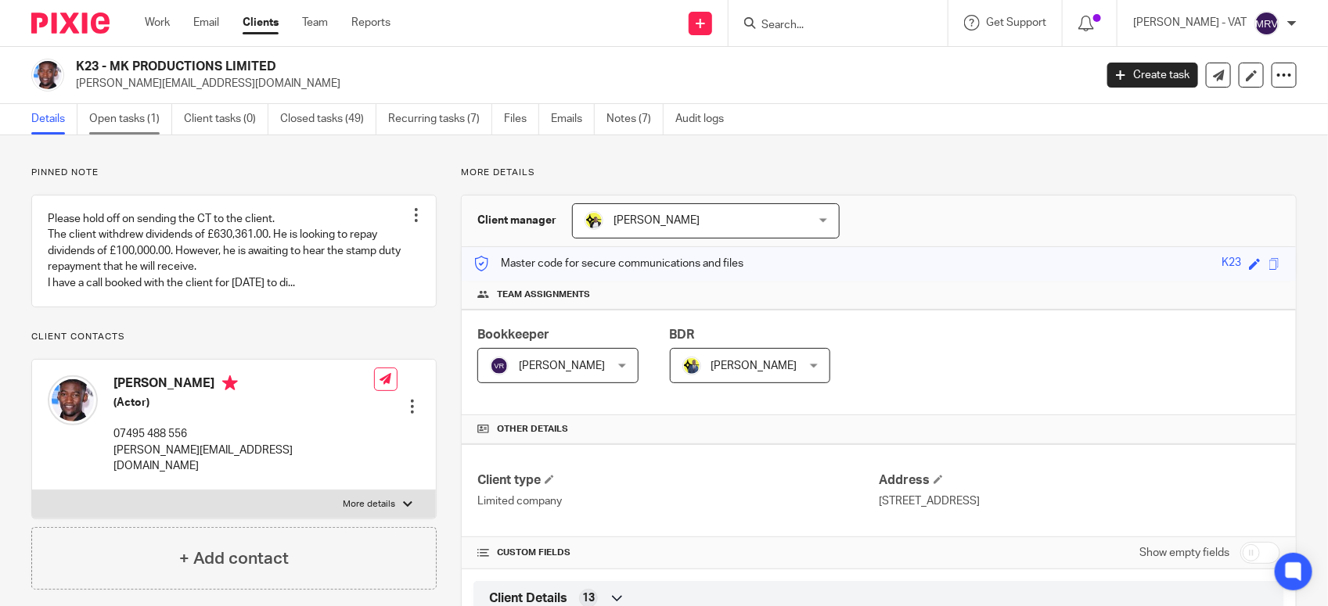
click at [137, 125] on link "Open tasks (1)" at bounding box center [130, 119] width 83 height 31
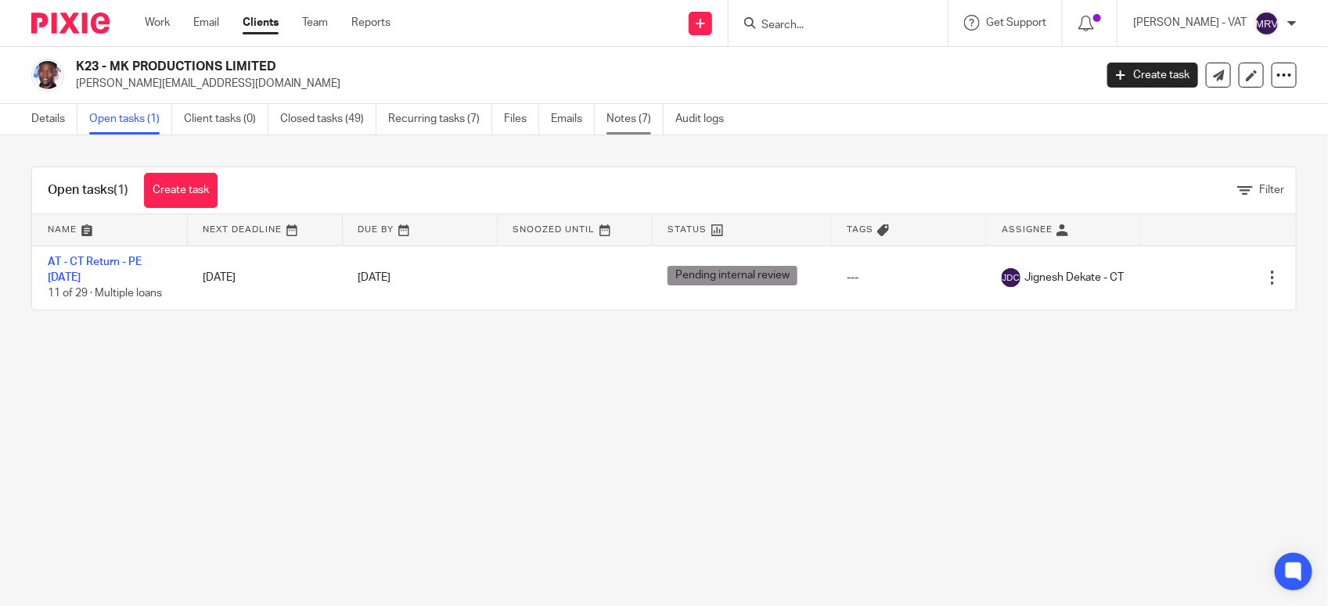
click at [634, 119] on link "Notes (7)" at bounding box center [634, 119] width 57 height 31
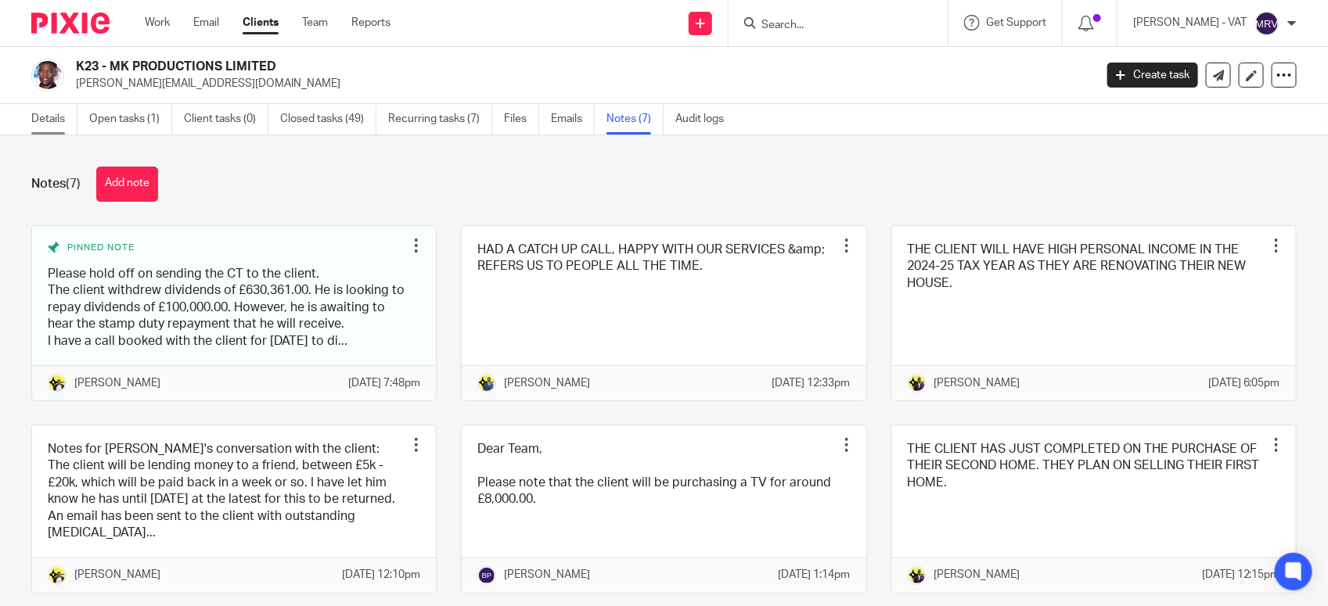
click at [48, 126] on link "Details" at bounding box center [54, 119] width 46 height 31
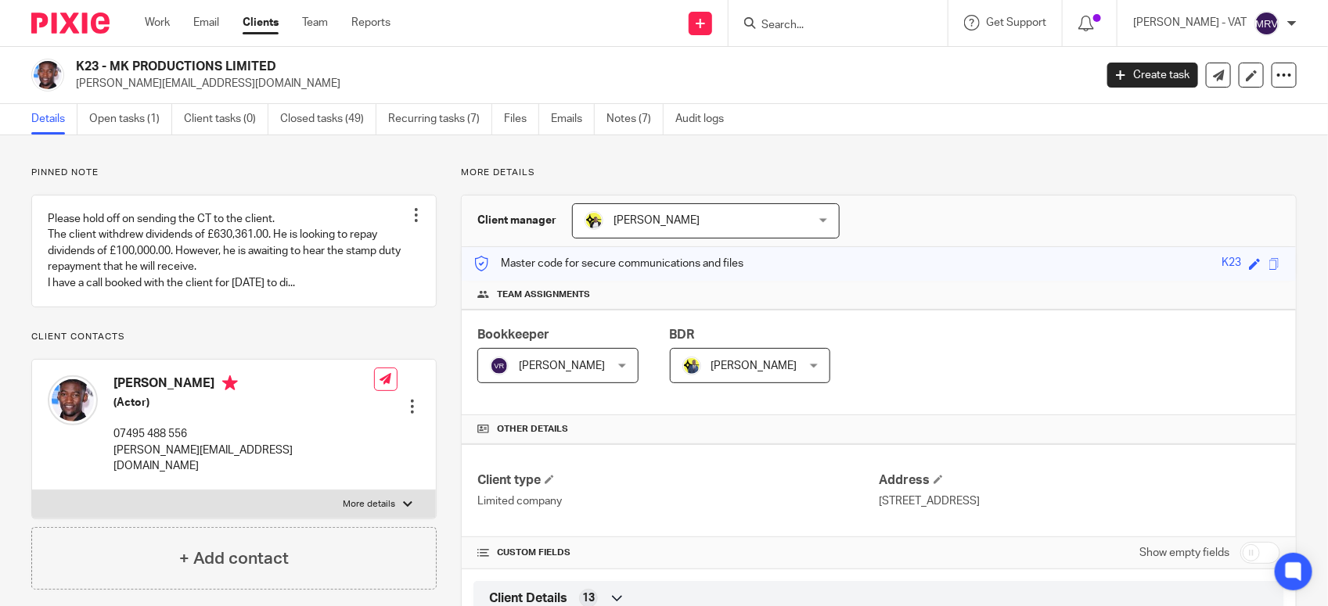
click at [142, 25] on div "Work Email Clients Team Reports Work Email Clients Team Reports Settings" at bounding box center [271, 23] width 285 height 46
click at [156, 22] on link "Work" at bounding box center [157, 23] width 25 height 16
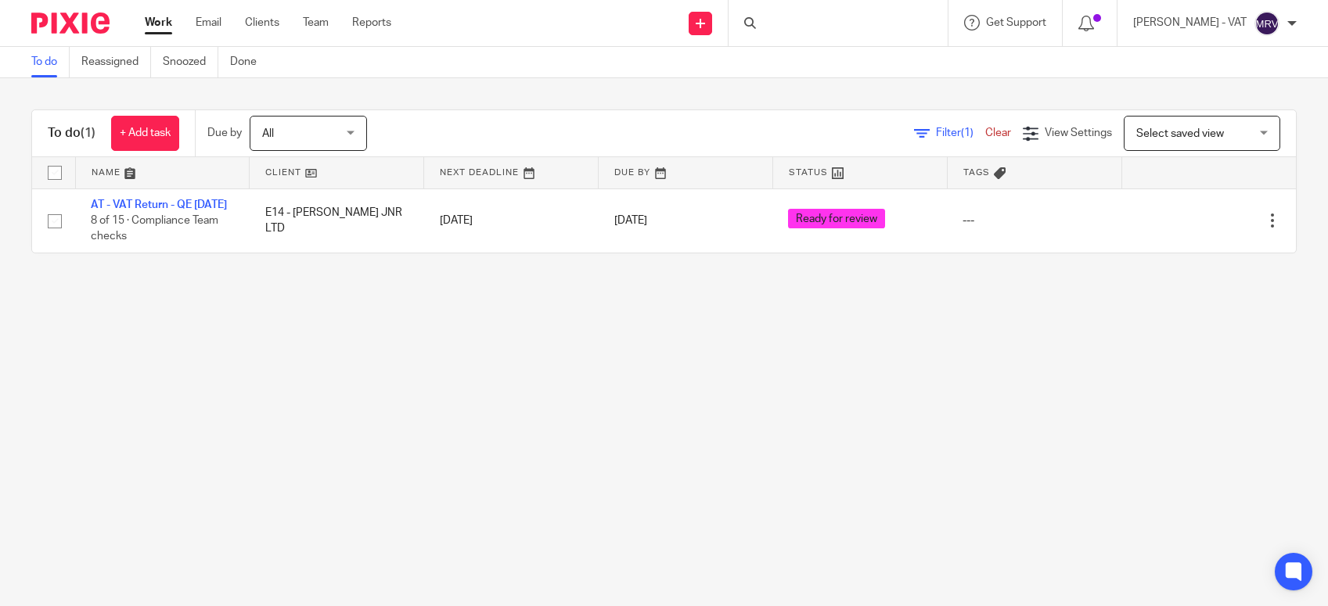
click at [807, 22] on div at bounding box center [837, 23] width 219 height 46
click at [784, 372] on main "To do Reassigned Snoozed Done To do (1) + Add task Due by All All [DATE] [DATE]…" at bounding box center [664, 303] width 1328 height 606
click at [816, 28] on input "Search" at bounding box center [830, 26] width 141 height 14
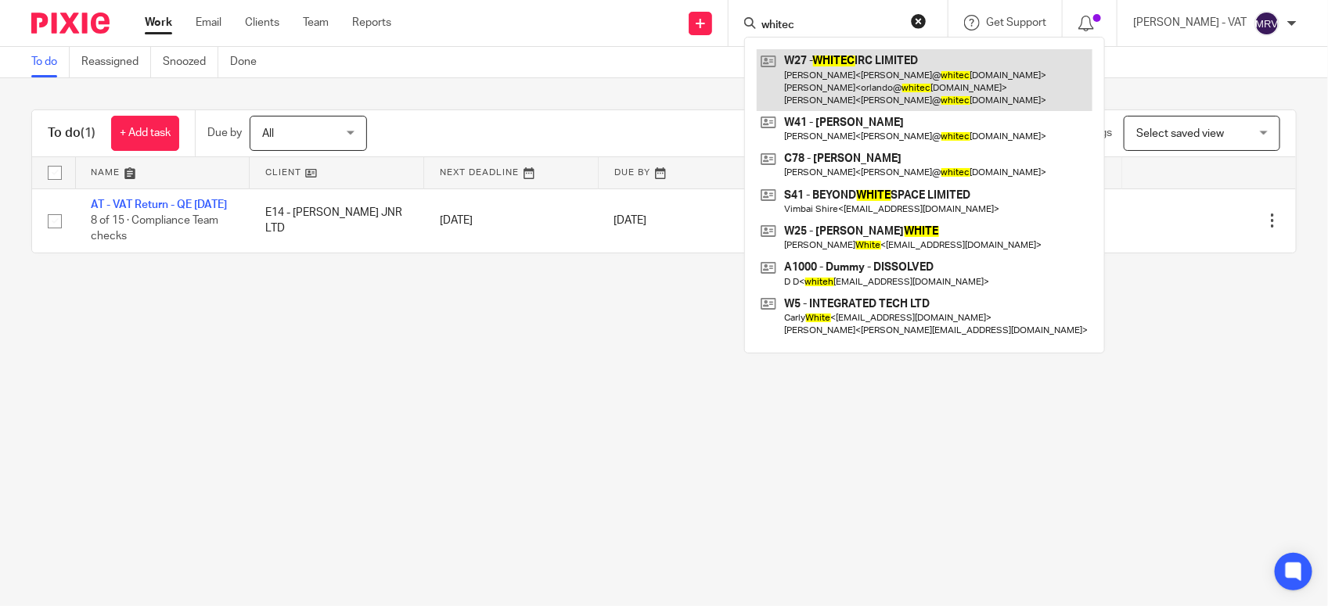
type input "whitec"
click at [826, 91] on link at bounding box center [925, 80] width 336 height 62
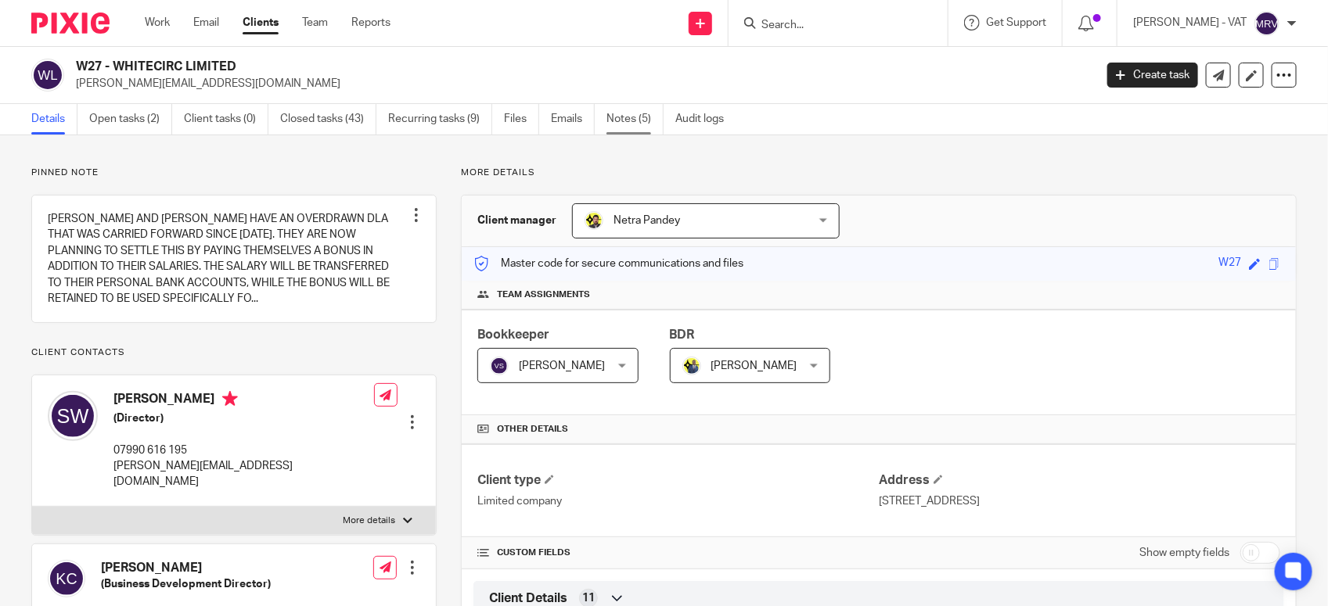
click at [627, 127] on link "Notes (5)" at bounding box center [634, 119] width 57 height 31
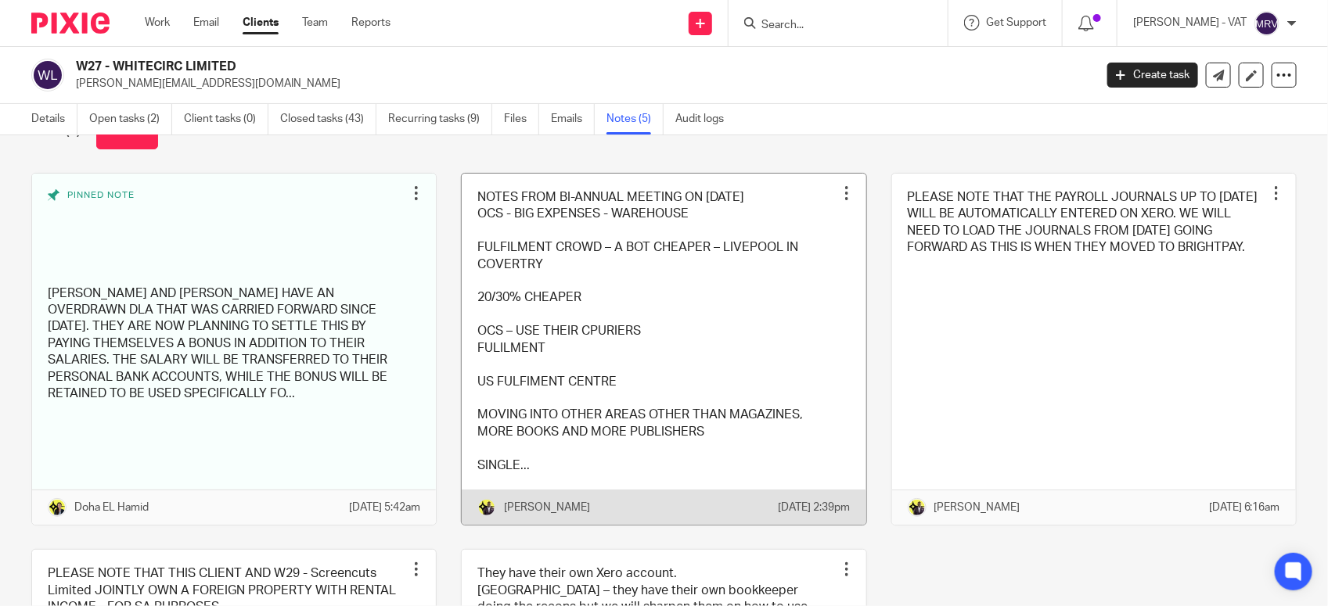
scroll to position [24, 0]
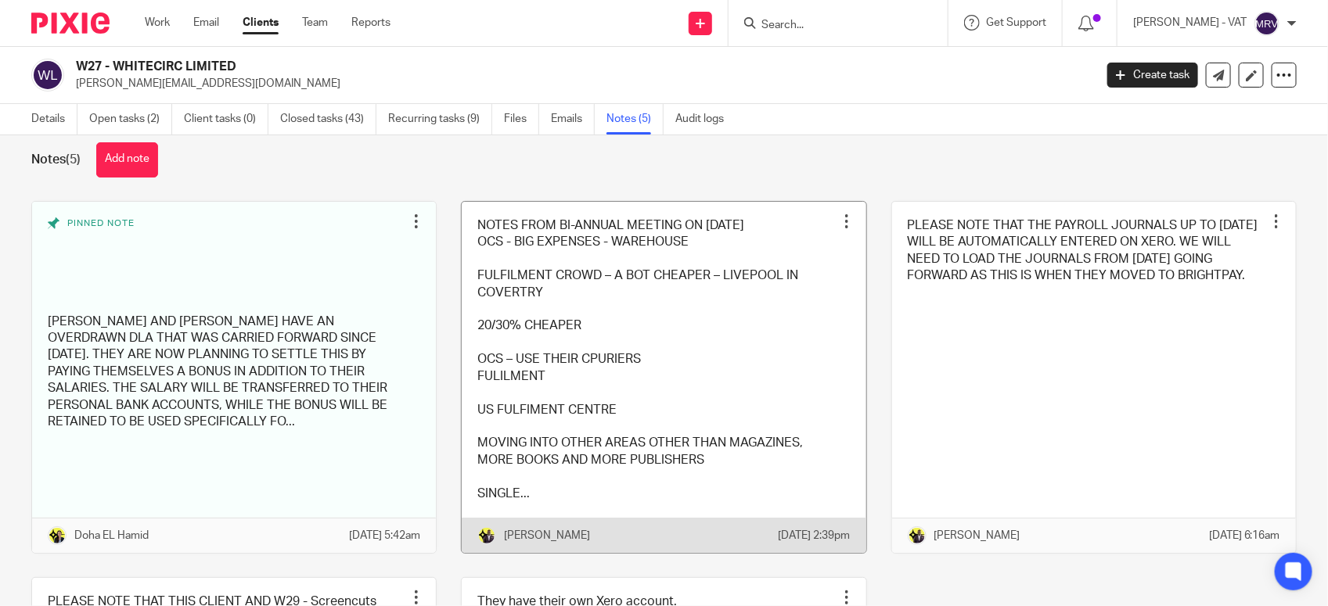
click at [694, 330] on link at bounding box center [664, 377] width 404 height 351
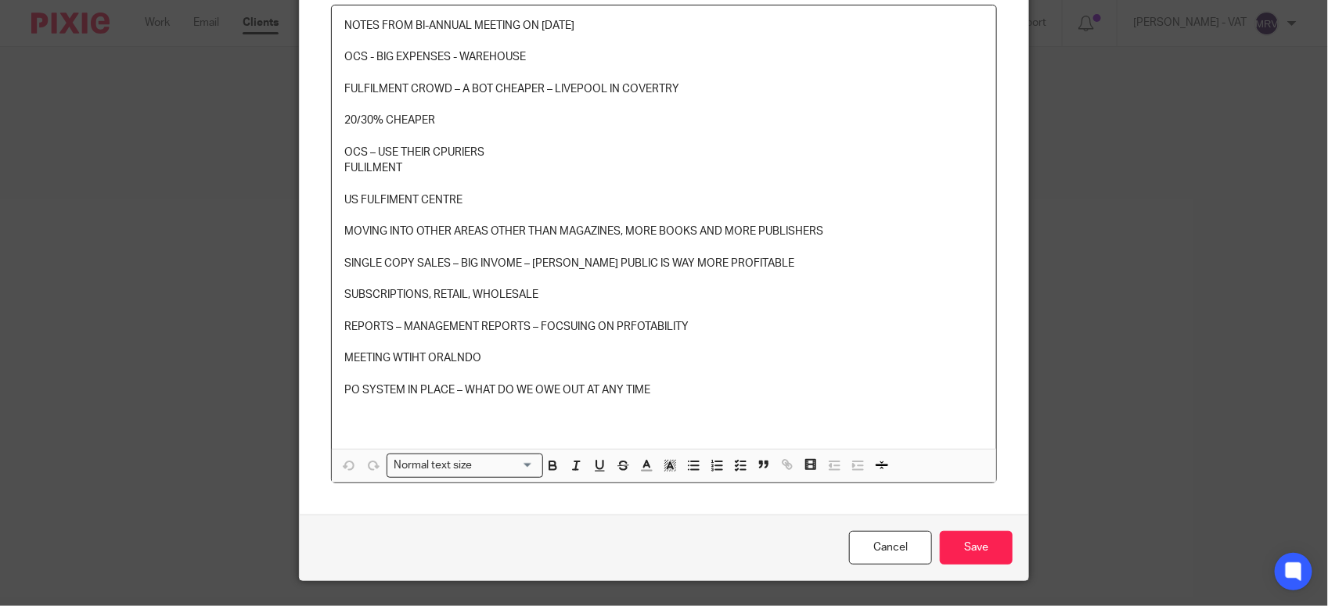
scroll to position [202, 0]
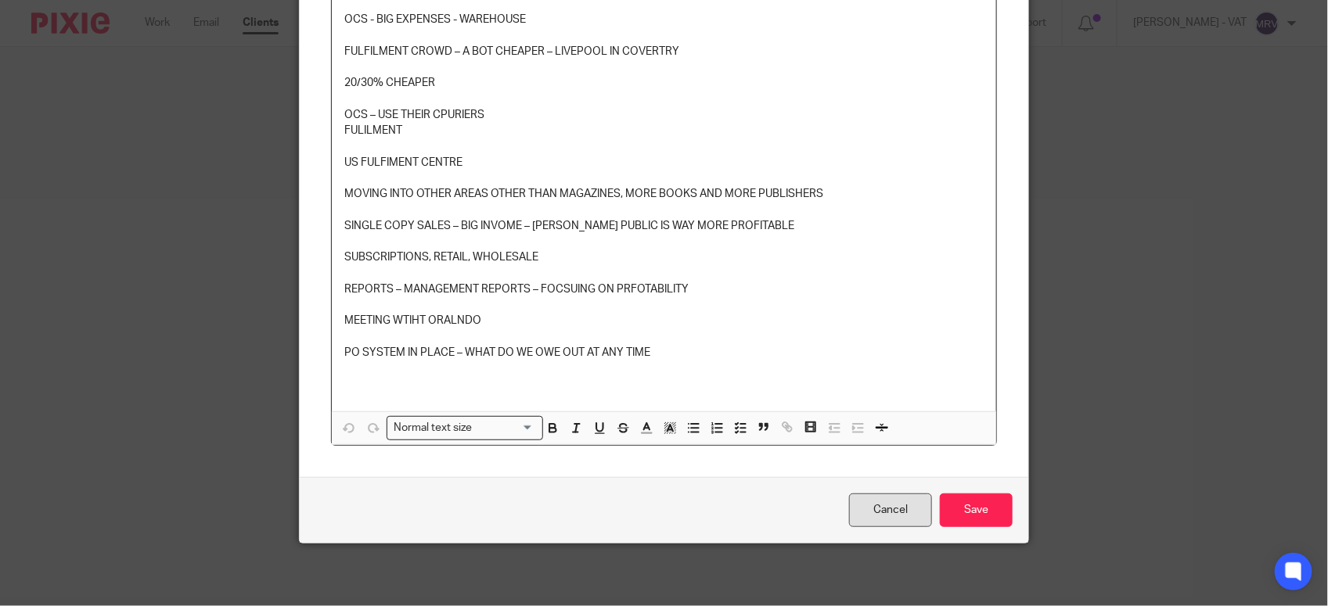
click at [897, 521] on link "Cancel" at bounding box center [890, 511] width 83 height 34
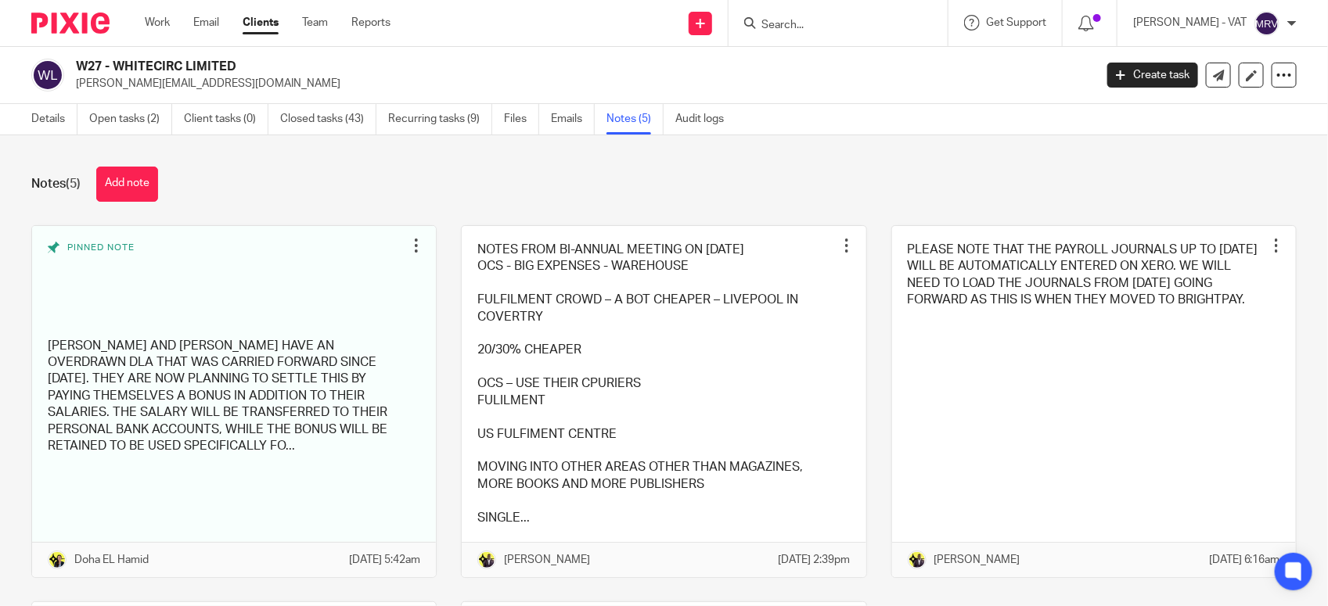
click at [110, 368] on link at bounding box center [234, 401] width 404 height 351
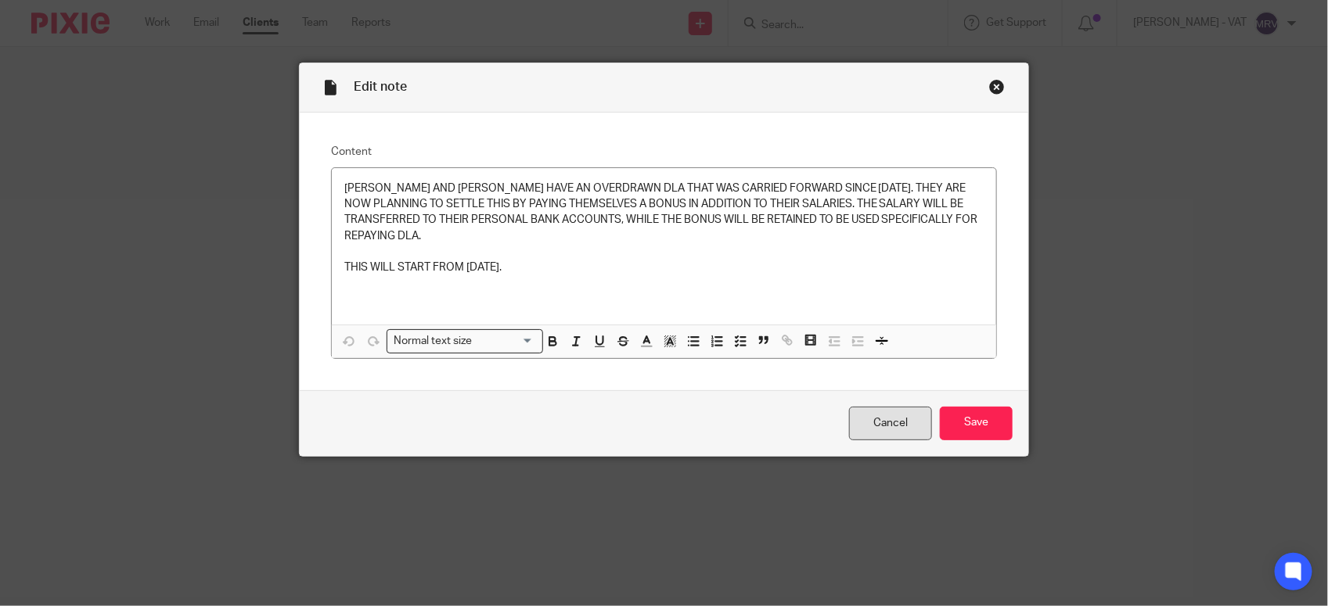
click at [865, 424] on link "Cancel" at bounding box center [890, 424] width 83 height 34
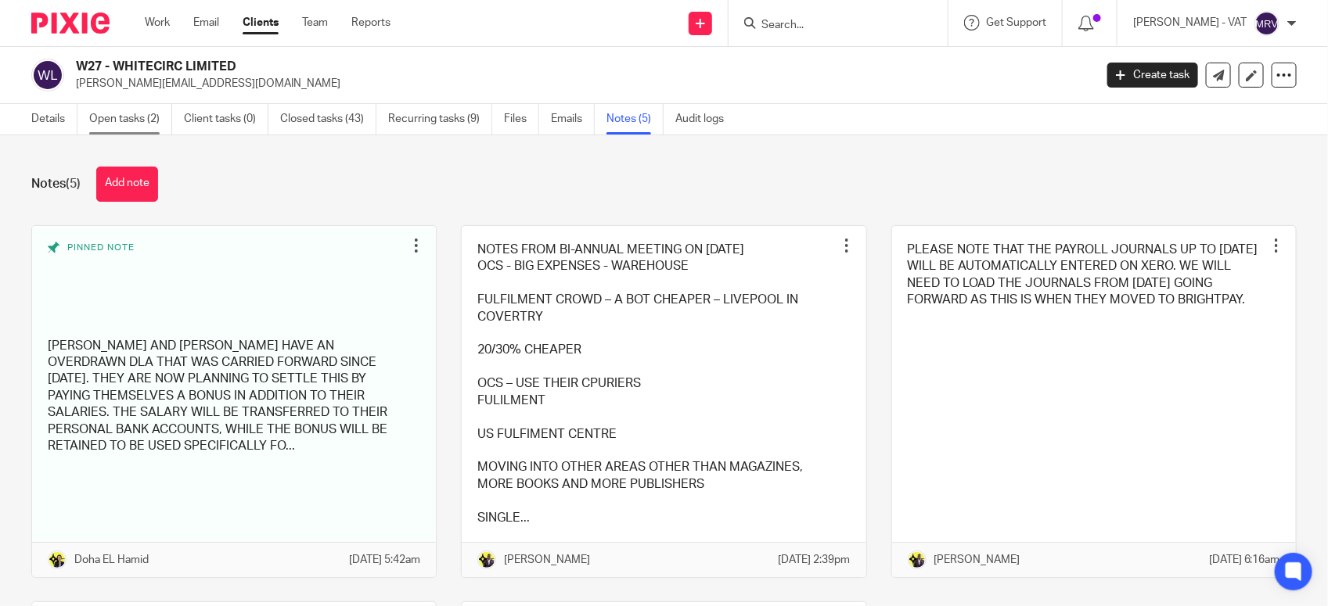
click at [123, 125] on link "Open tasks (2)" at bounding box center [130, 119] width 83 height 31
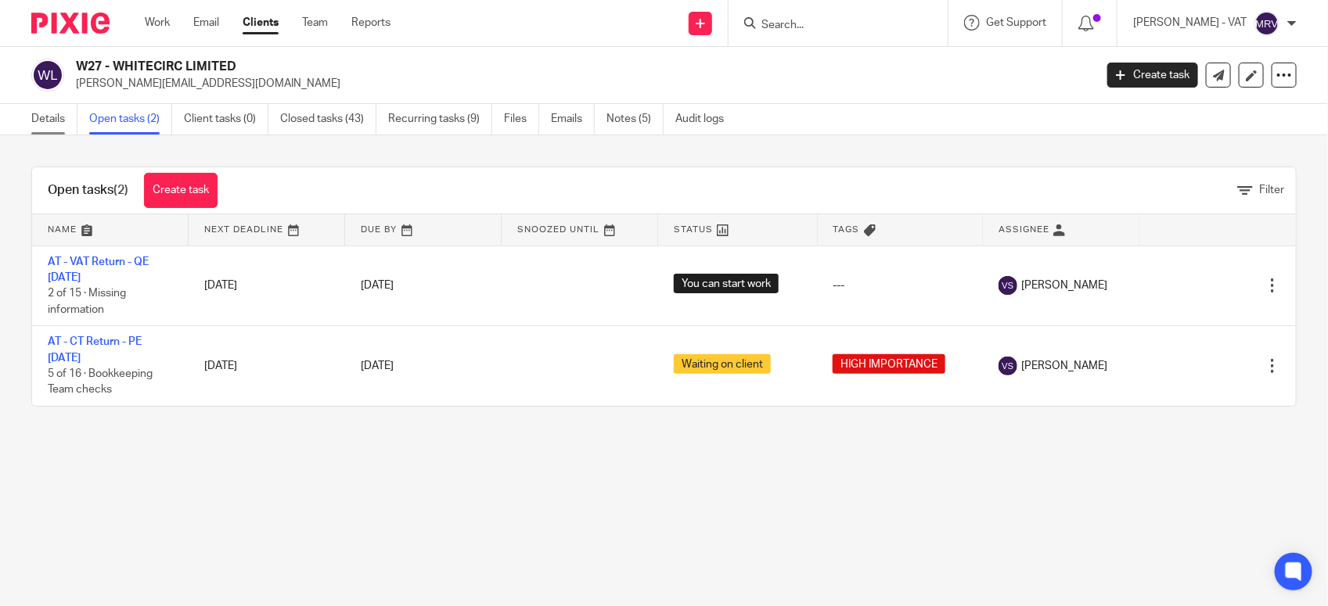
click at [70, 133] on link "Details" at bounding box center [54, 119] width 46 height 31
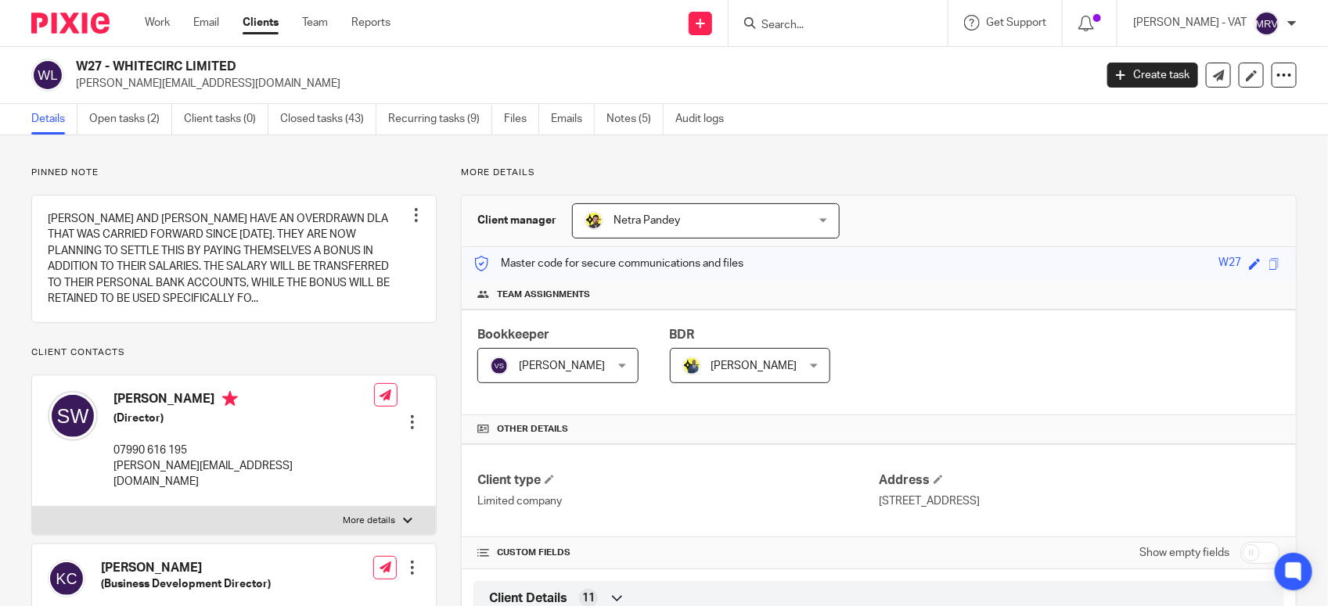
drag, startPoint x: 112, startPoint y: 59, endPoint x: 264, endPoint y: 67, distance: 152.0
click at [264, 67] on h2 "W27 - WHITECIRC LIMITED" at bounding box center [479, 67] width 806 height 16
copy h2 "WHITECIRC LIMITED"
click at [121, 124] on link "Open tasks (2)" at bounding box center [130, 119] width 83 height 31
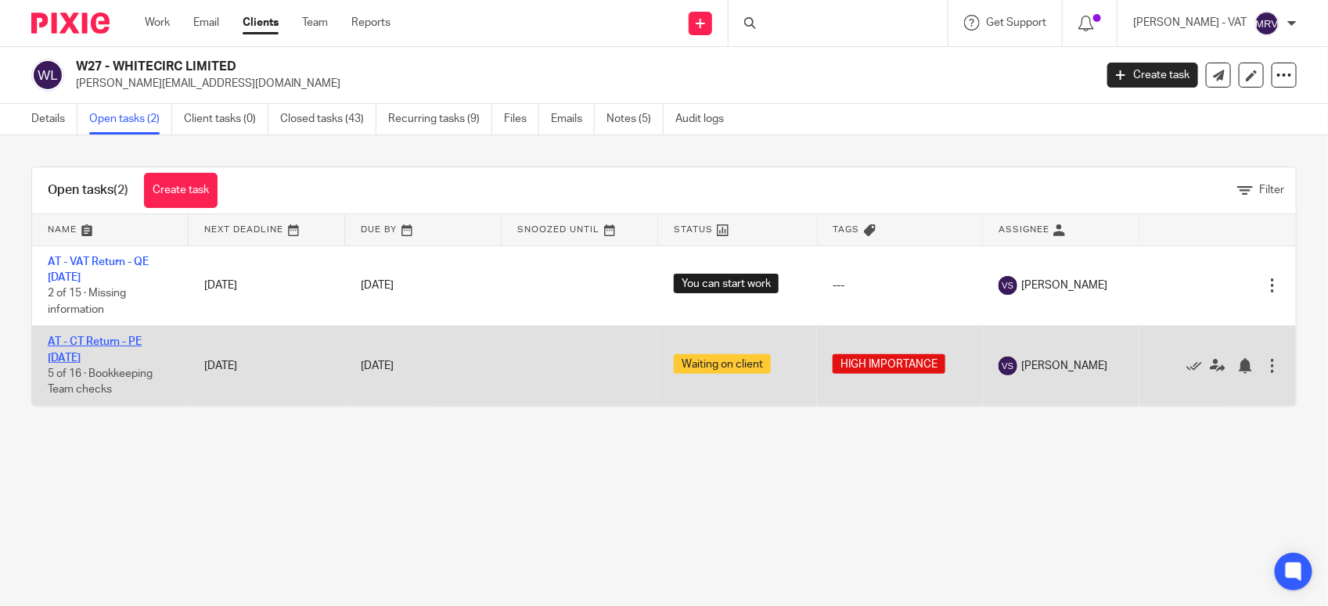
click at [126, 342] on link "AT - CT Return - PE [DATE]" at bounding box center [95, 349] width 94 height 27
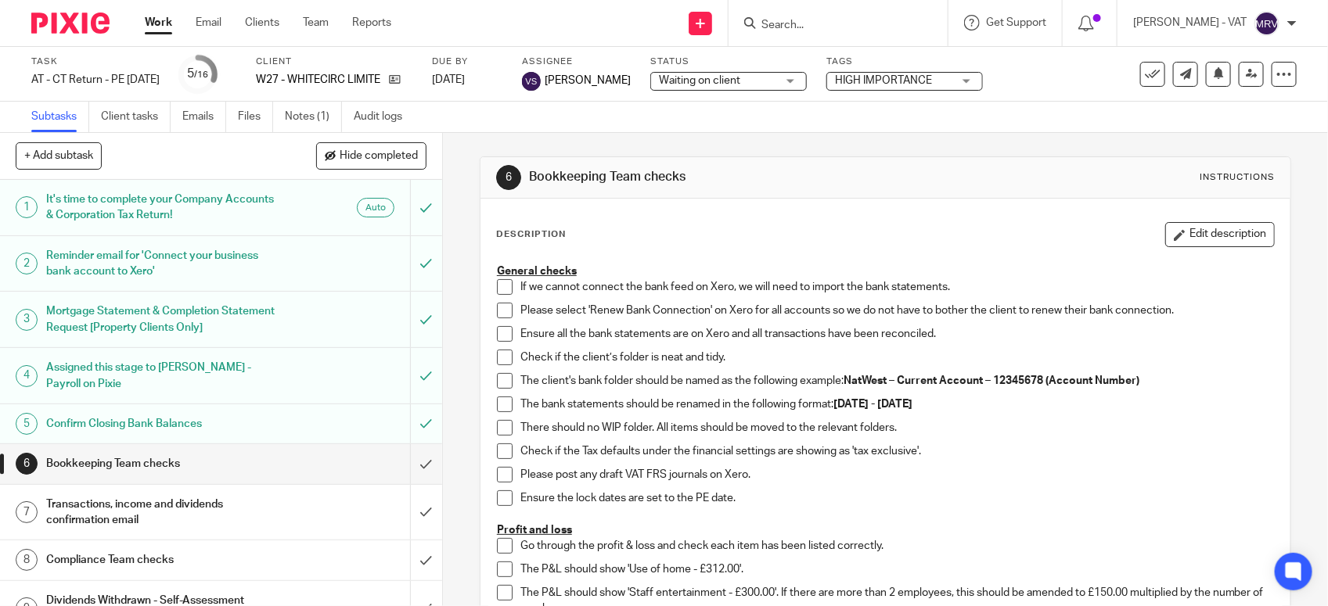
click at [282, 114] on ul "Subtasks Client tasks Emails Files Notes (1) Audit logs" at bounding box center [228, 117] width 394 height 31
click at [303, 123] on link "Notes (1)" at bounding box center [313, 117] width 57 height 31
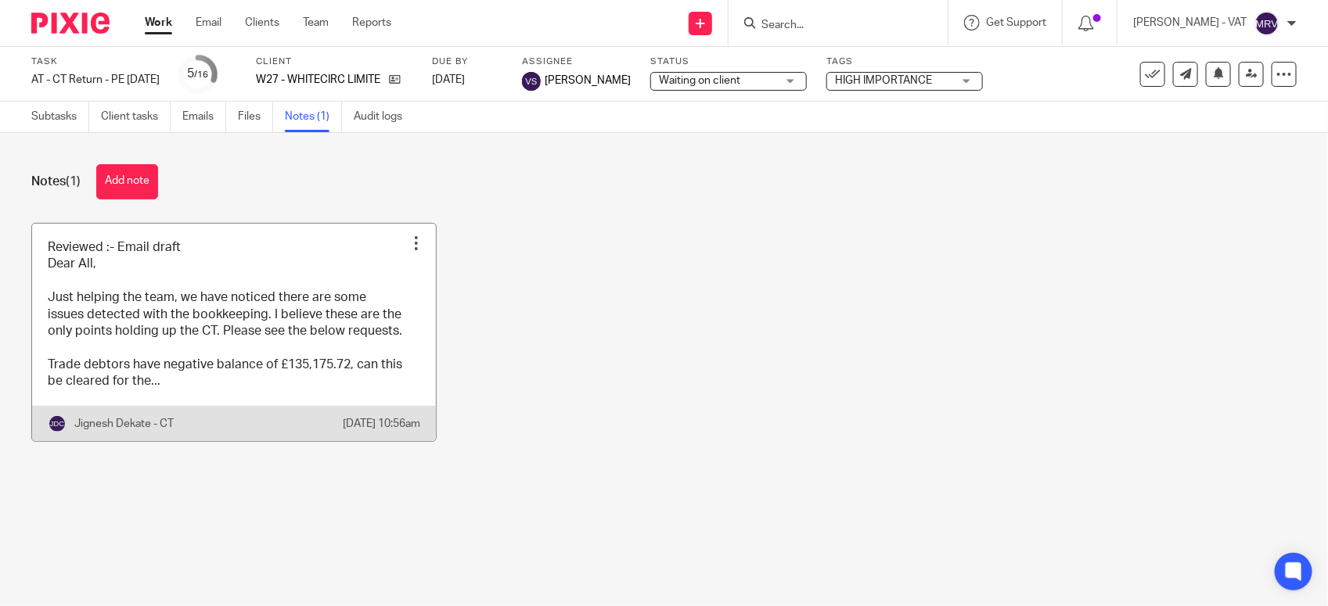
click at [388, 331] on link at bounding box center [234, 333] width 404 height 218
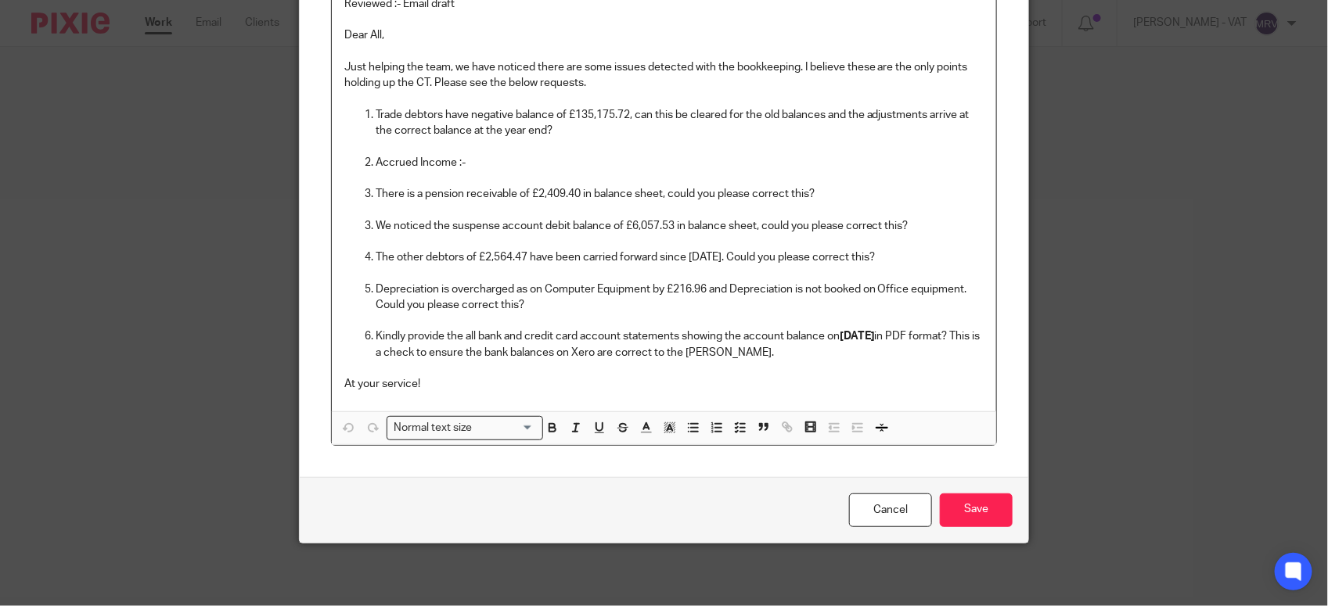
scroll to position [88, 0]
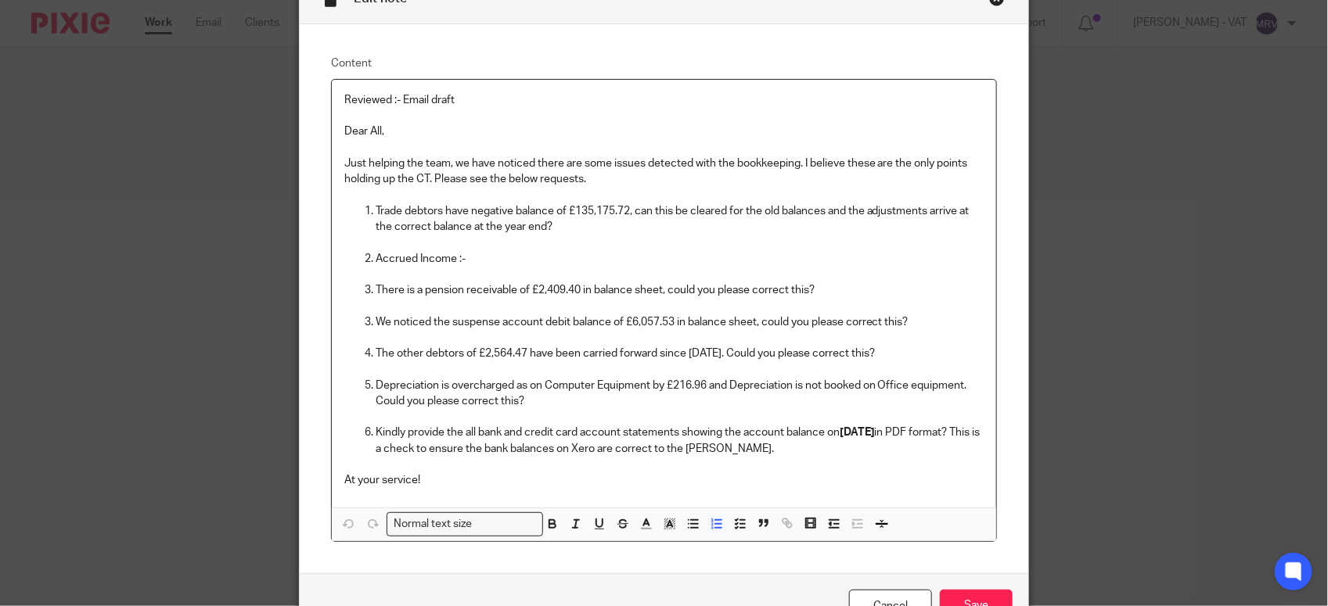
click at [624, 262] on p "Accrued Income :-" at bounding box center [680, 259] width 608 height 16
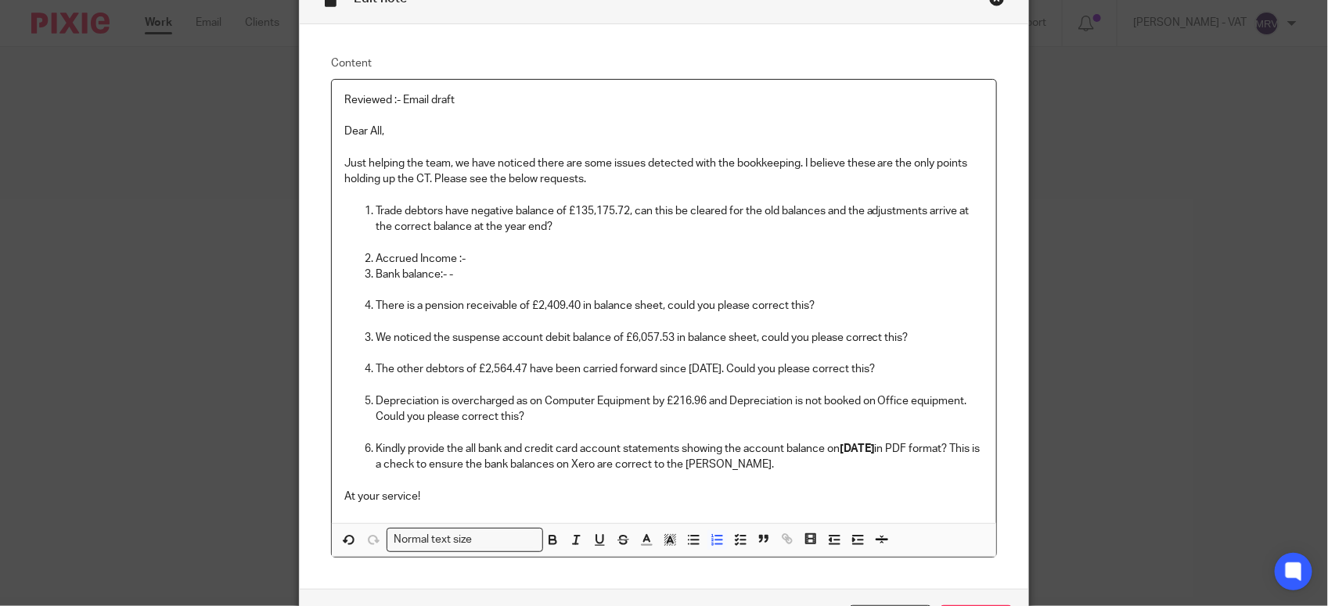
click at [536, 280] on p "Bank balance:- -" at bounding box center [680, 275] width 608 height 16
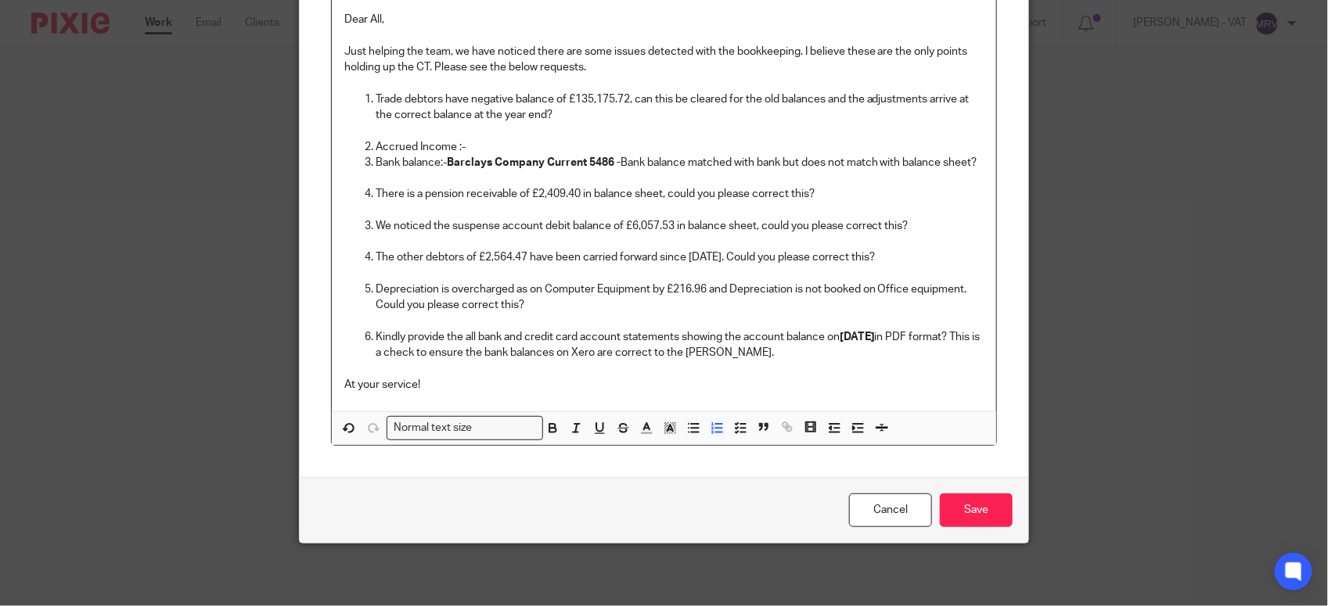
scroll to position [218, 0]
click at [980, 502] on input "Save" at bounding box center [976, 511] width 73 height 34
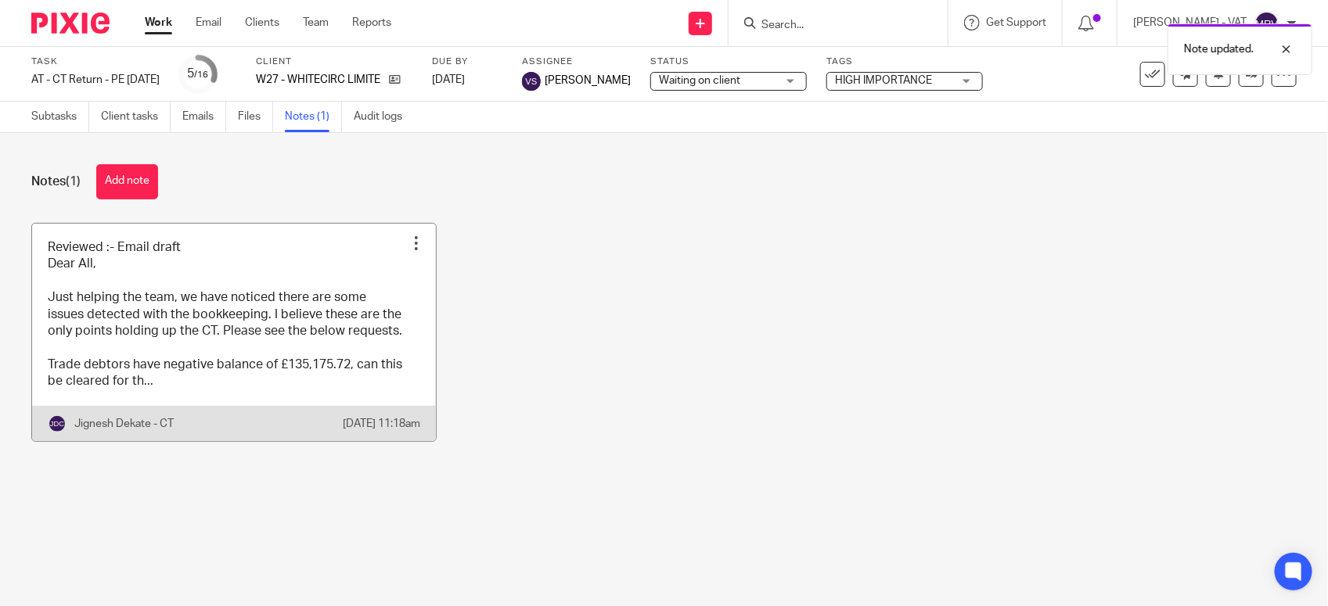
click at [341, 347] on link at bounding box center [234, 333] width 404 height 218
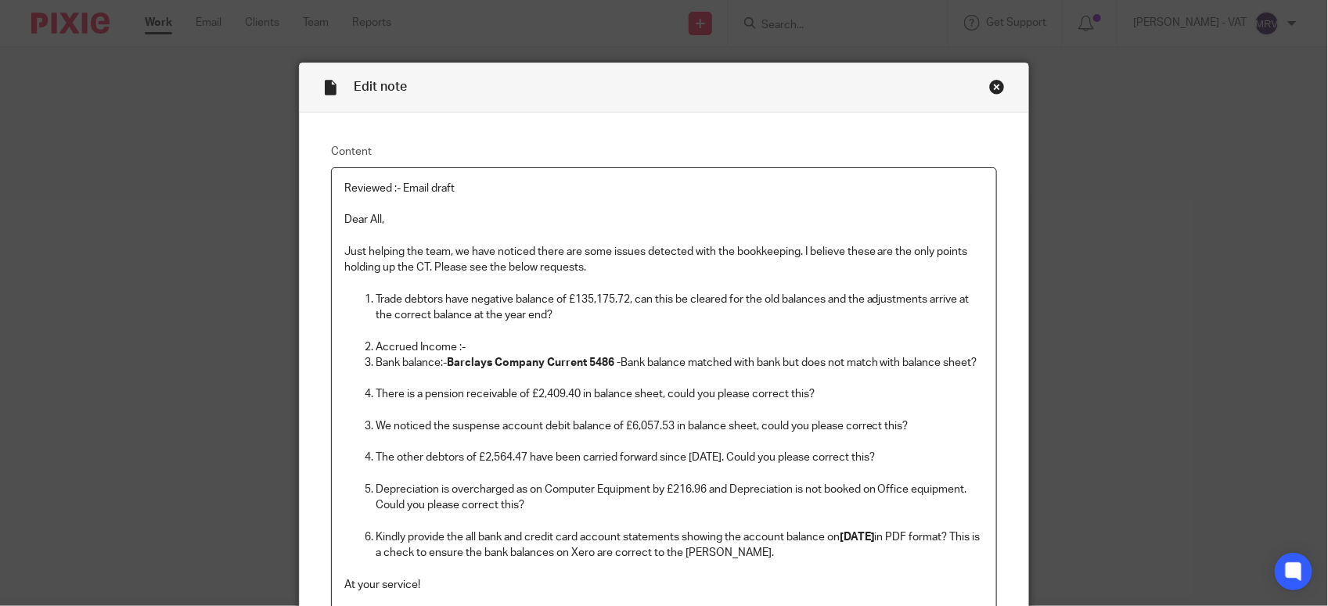
click at [442, 371] on p "Bank balance:- Barclays Company Current 5486 - Bank balance matched with bank b…" at bounding box center [680, 363] width 608 height 16
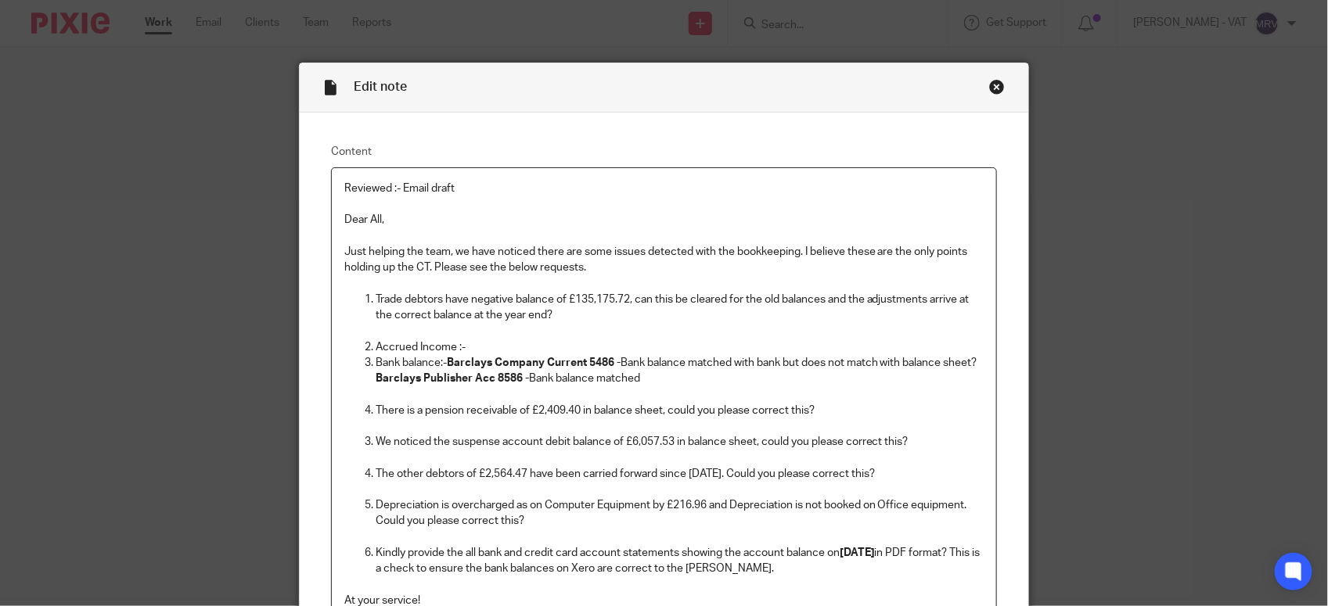
scroll to position [196, 0]
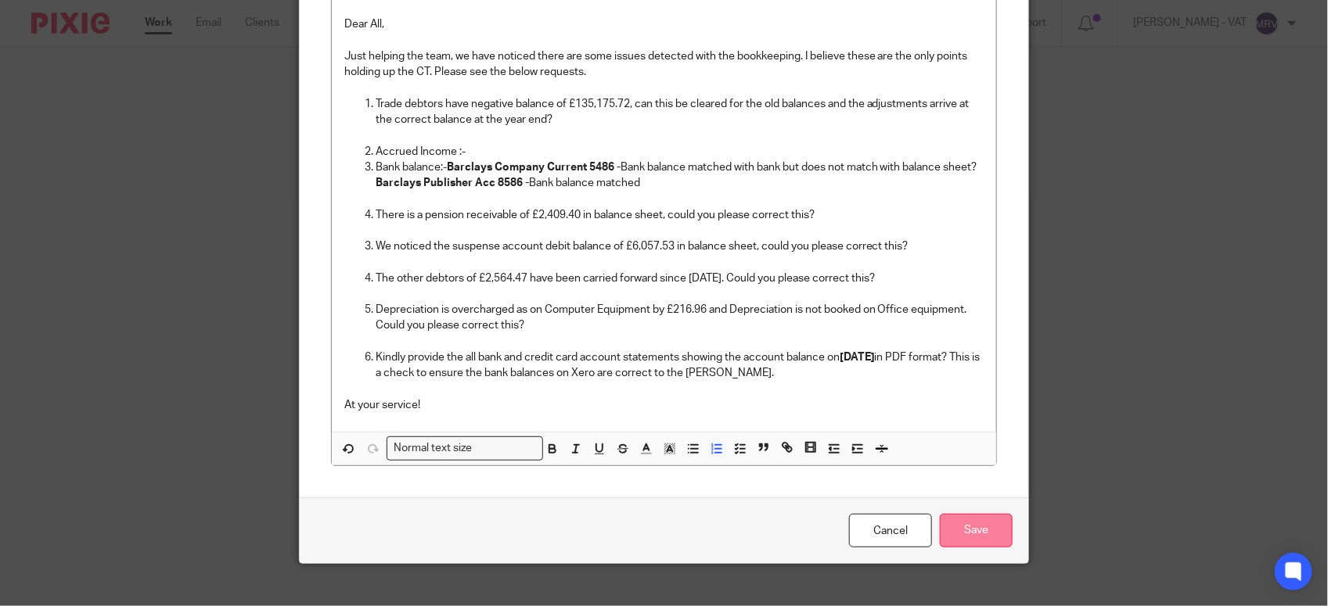
click at [965, 548] on input "Save" at bounding box center [976, 531] width 73 height 34
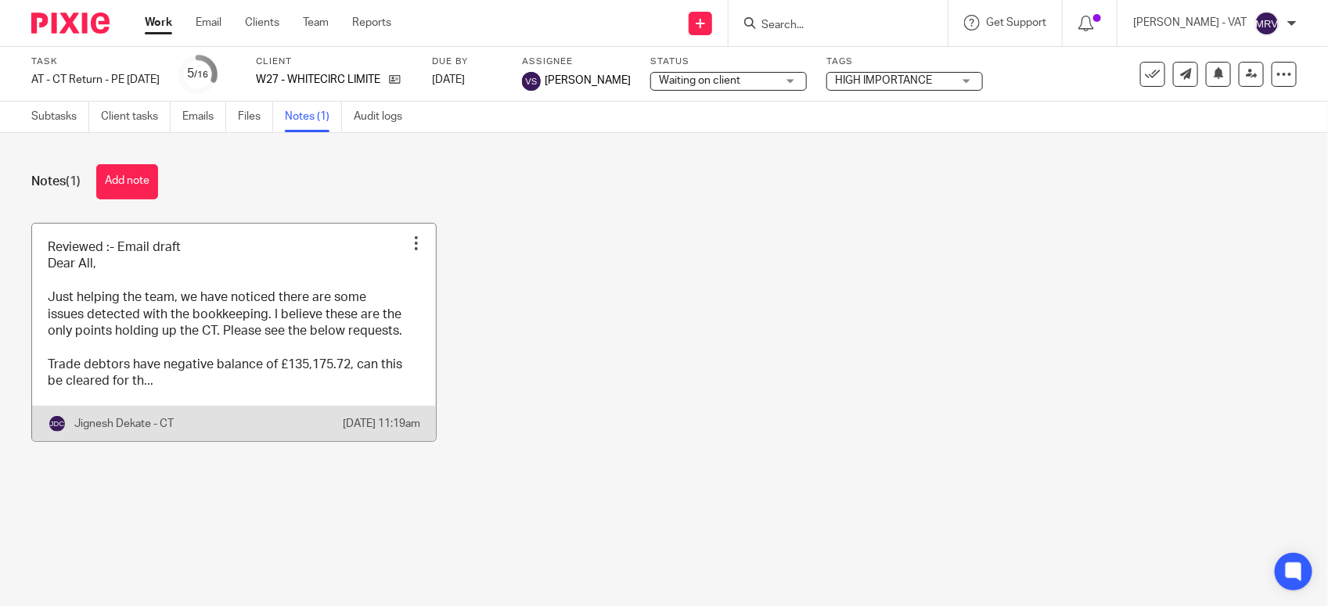
click at [358, 299] on link at bounding box center [234, 333] width 404 height 218
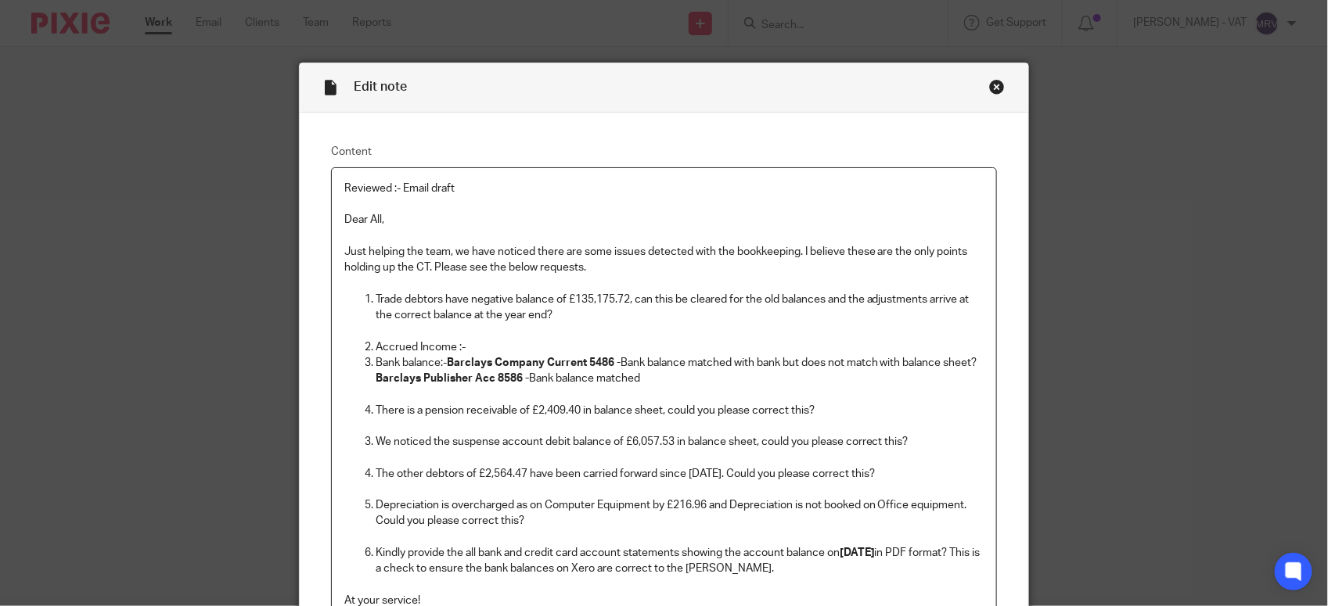
click at [651, 387] on p "Barclays Publisher Acc 8586 - Bank balance matched" at bounding box center [680, 379] width 608 height 16
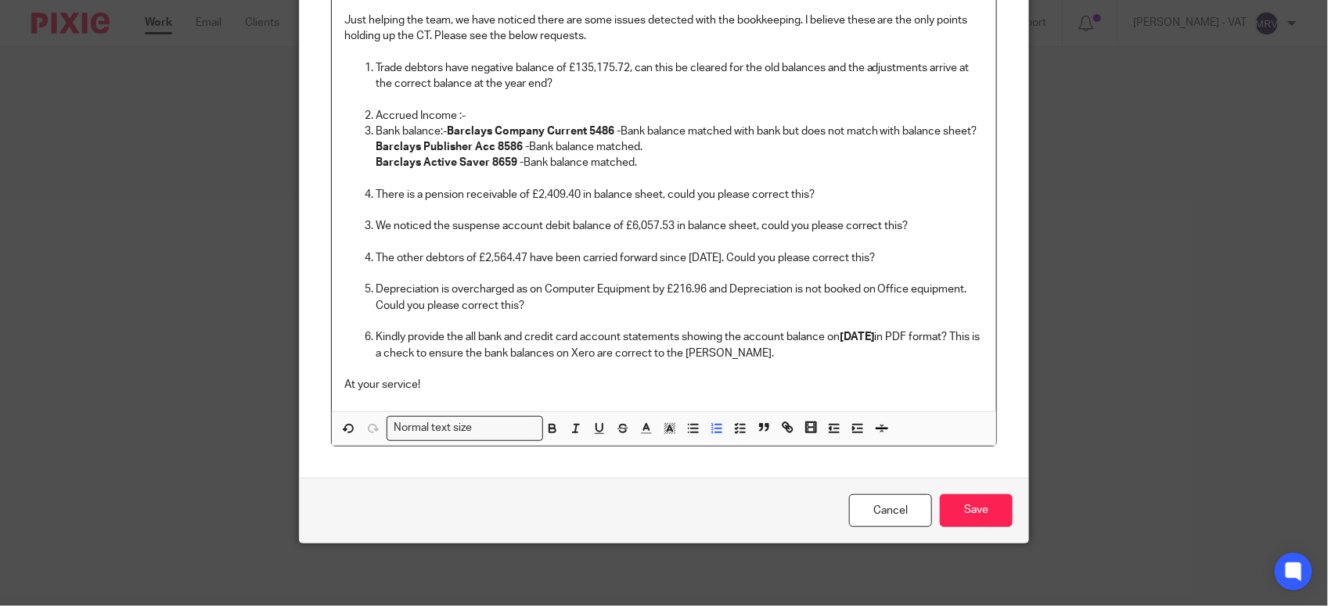
scroll to position [250, 0]
click at [976, 505] on input "Save" at bounding box center [976, 512] width 73 height 34
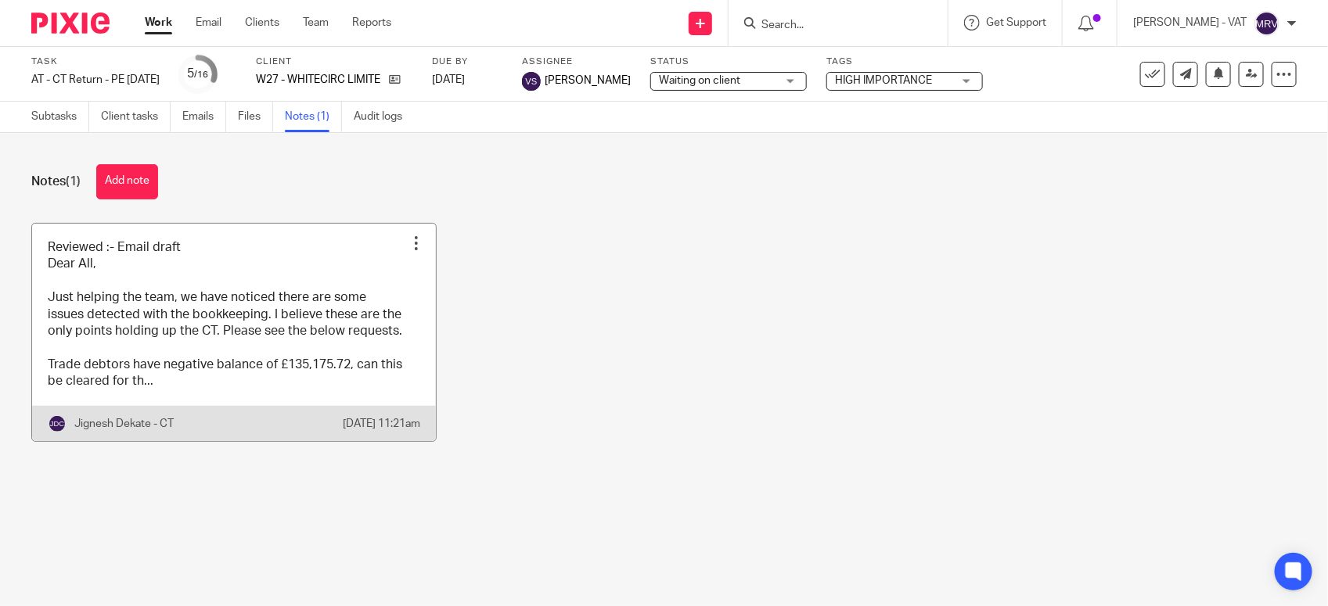
click at [318, 358] on link at bounding box center [234, 333] width 404 height 218
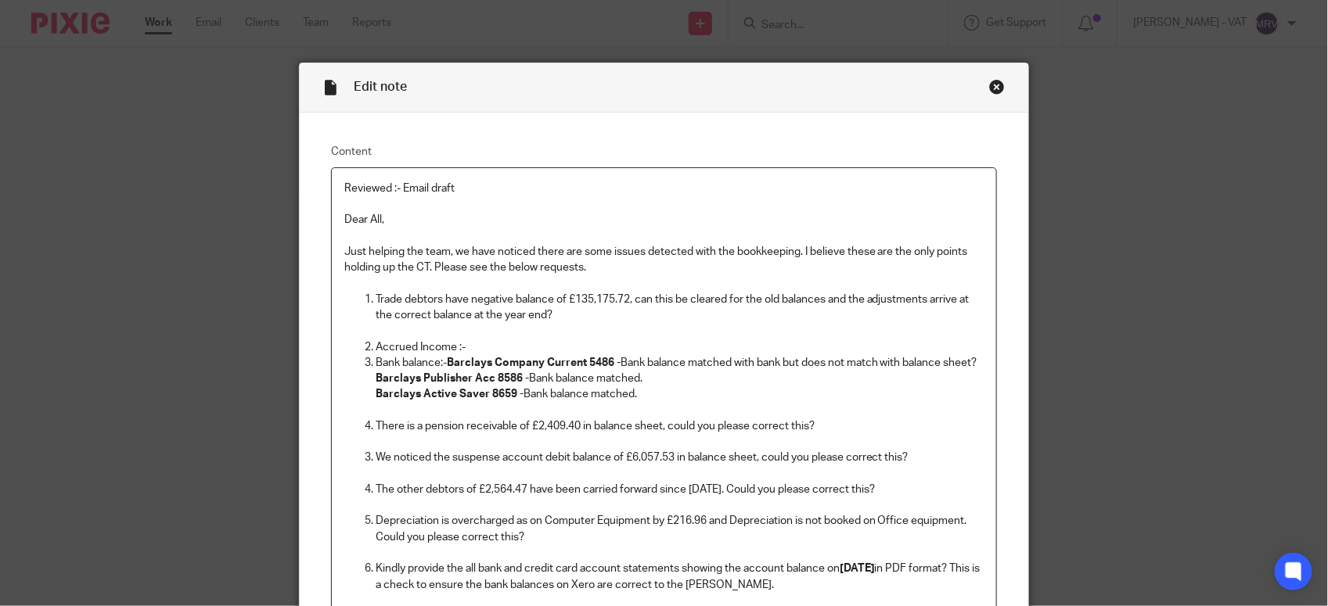
click at [647, 402] on p "Barclays Active Saver 8659 - Bank balance matched." at bounding box center [680, 395] width 608 height 16
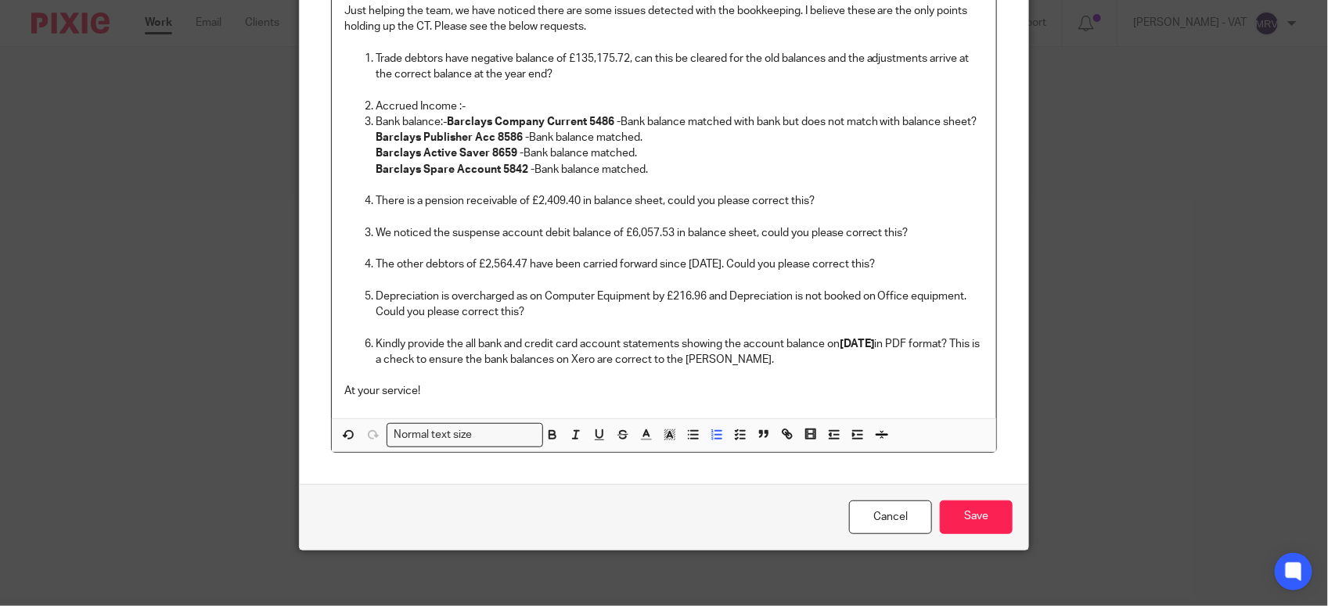
scroll to position [266, 0]
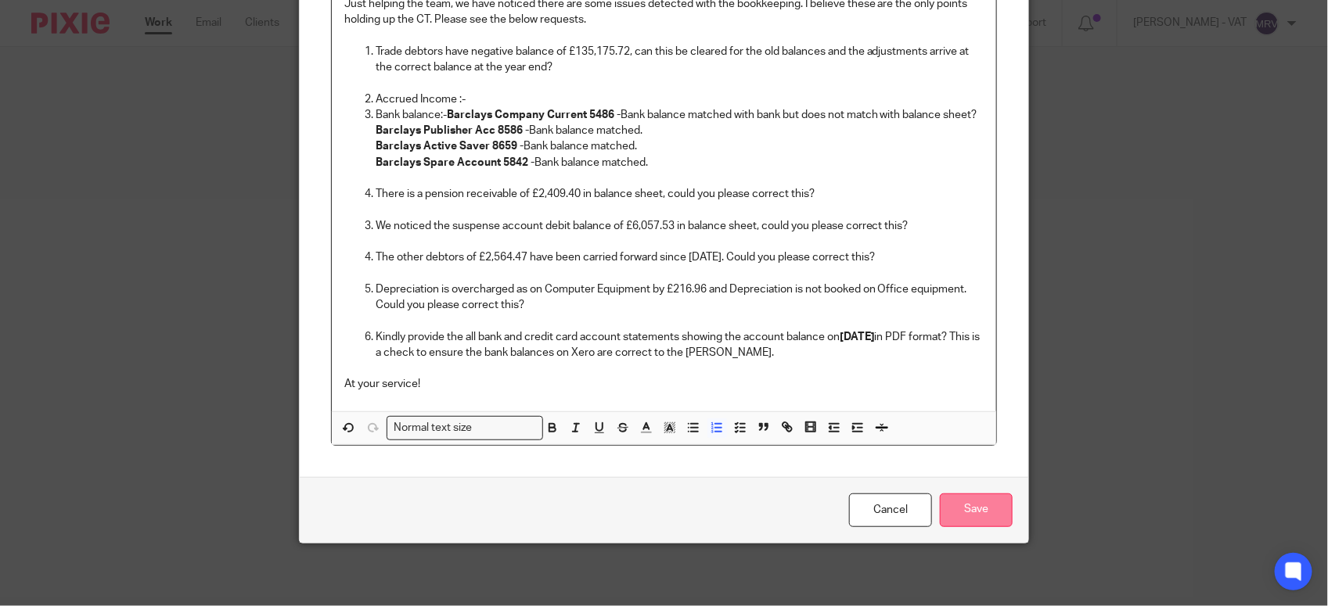
click at [960, 494] on input "Save" at bounding box center [976, 511] width 73 height 34
